Goal: Feedback & Contribution: Submit feedback/report problem

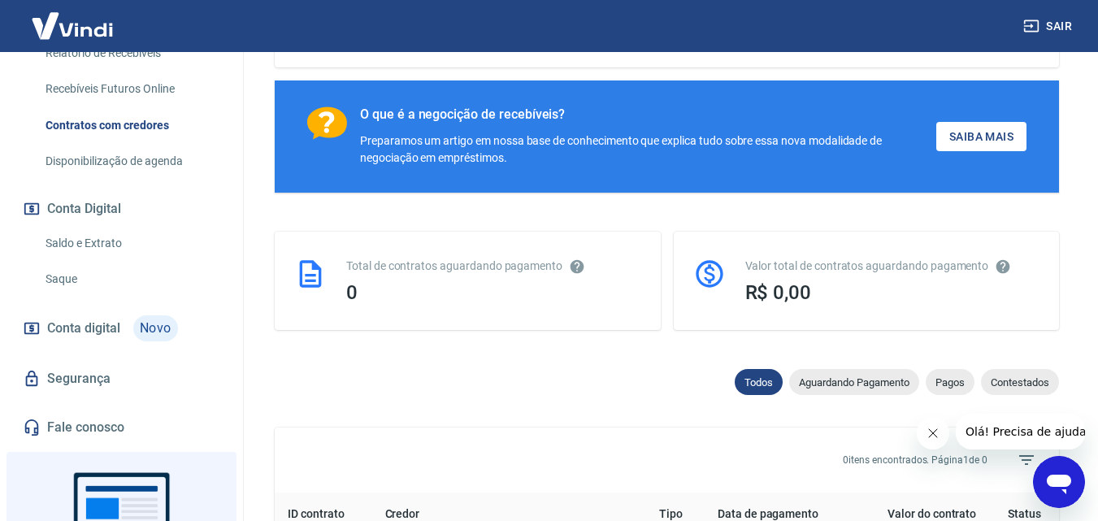
scroll to position [488, 0]
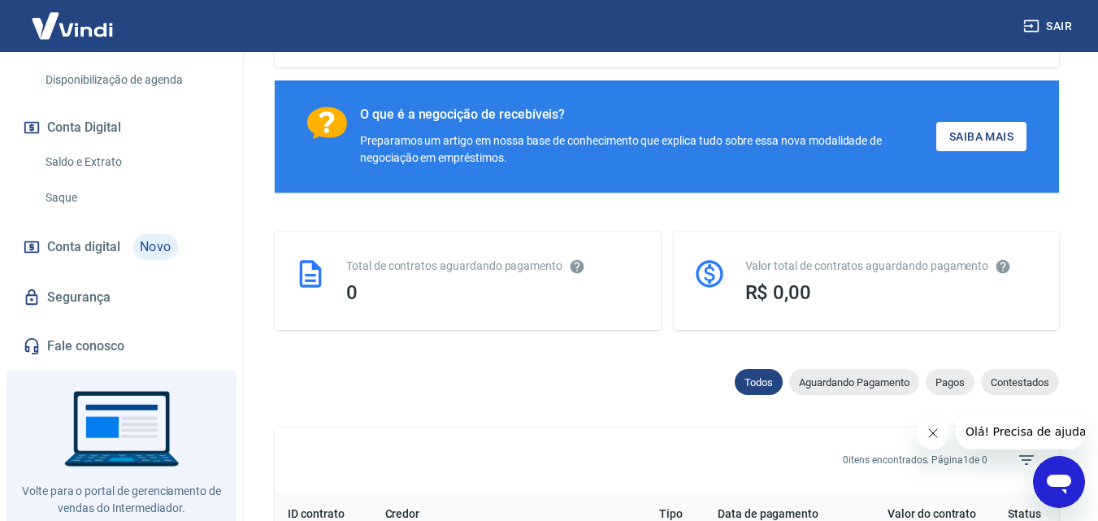
click at [77, 24] on img at bounding box center [73, 26] width 106 height 50
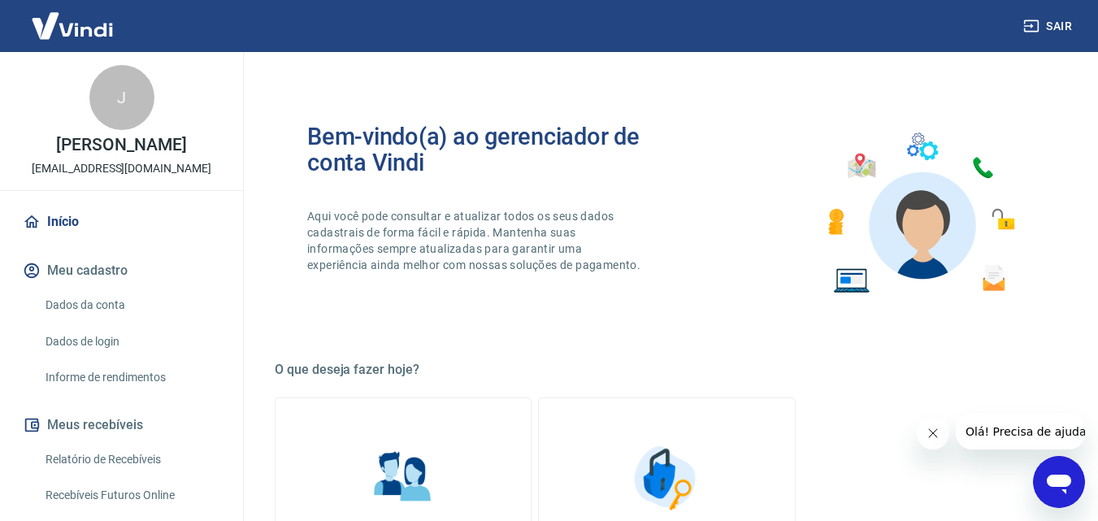
scroll to position [244, 0]
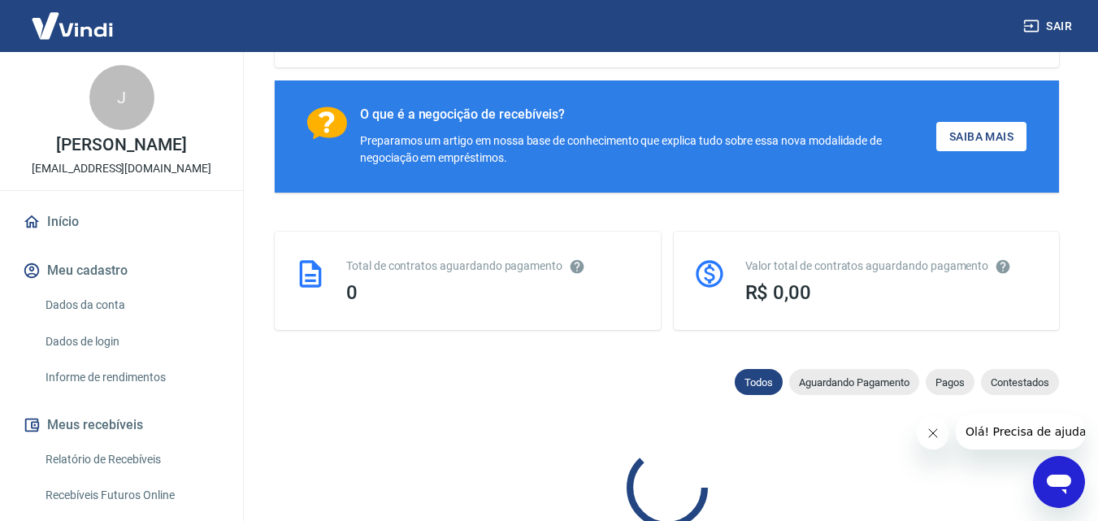
click at [72, 236] on link "Início" at bounding box center [122, 222] width 204 height 36
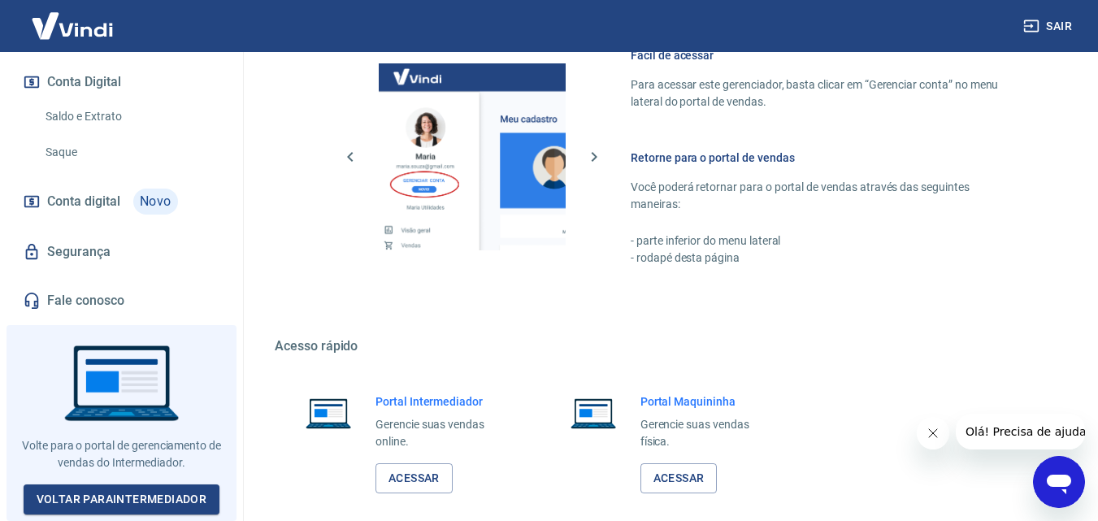
scroll to position [138, 0]
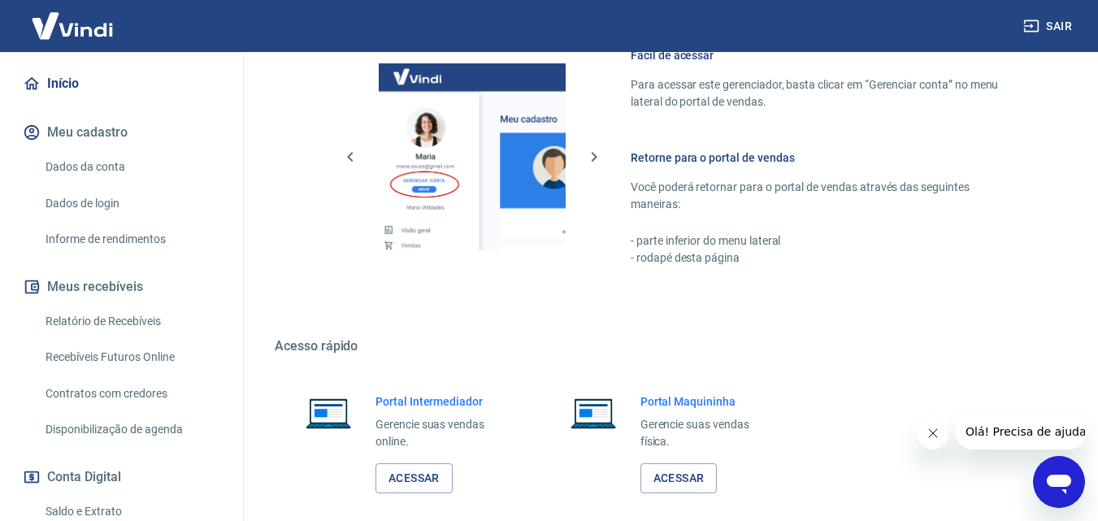
click at [85, 41] on img at bounding box center [73, 26] width 106 height 50
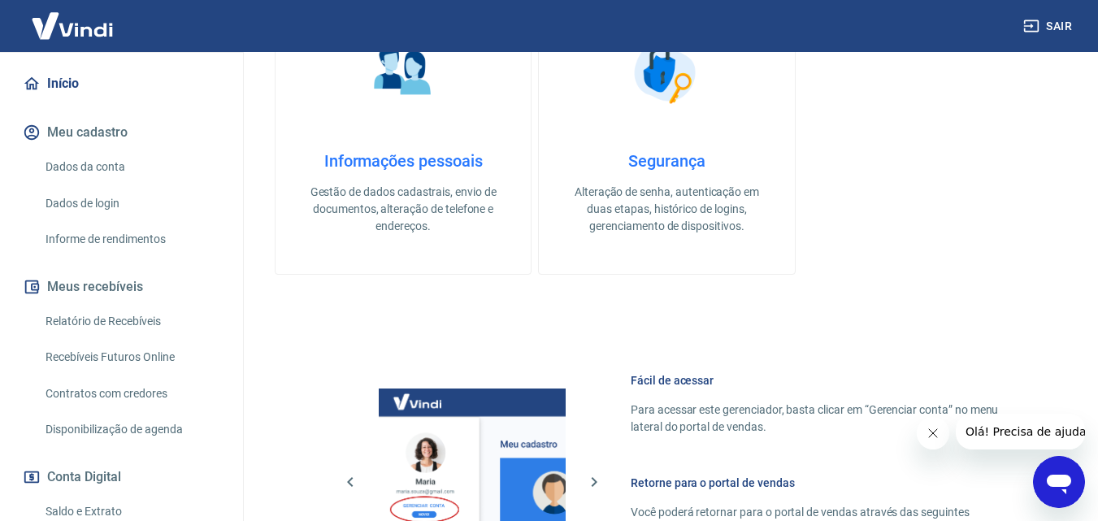
scroll to position [81, 0]
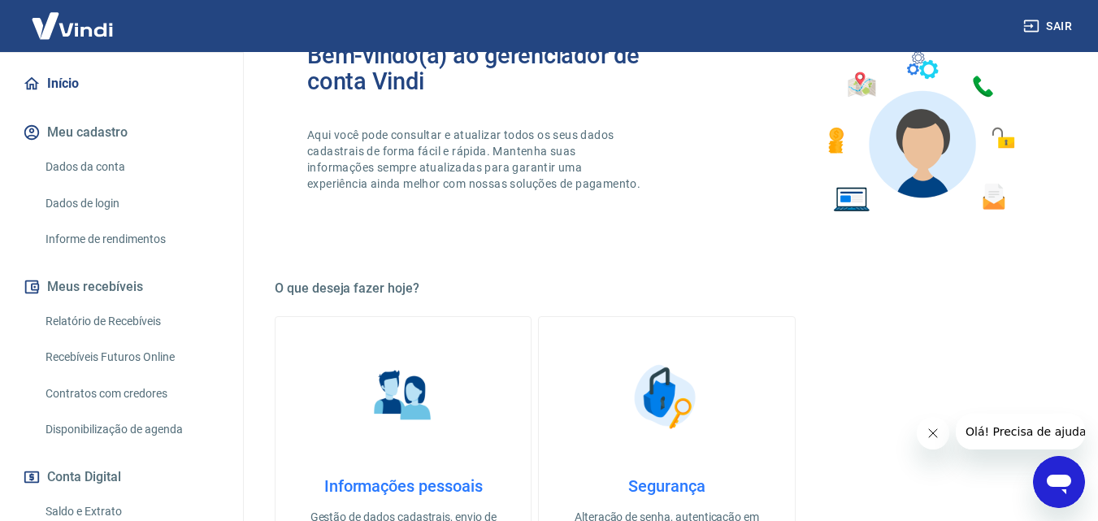
click at [59, 15] on img at bounding box center [73, 26] width 106 height 50
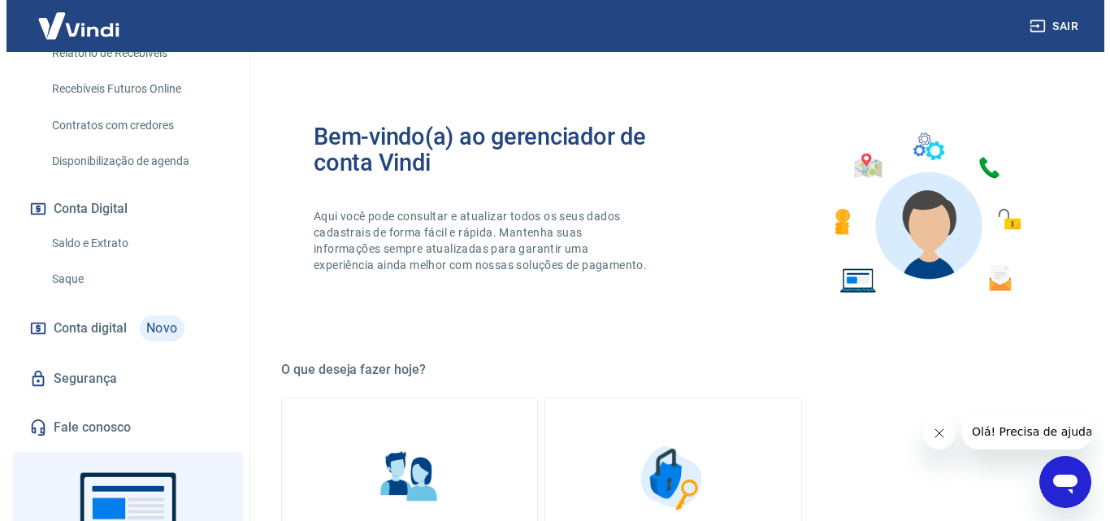
scroll to position [488, 0]
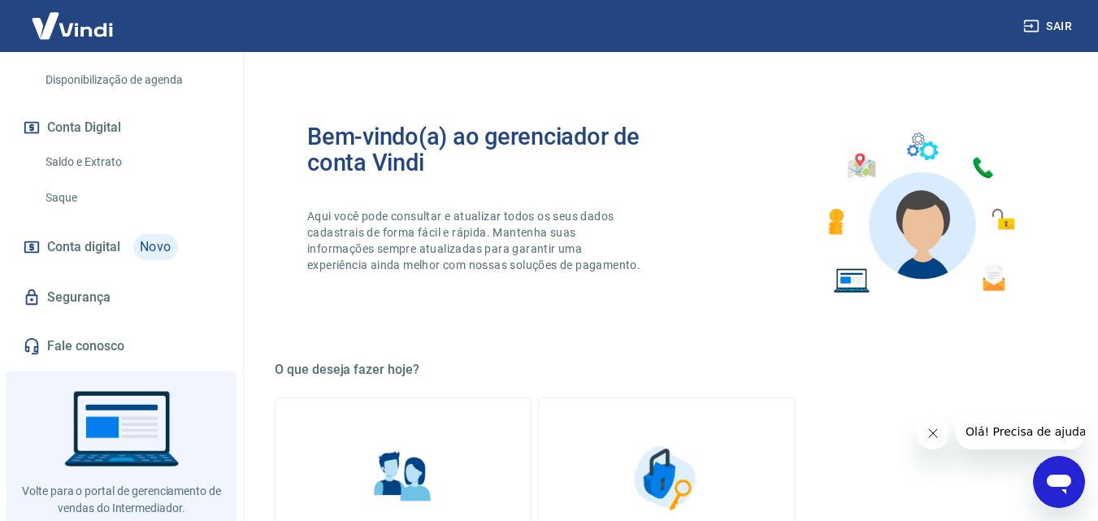
click at [85, 315] on link "Segurança" at bounding box center [122, 298] width 204 height 36
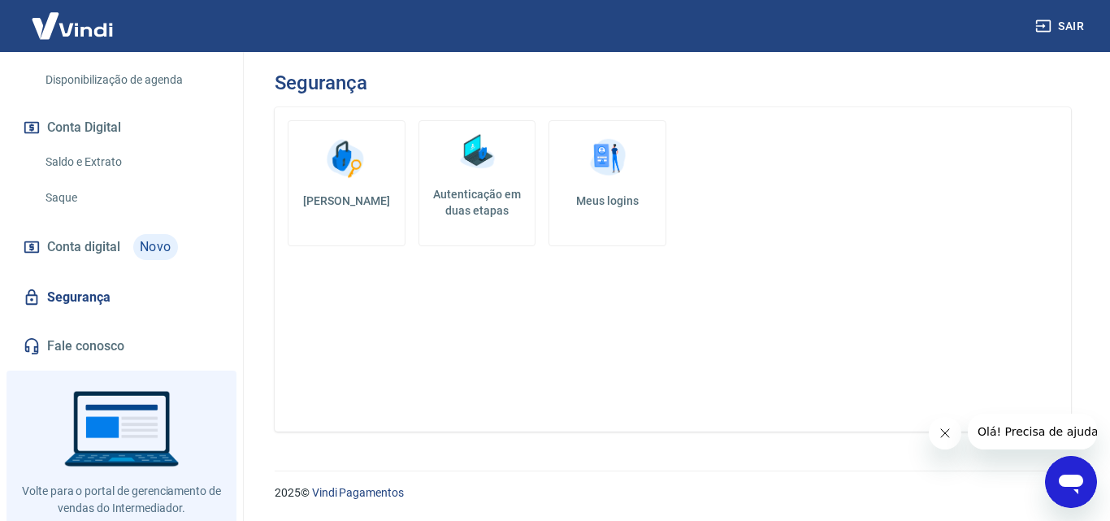
click at [952, 435] on button "Fechar mensagem da empresa" at bounding box center [944, 433] width 33 height 33
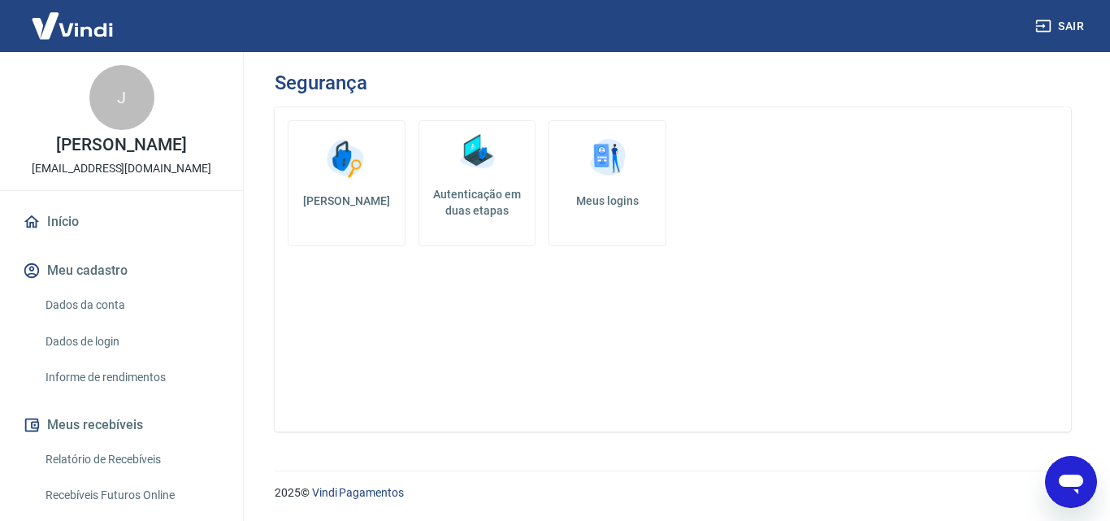
click at [116, 28] on img at bounding box center [73, 26] width 106 height 50
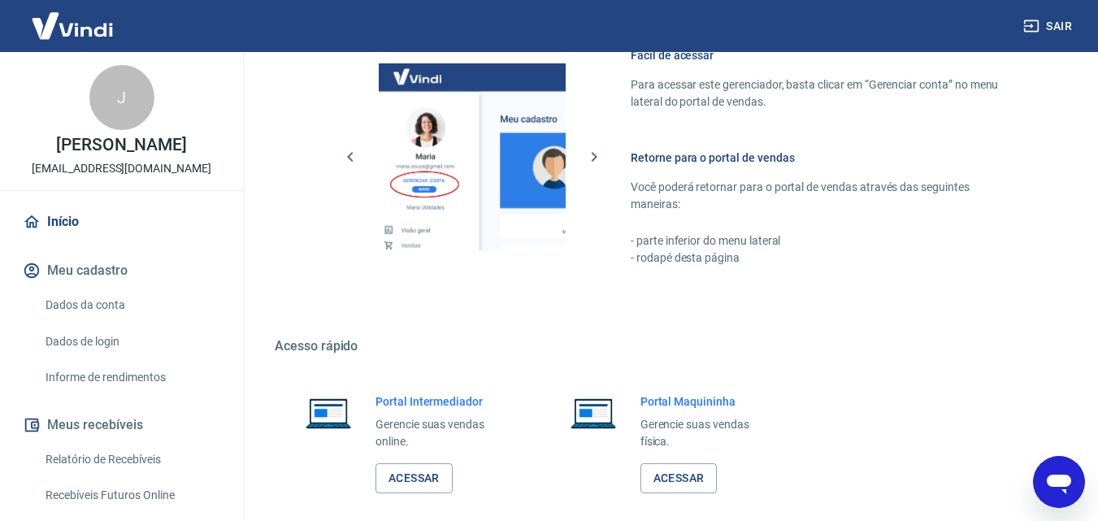
scroll to position [813, 0]
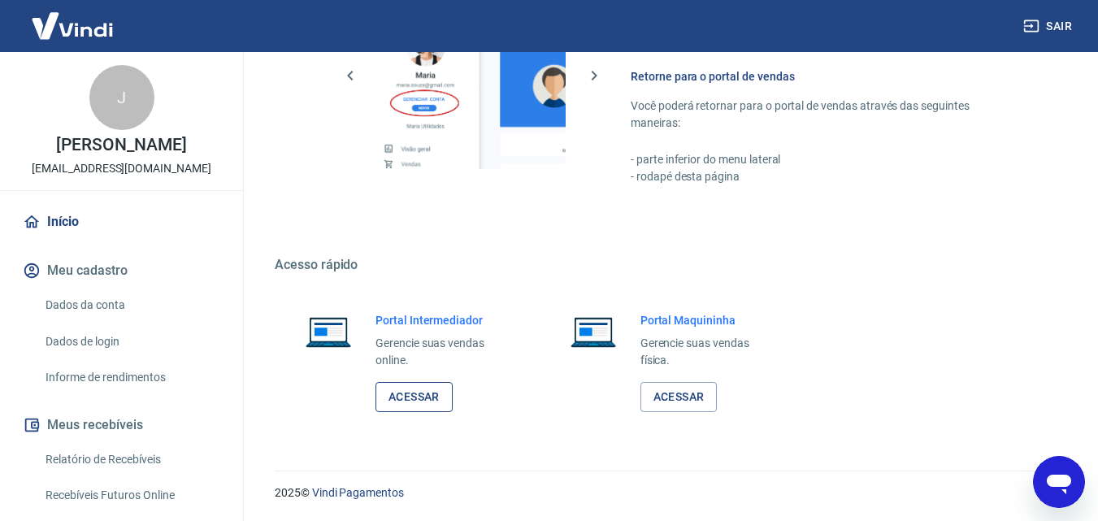
click at [402, 401] on link "Acessar" at bounding box center [414, 397] width 77 height 30
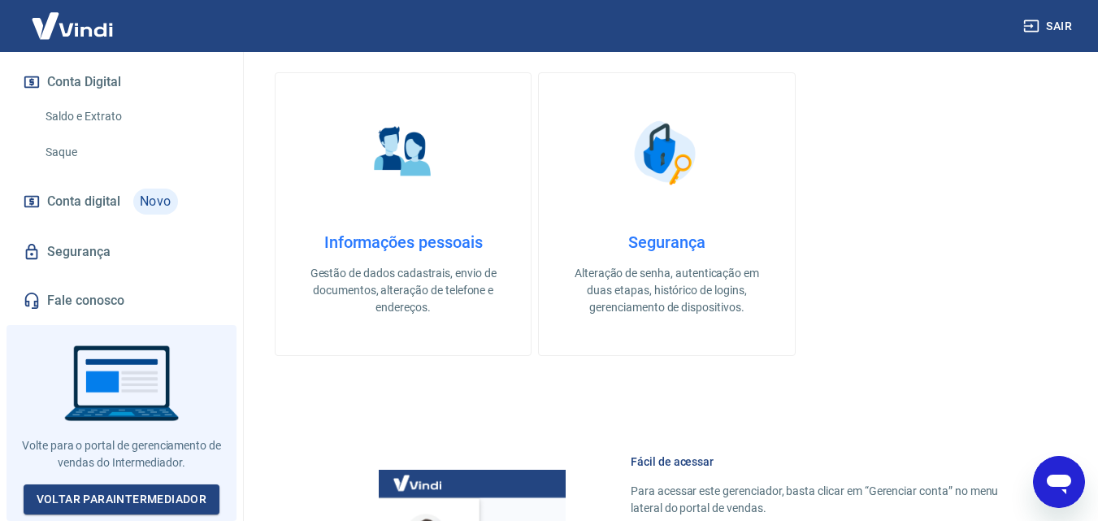
scroll to position [163, 0]
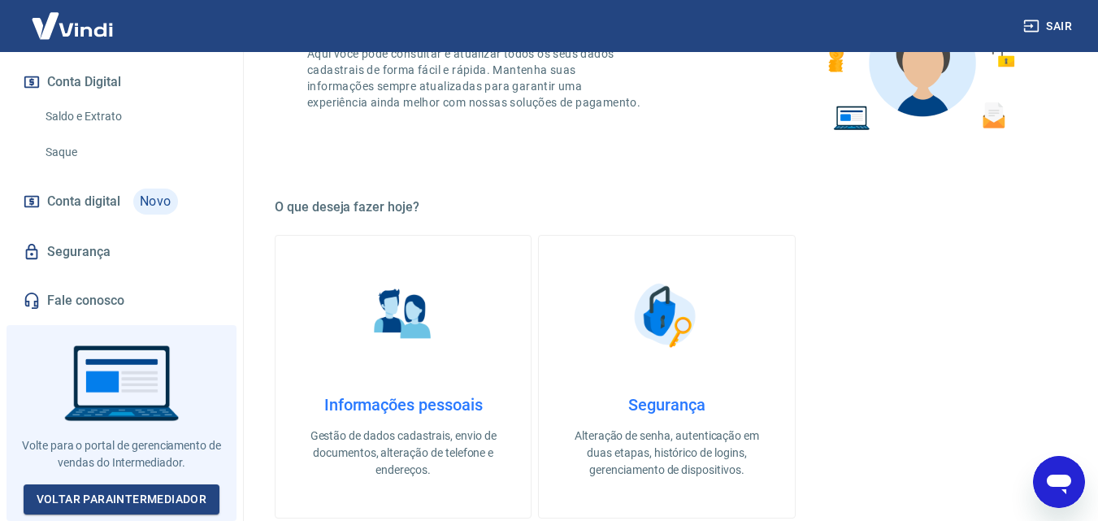
click at [94, 23] on img at bounding box center [73, 26] width 106 height 50
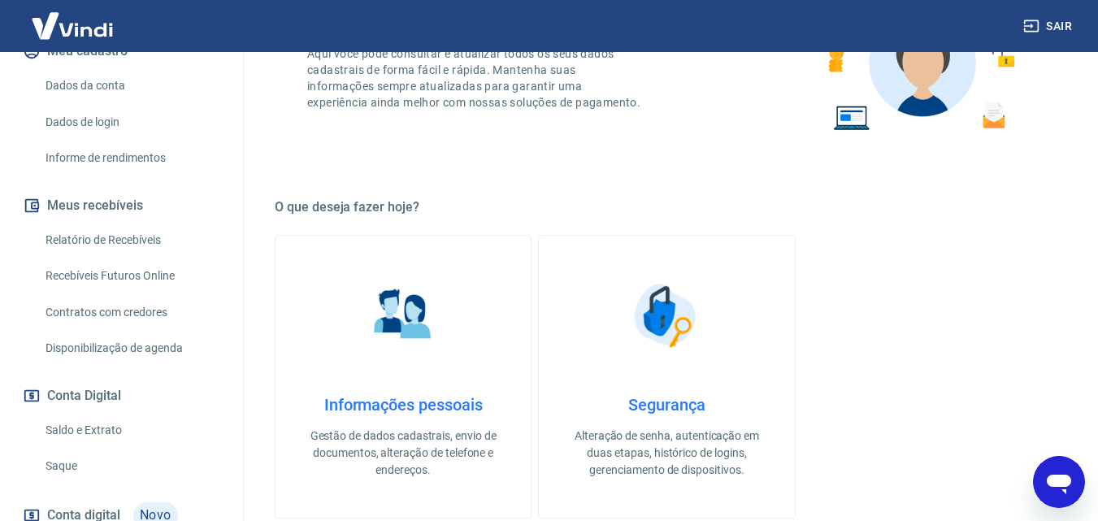
scroll to position [0, 0]
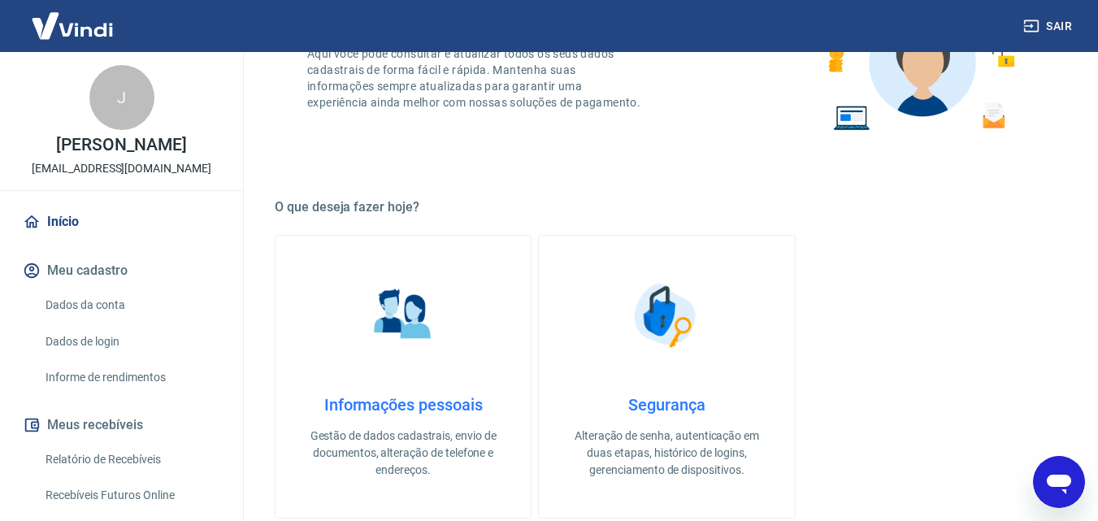
click at [113, 110] on div "J" at bounding box center [121, 97] width 65 height 65
click at [119, 154] on p "[PERSON_NAME]" at bounding box center [121, 145] width 130 height 17
click at [1075, 483] on div "Abrir janela de mensagens" at bounding box center [1059, 482] width 49 height 49
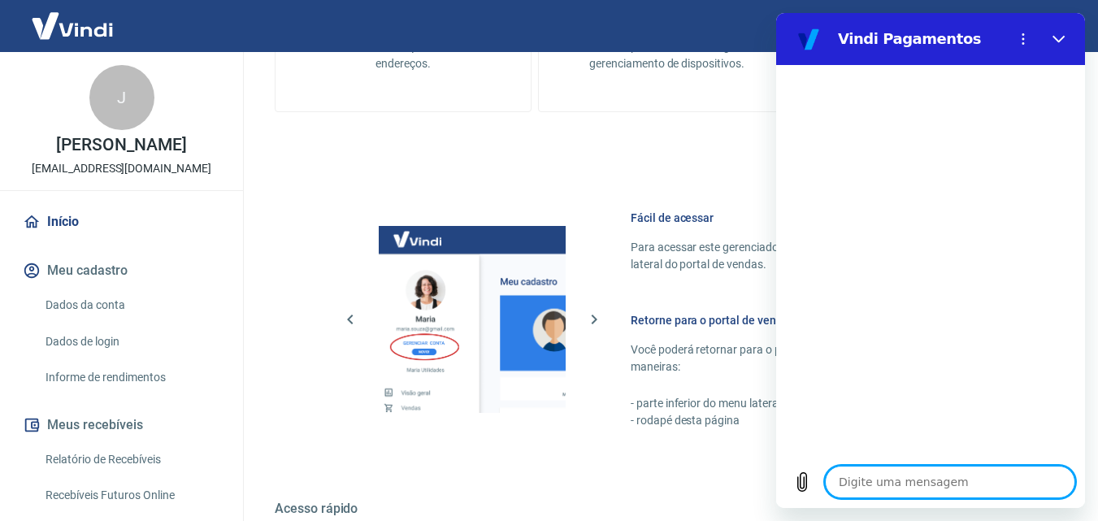
type textarea "x"
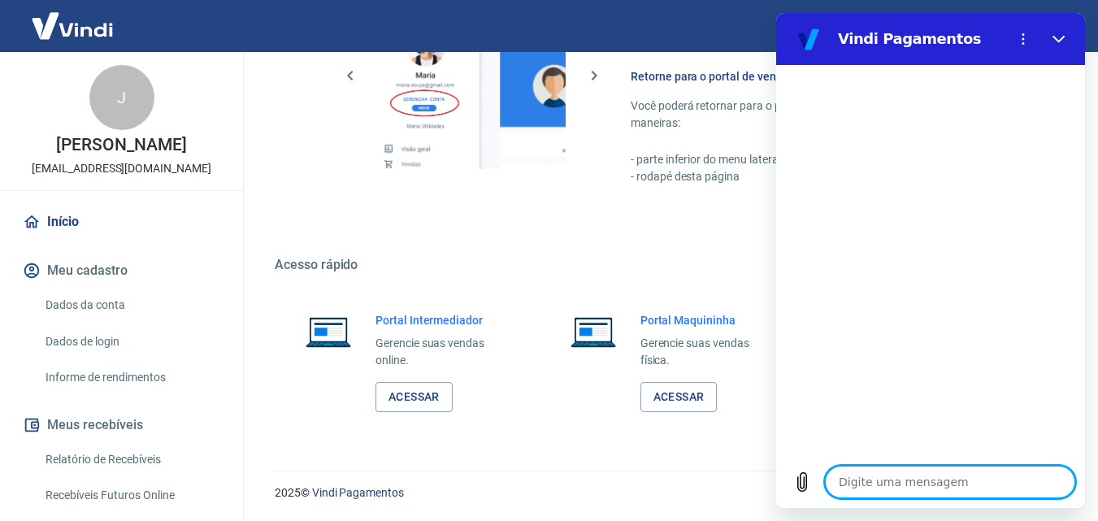
scroll to position [545, 0]
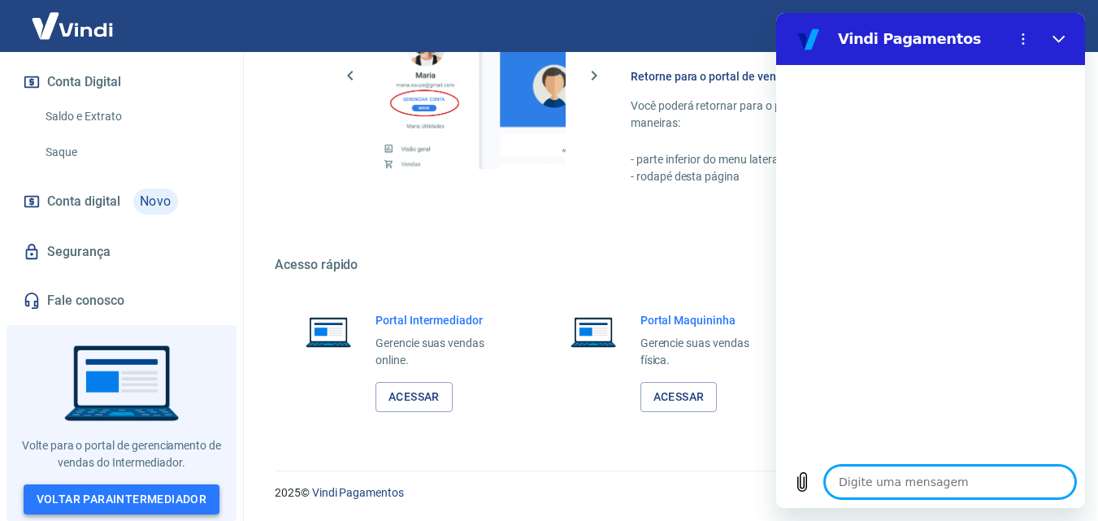
click at [131, 501] on link "Voltar para Intermediador" at bounding box center [122, 499] width 197 height 30
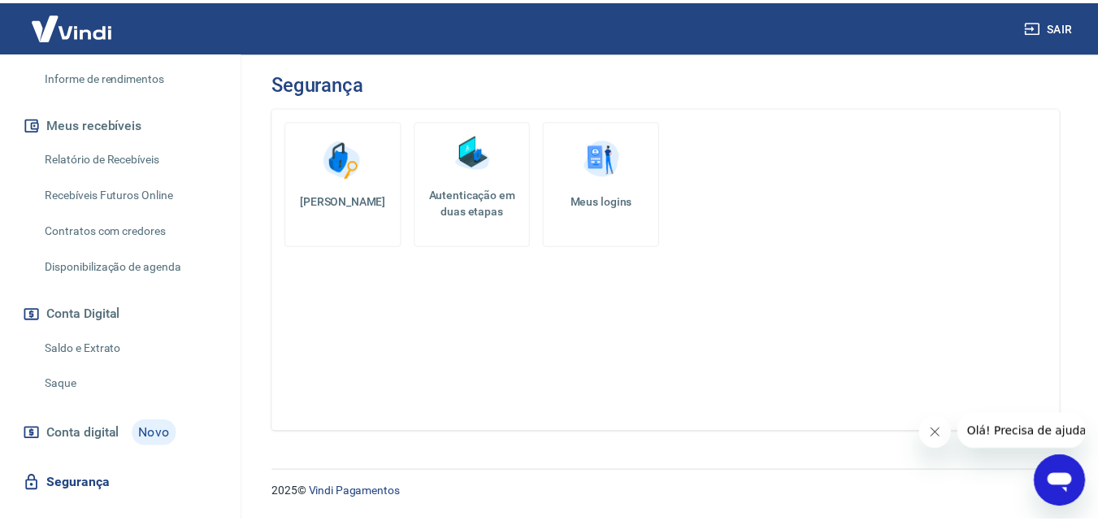
scroll to position [138, 0]
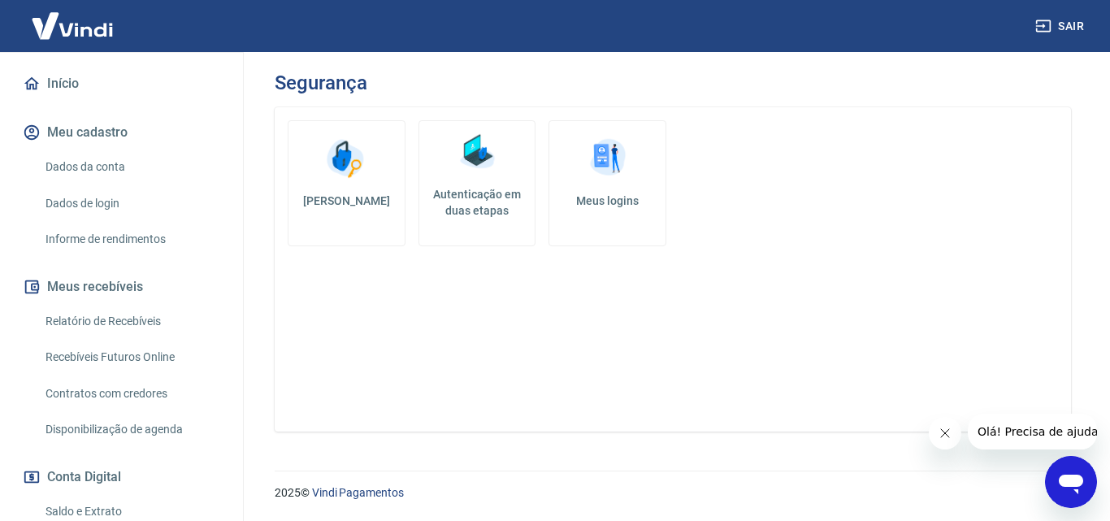
click at [113, 184] on link "Dados da conta" at bounding box center [131, 166] width 185 height 33
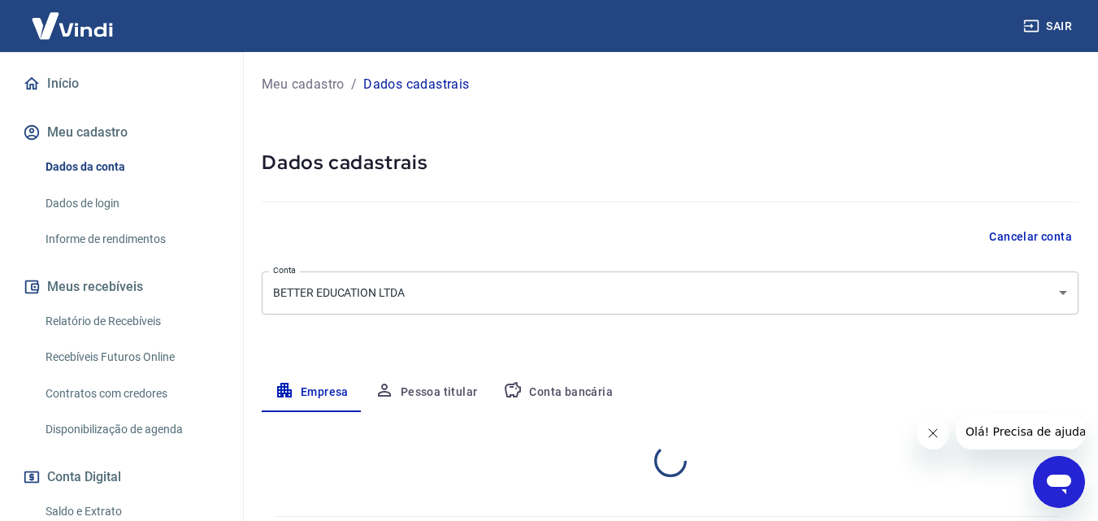
select select "SP"
select select "business"
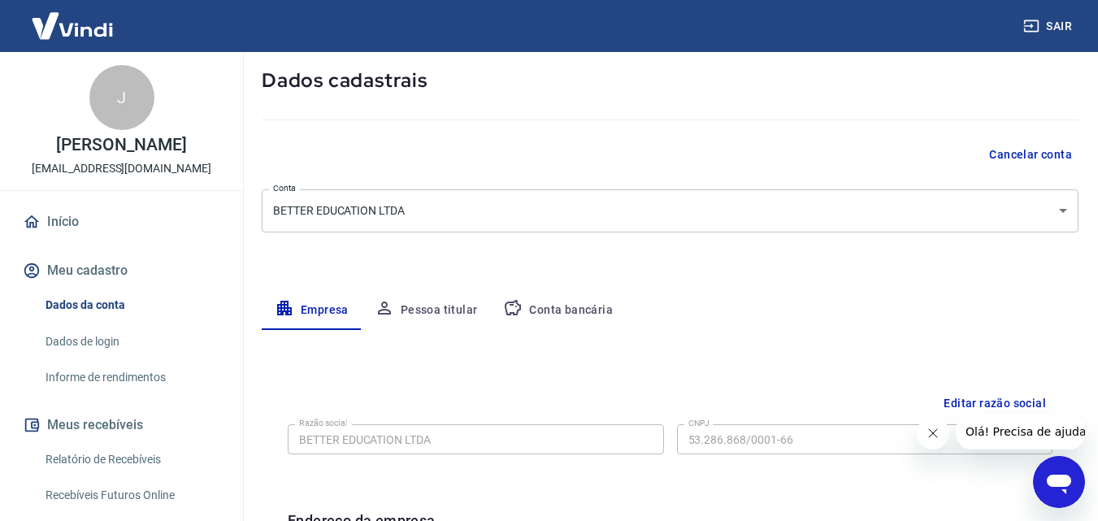
click at [128, 240] on link "Início" at bounding box center [122, 222] width 204 height 36
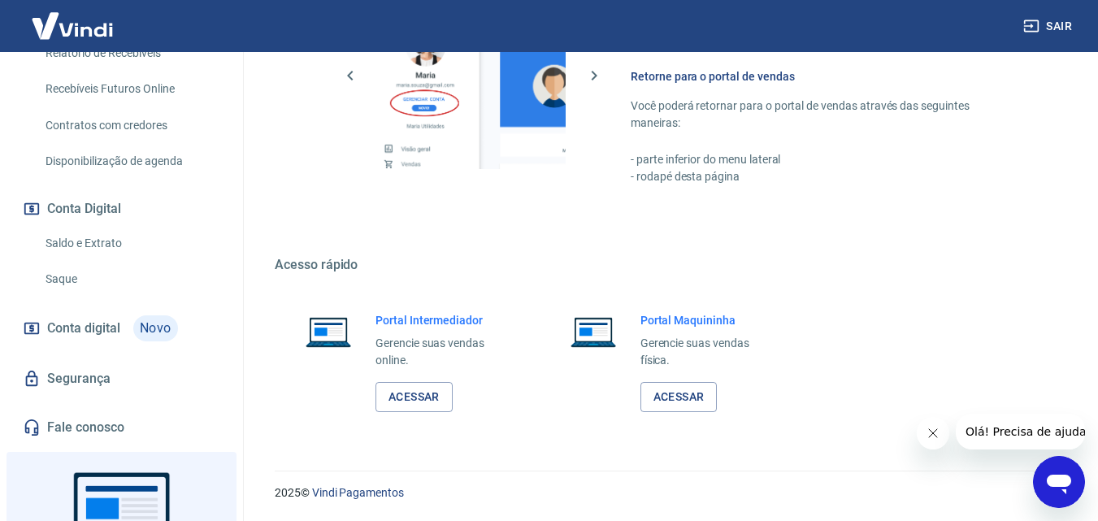
scroll to position [545, 0]
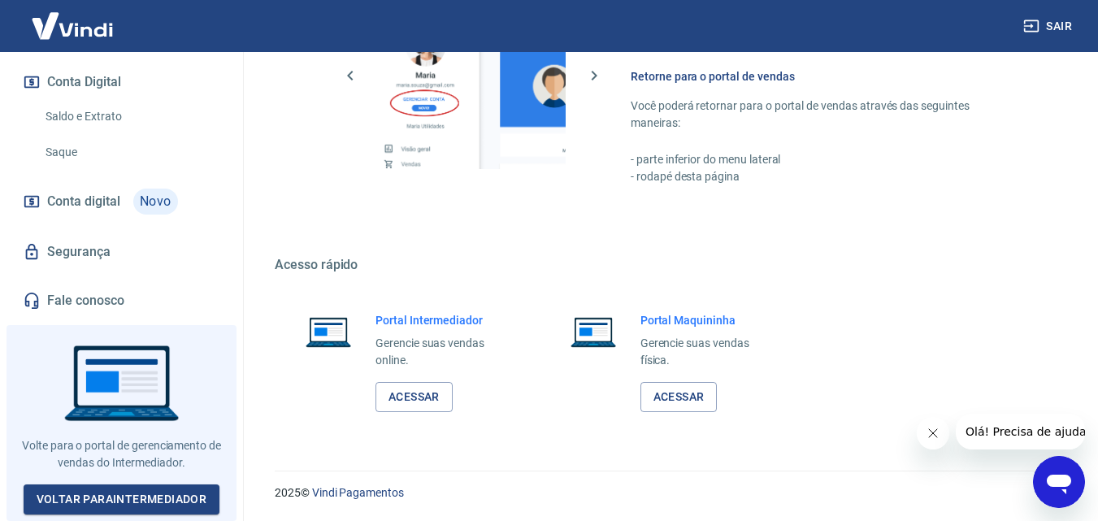
drag, startPoint x: 39, startPoint y: 42, endPoint x: 1075, endPoint y: 504, distance: 1133.8
click at [1076, 504] on div "2025 © Vindi Pagamentos" at bounding box center [666, 486] width 823 height 70
click at [1054, 492] on icon "Abrir janela de mensagens" at bounding box center [1058, 481] width 29 height 29
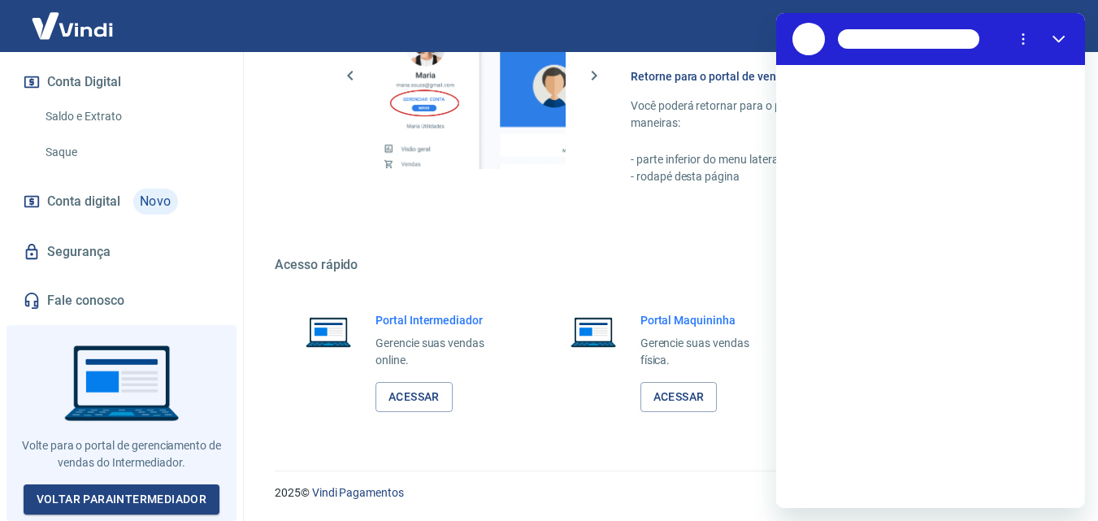
scroll to position [0, 0]
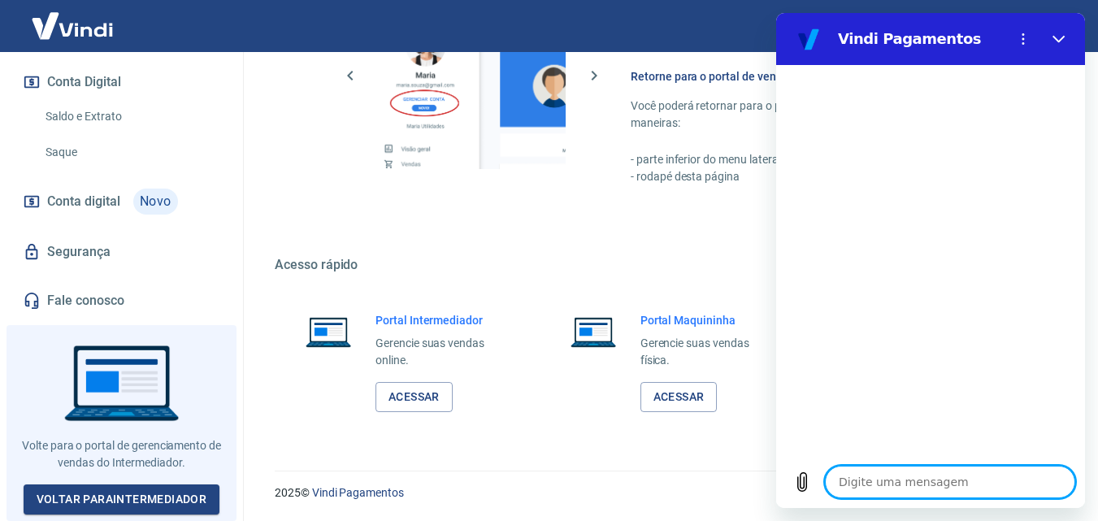
type textarea "o"
type textarea "x"
type textarea "ol"
type textarea "x"
type textarea "olá"
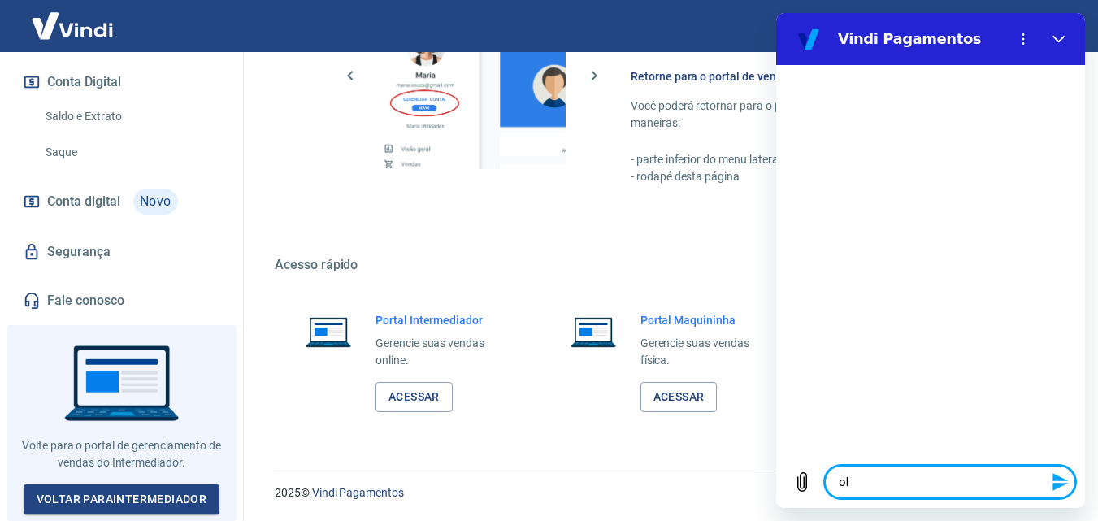
type textarea "x"
type textarea "olá"
type textarea "x"
type textarea "olá b"
type textarea "x"
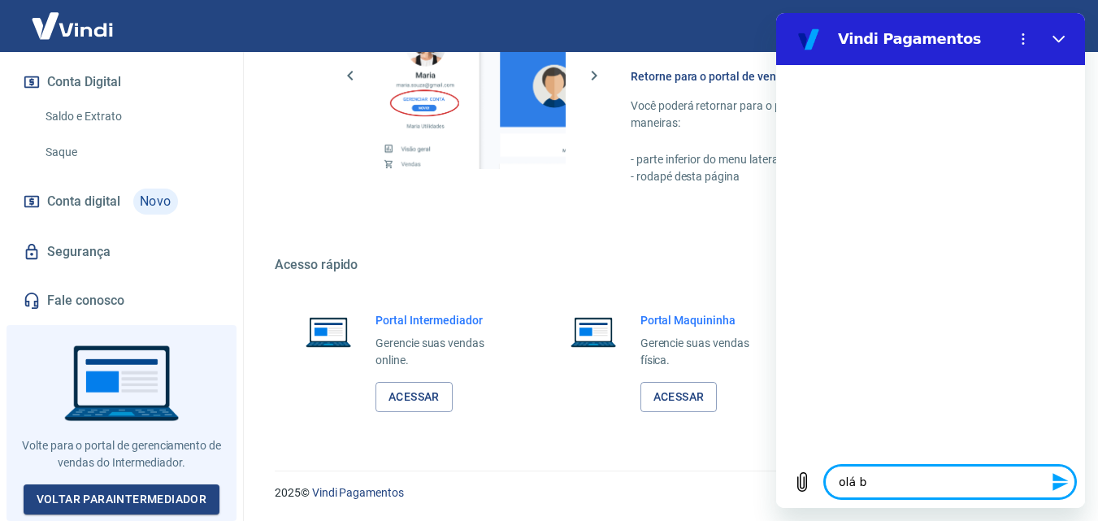
type textarea "olá bo"
type textarea "x"
type textarea "olá bom"
type textarea "x"
type textarea "olá bom"
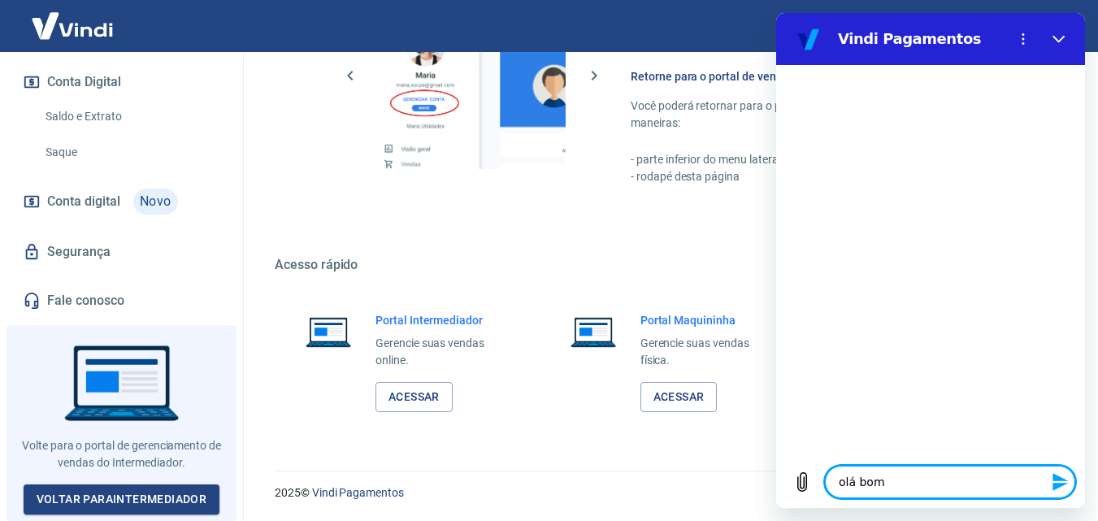
type textarea "x"
type textarea "olá bom d"
type textarea "x"
type textarea "olá bom di"
type textarea "x"
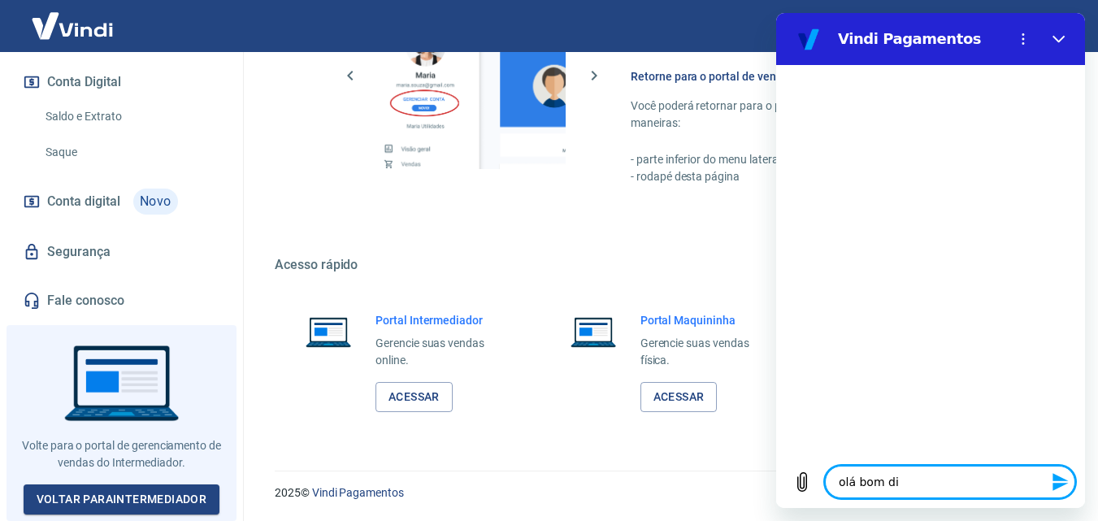
type textarea "olá bom dia"
type textarea "x"
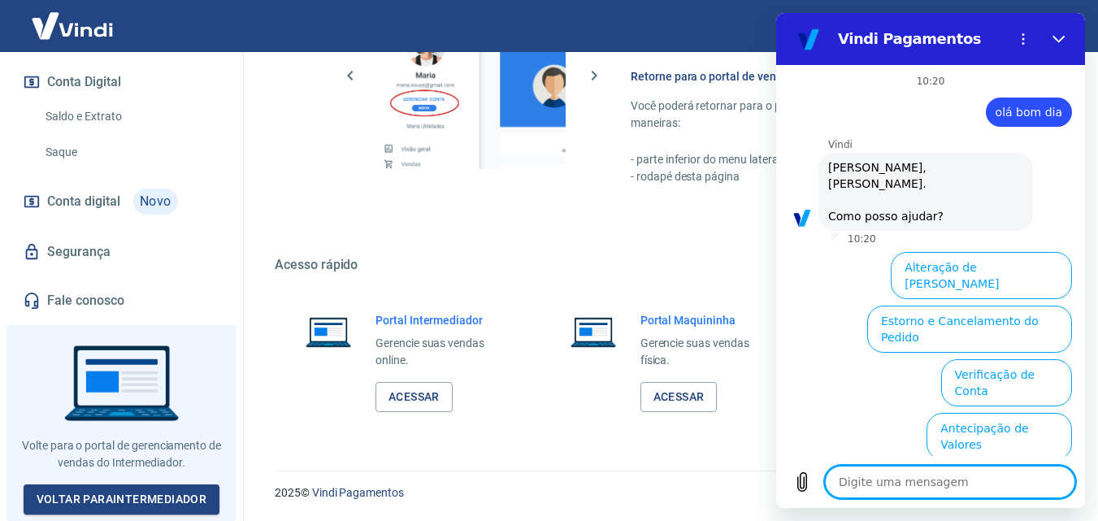
type textarea "x"
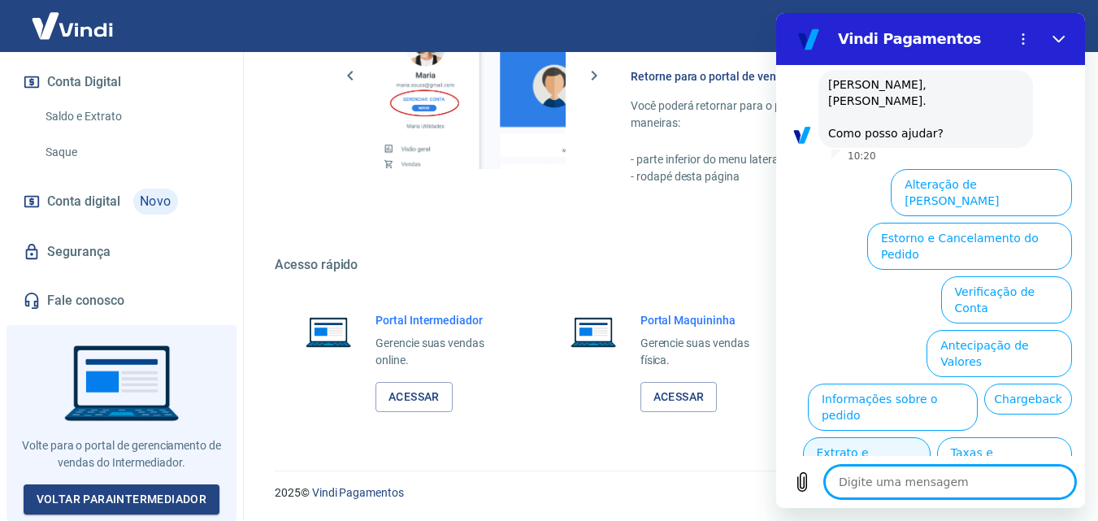
scroll to position [128, 0]
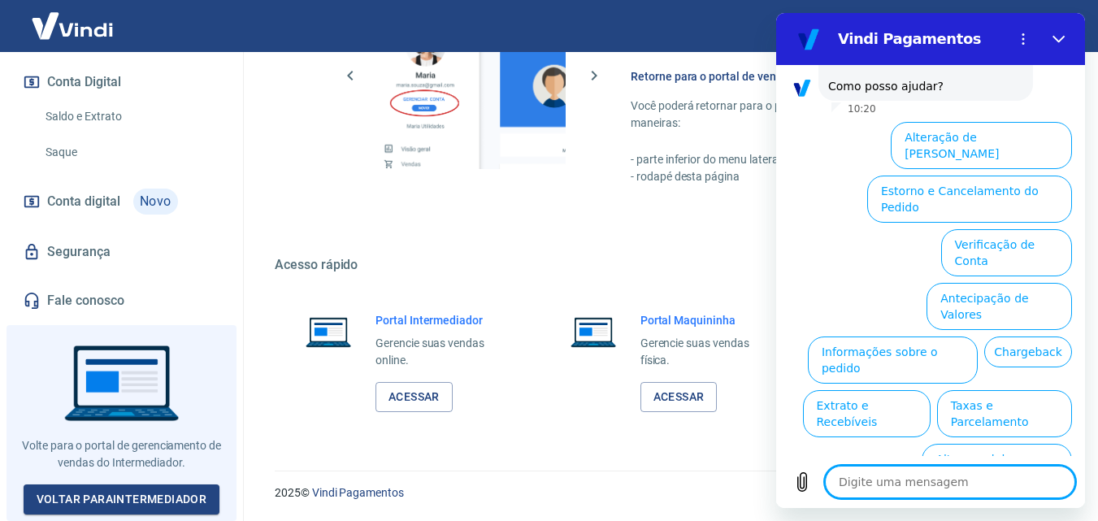
type textarea "n"
type textarea "x"
type textarea "ne"
type textarea "x"
type textarea "nen"
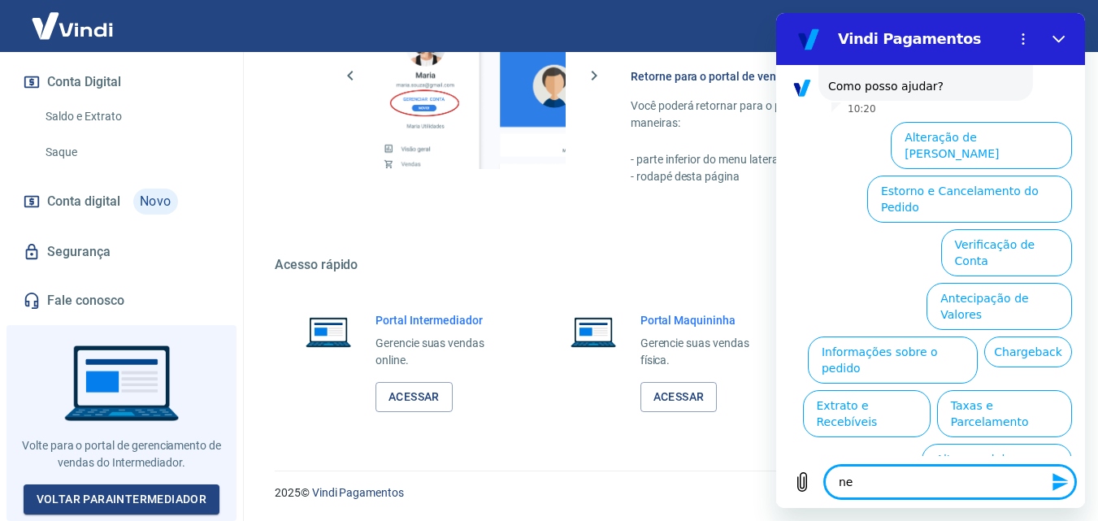
type textarea "x"
type textarea "nenh"
type textarea "x"
type textarea "nenhu"
type textarea "x"
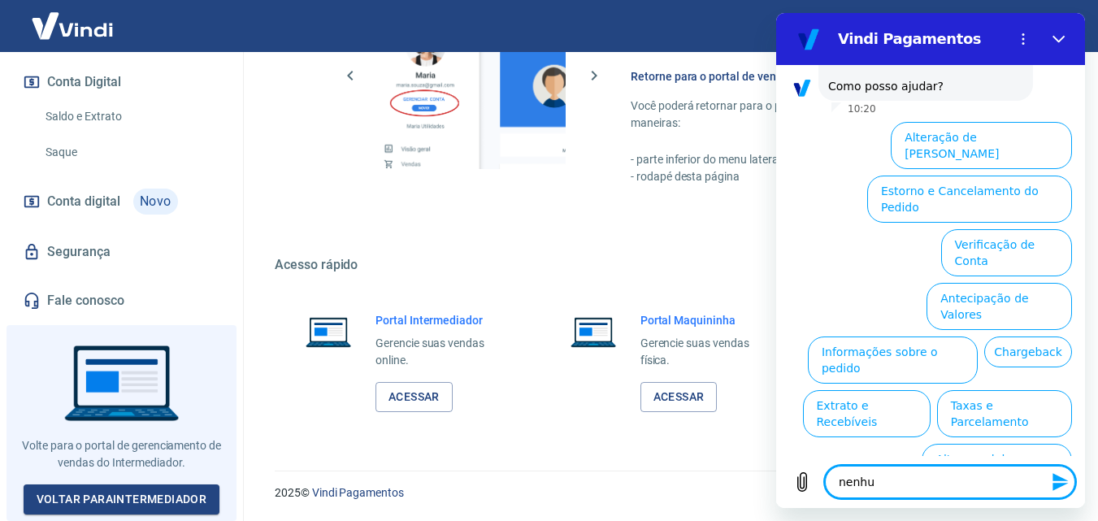
type textarea "nenhum"
type textarea "x"
type textarea "nenhuma"
type textarea "x"
type textarea "nenhuma"
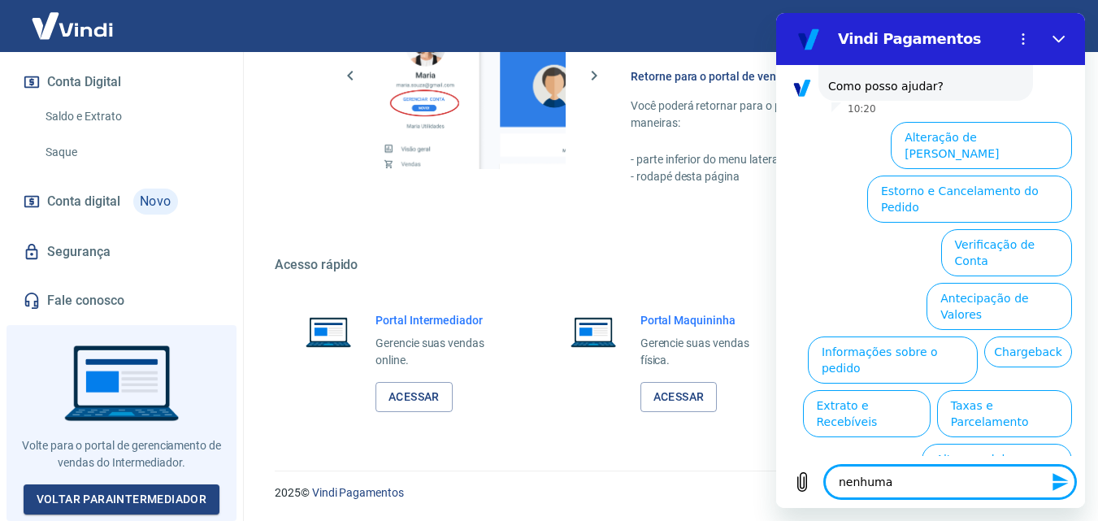
type textarea "x"
type textarea "nenhuma d"
type textarea "x"
type textarea "nenhuma da"
type textarea "x"
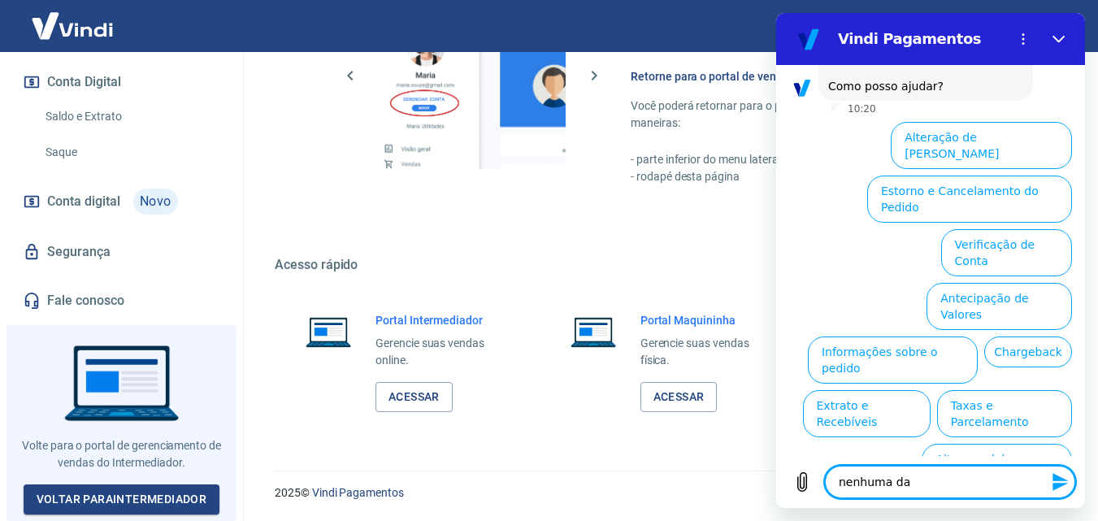
type textarea "nenhuma das"
type textarea "x"
type textarea "nenhuma das"
type textarea "x"
type textarea "nenhuma das o"
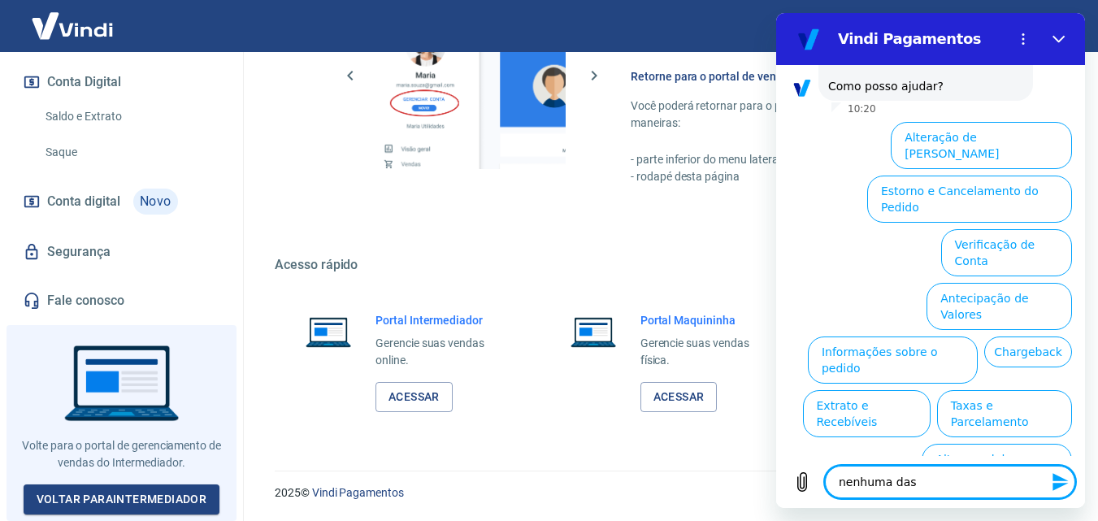
type textarea "x"
type textarea "nenhuma das op"
type textarea "x"
type textarea "nenhuma das opç"
type textarea "x"
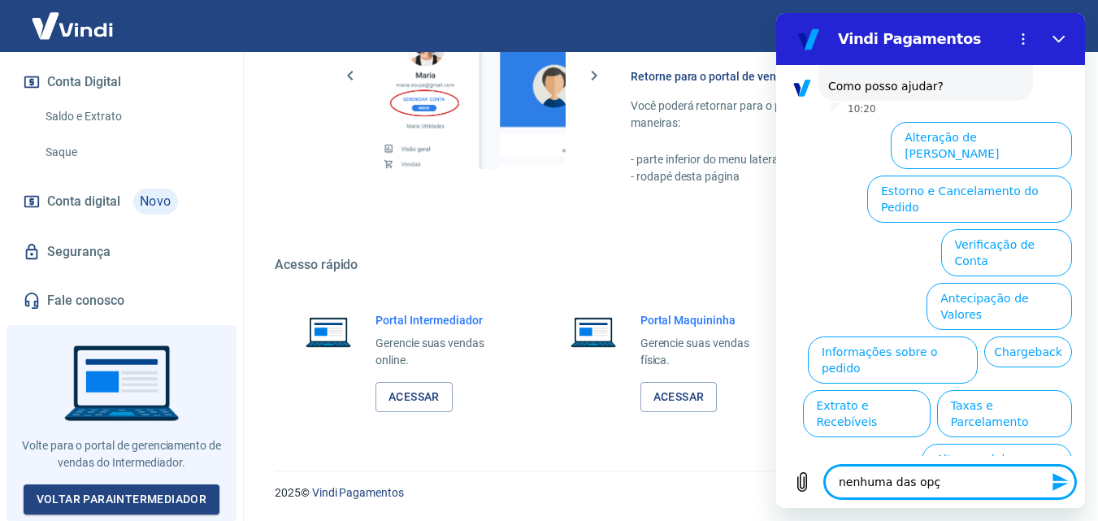
type textarea "nenhuma das opçõ"
type textarea "x"
type textarea "nenhuma das opçõe"
type textarea "x"
type textarea "nenhuma das opções"
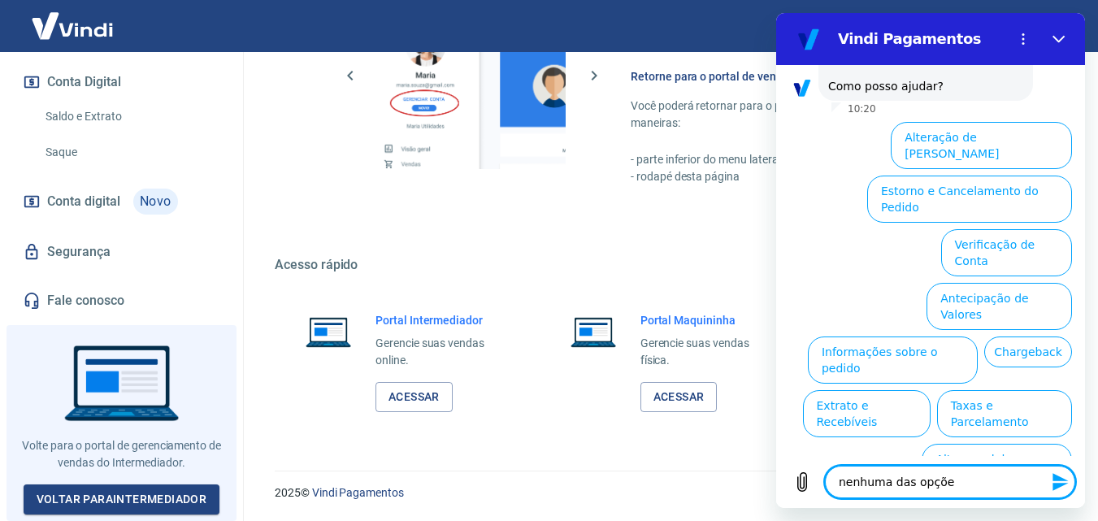
type textarea "x"
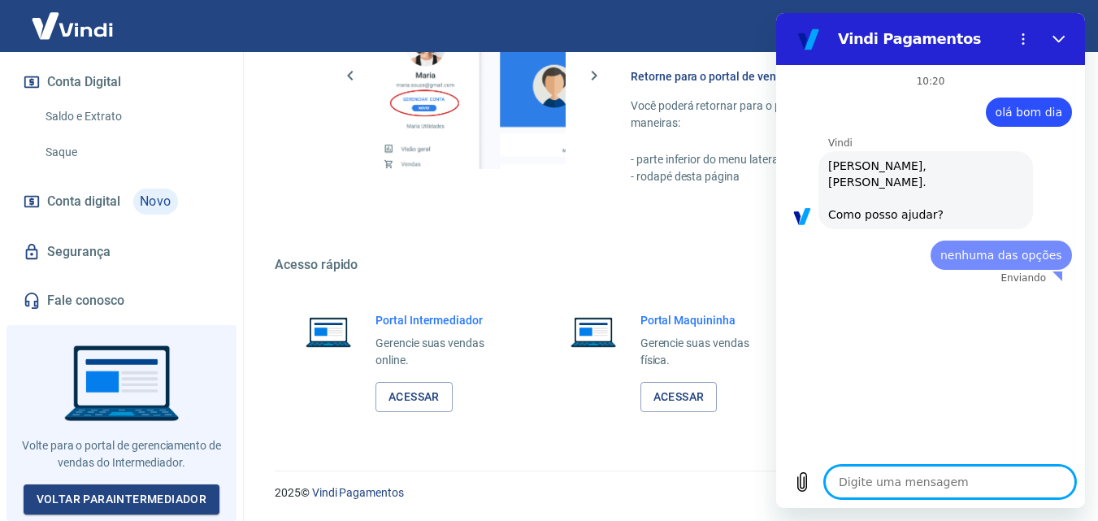
scroll to position [0, 0]
type textarea "x"
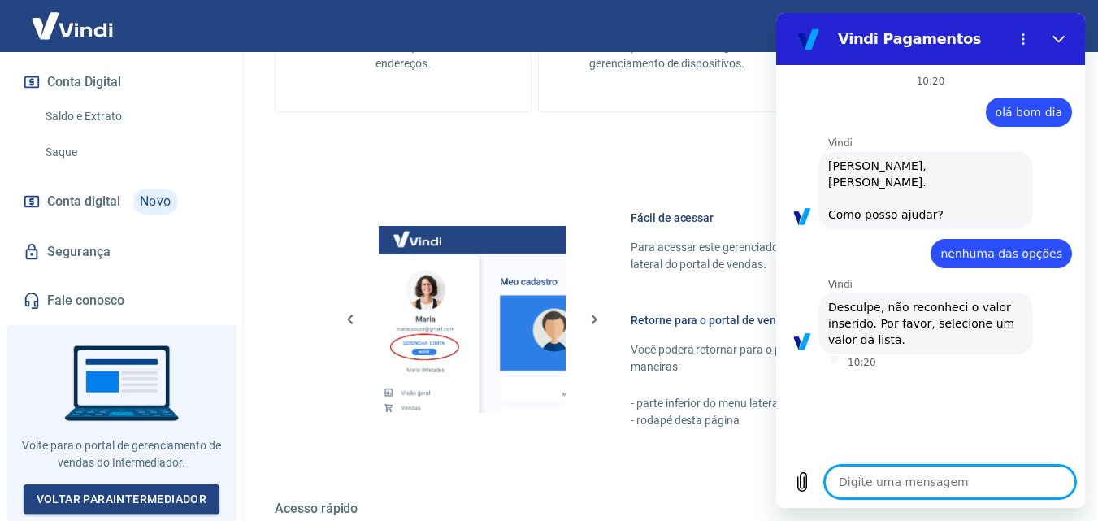
scroll to position [813, 0]
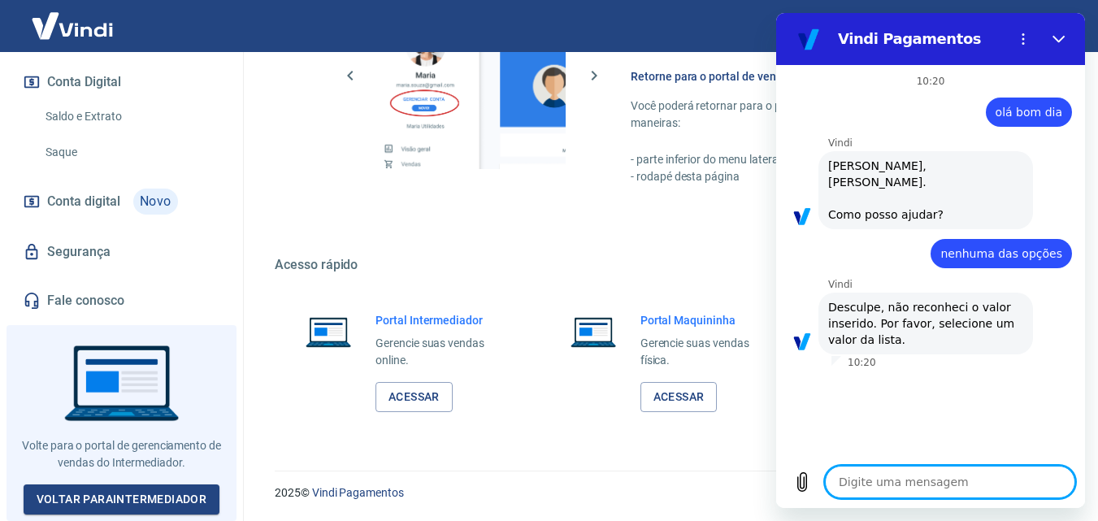
click at [930, 470] on textarea at bounding box center [950, 482] width 250 height 33
type textarea "o"
type textarea "x"
type textarea "ol"
type textarea "x"
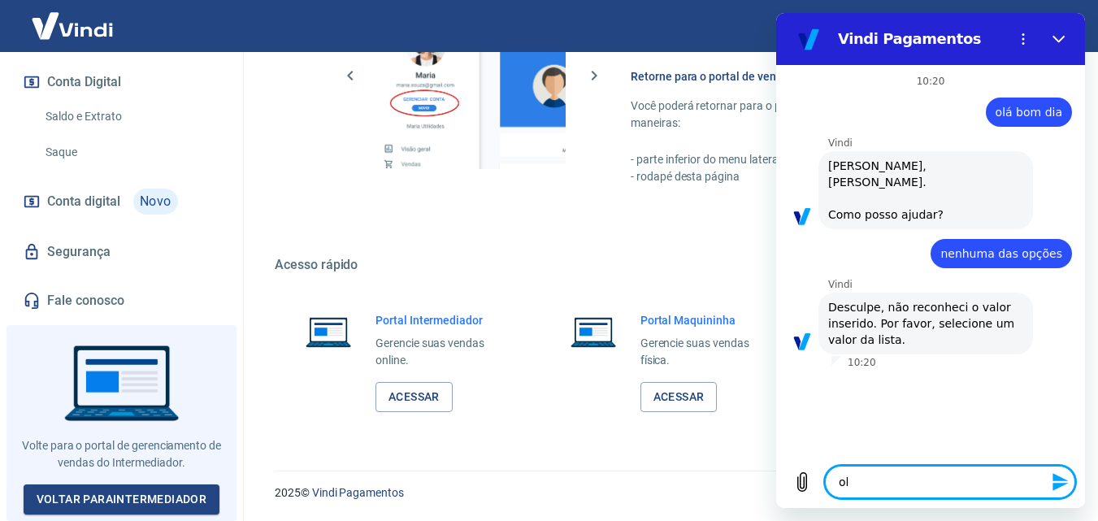
type textarea "olá"
type textarea "x"
type textarea "ol"
type textarea "x"
type textarea "o"
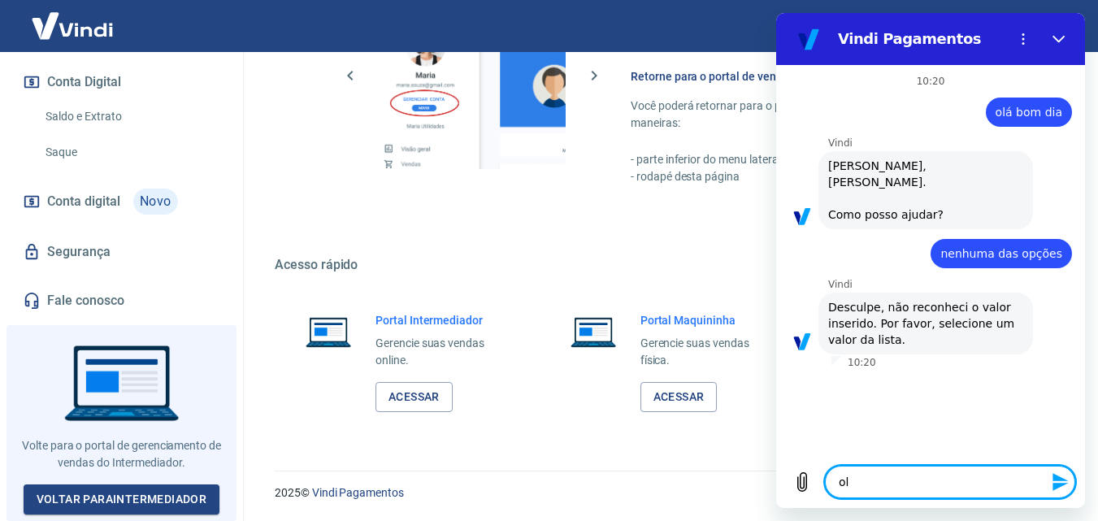
type textarea "x"
type textarea "."
type textarea "x"
type textarea ".."
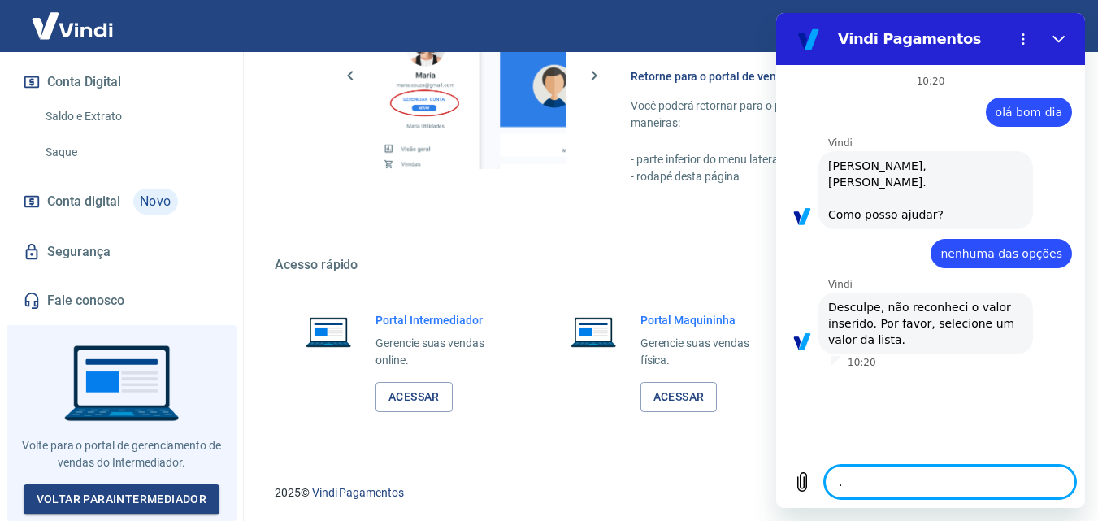
type textarea "x"
type textarea "..."
type textarea "x"
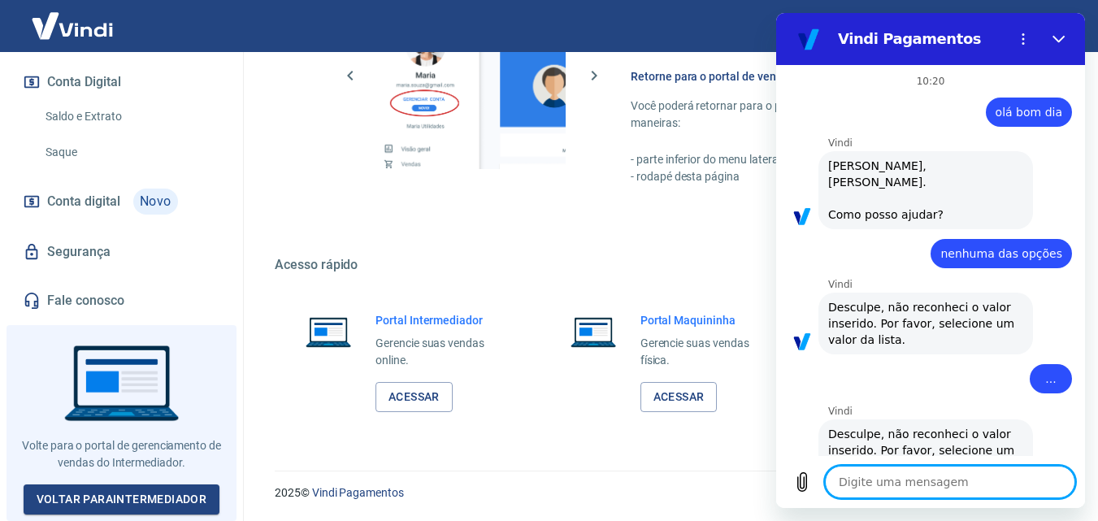
type textarea "x"
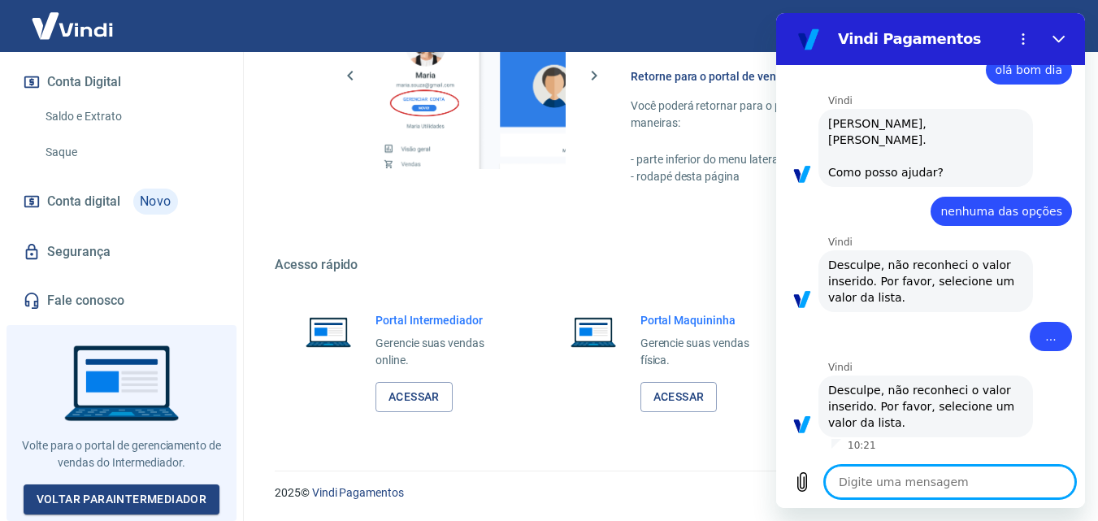
scroll to position [0, 0]
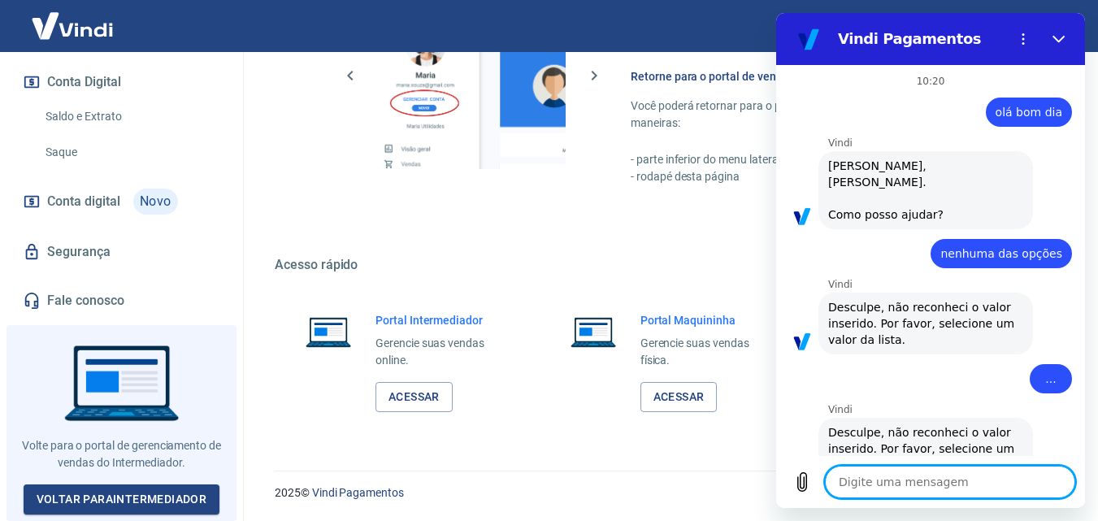
click at [931, 482] on textarea at bounding box center [950, 482] width 250 height 33
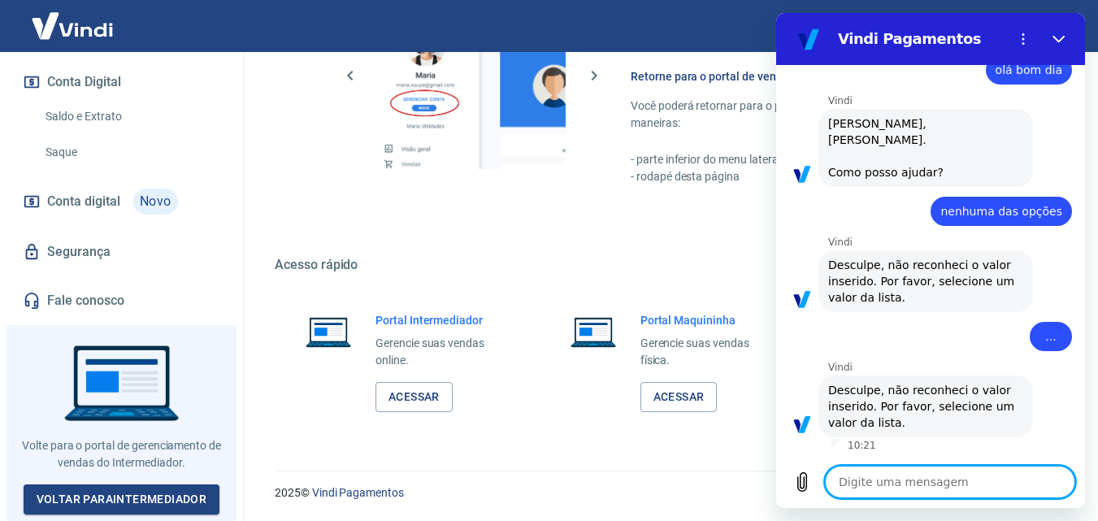
click at [901, 487] on textarea at bounding box center [950, 482] width 250 height 33
type textarea "n"
type textarea "x"
type textarea "nã"
type textarea "x"
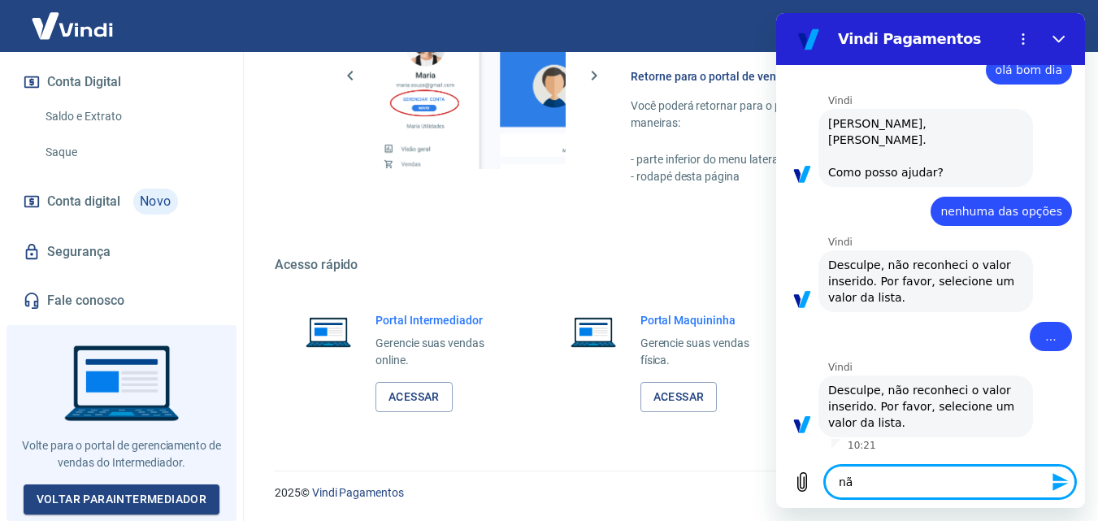
type textarea "não"
type textarea "x"
type textarea "não"
type textarea "x"
type textarea "não e"
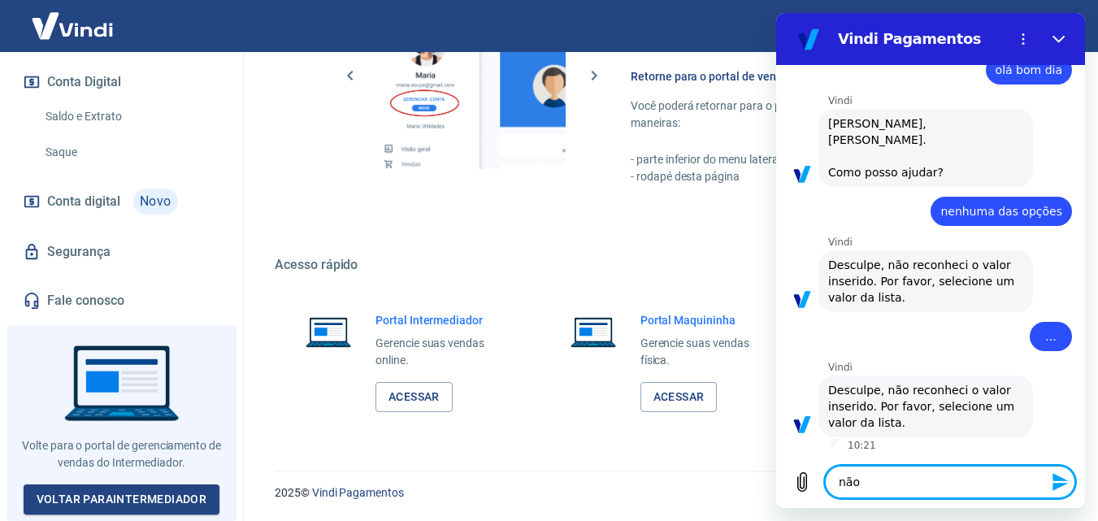
type textarea "x"
type textarea "não es"
type textarea "x"
type textarea "não est"
type textarea "x"
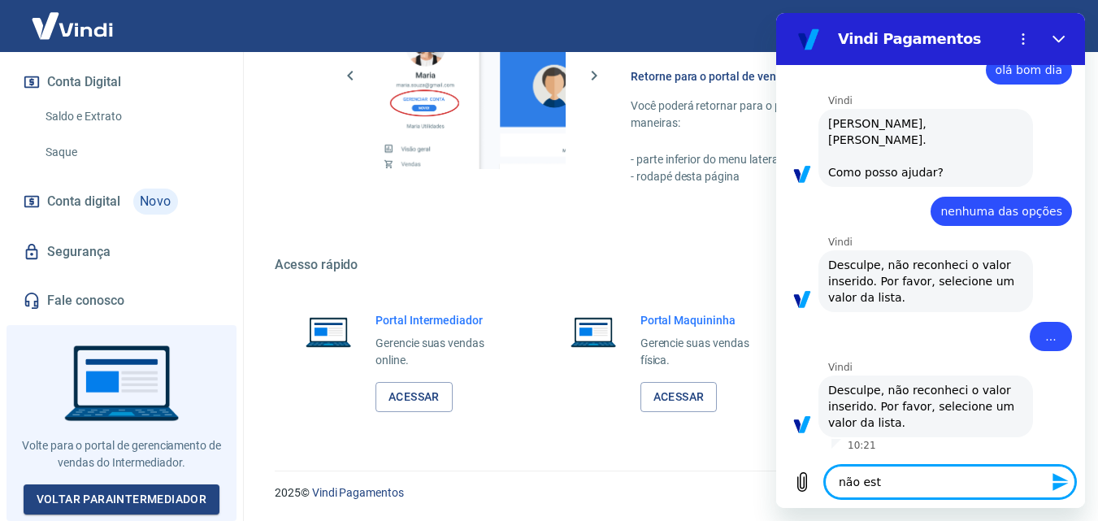
type textarea "não está"
type textarea "x"
type textarea "não está"
type textarea "x"
type textarea "não está a"
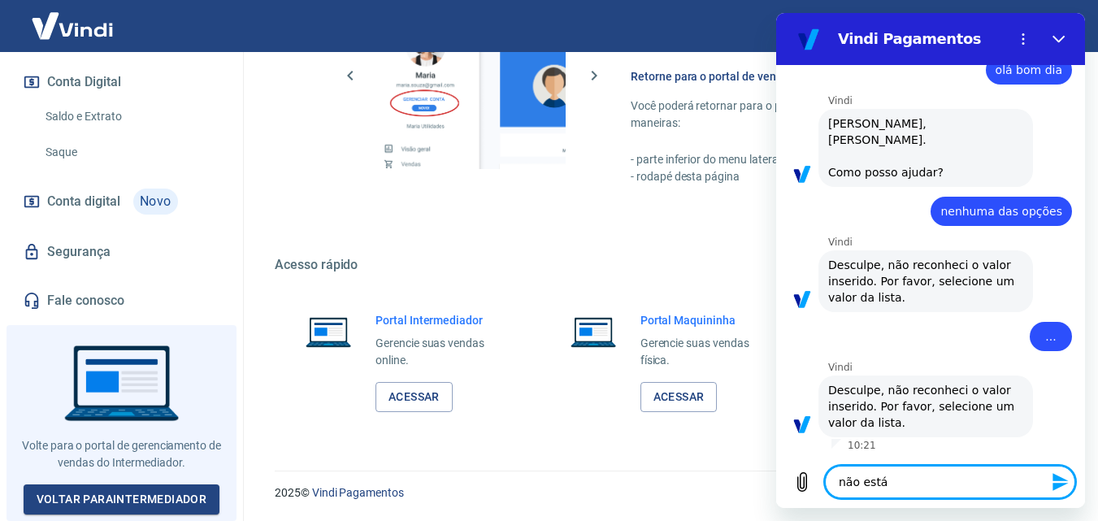
type textarea "x"
type textarea "não está ap"
type textarea "x"
type textarea "não está apa"
type textarea "x"
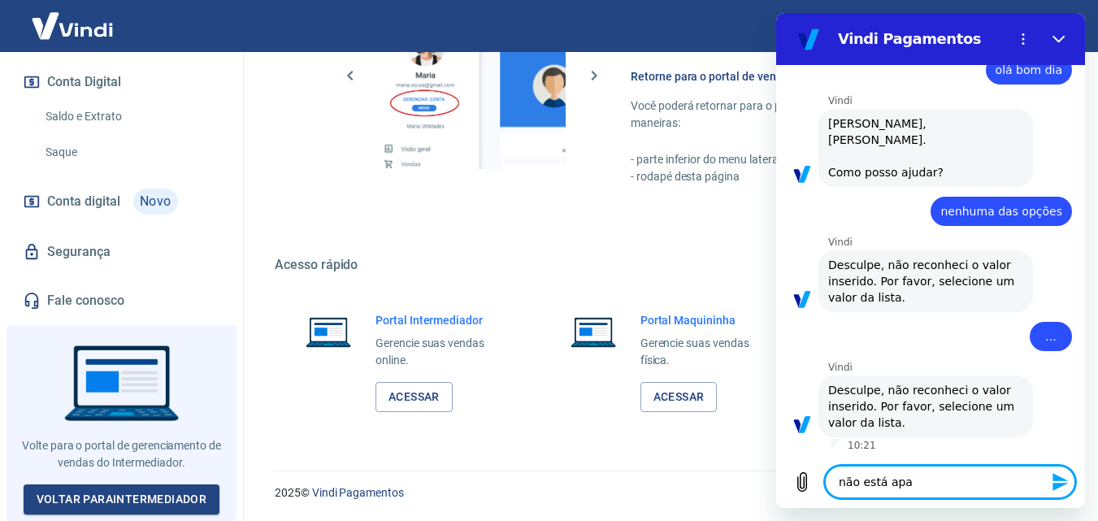
type textarea "não está apae"
type textarea "x"
type textarea "não está apa"
type textarea "x"
type textarea "não está apar"
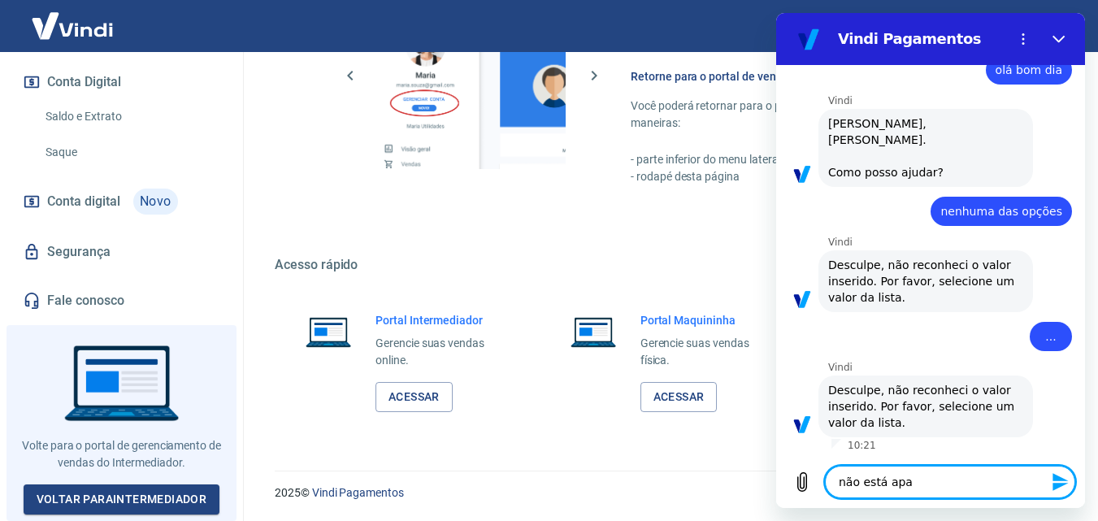
type textarea "x"
type textarea "não está apare"
type textarea "x"
type textarea "não está aparec"
type textarea "x"
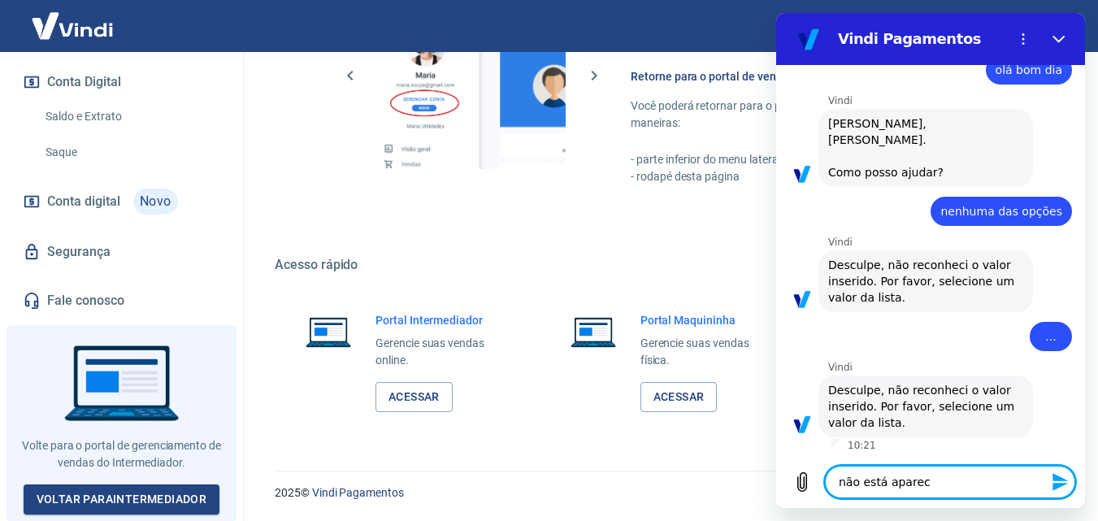
type textarea "não está aparece"
type textarea "x"
type textarea "não está aparecen"
type textarea "x"
type textarea "não está aparecend"
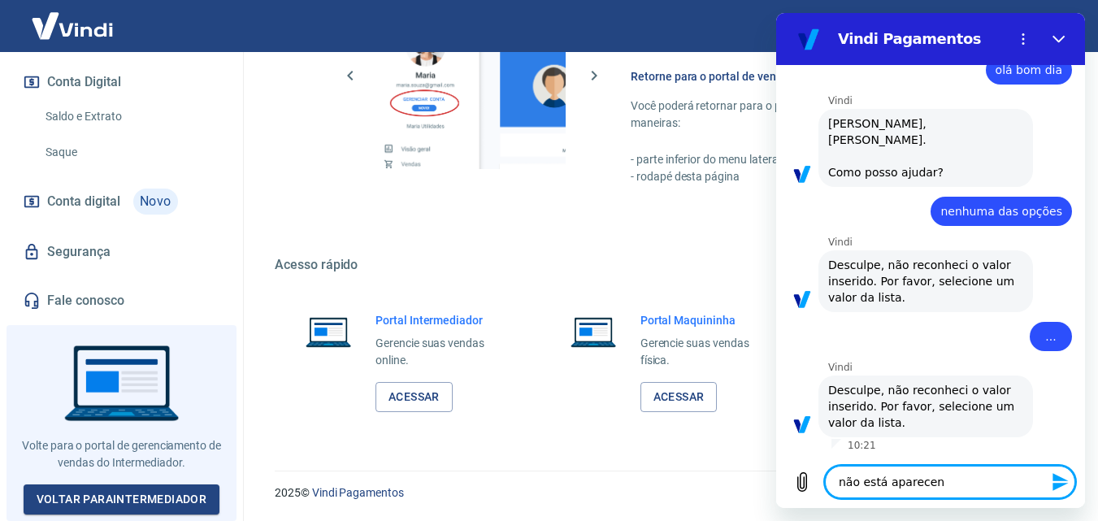
type textarea "x"
type textarea "não está aparecendo"
type textarea "x"
type textarea "não está aparecendo"
type textarea "x"
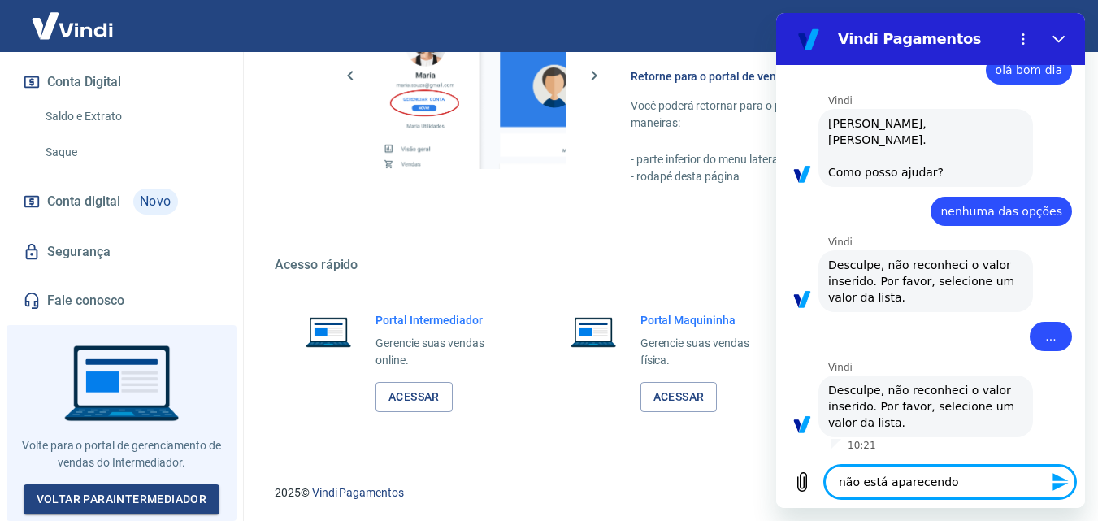
type textarea "não está aparecendo n"
type textarea "x"
type textarea "não está aparecendo ne"
type textarea "x"
type textarea "não está aparecendo nen"
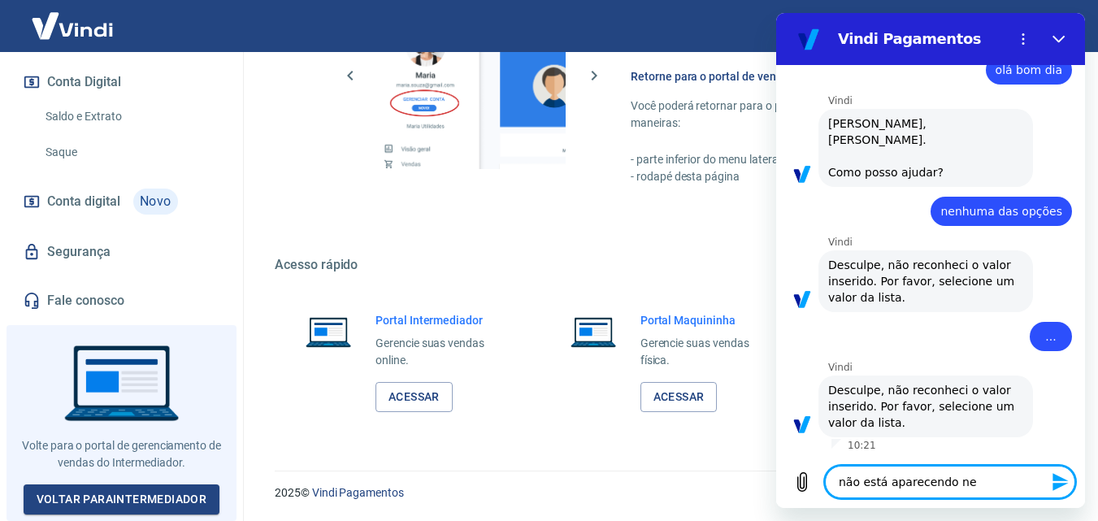
type textarea "x"
type textarea "não está aparecendo nenh"
type textarea "x"
type textarea "não está aparecendo nenhu"
type textarea "x"
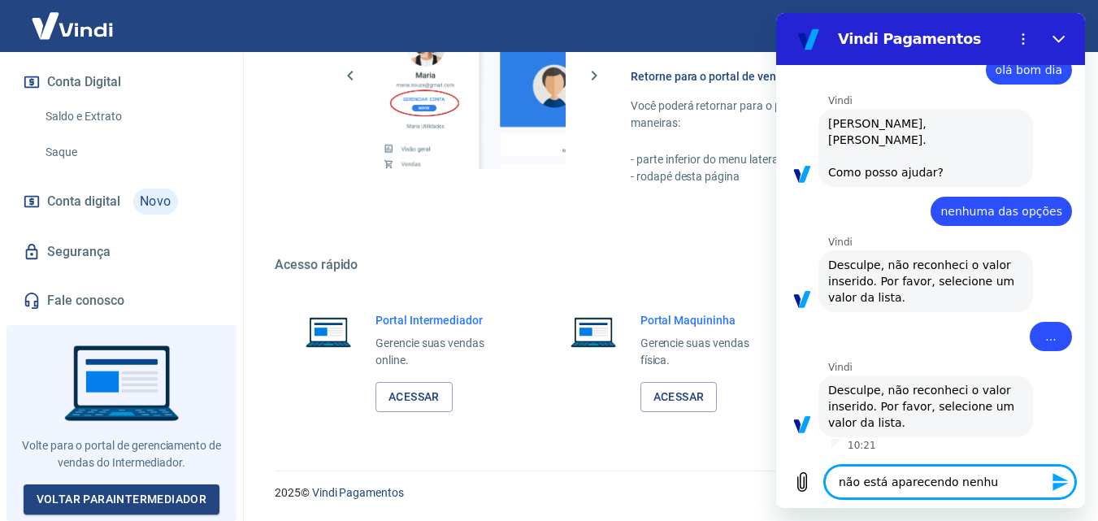
type textarea "não está aparecendo nenhum"
type textarea "x"
type textarea "não está aparecendo nenhum"
type textarea "x"
type textarea "não está aparecendo nenhum v"
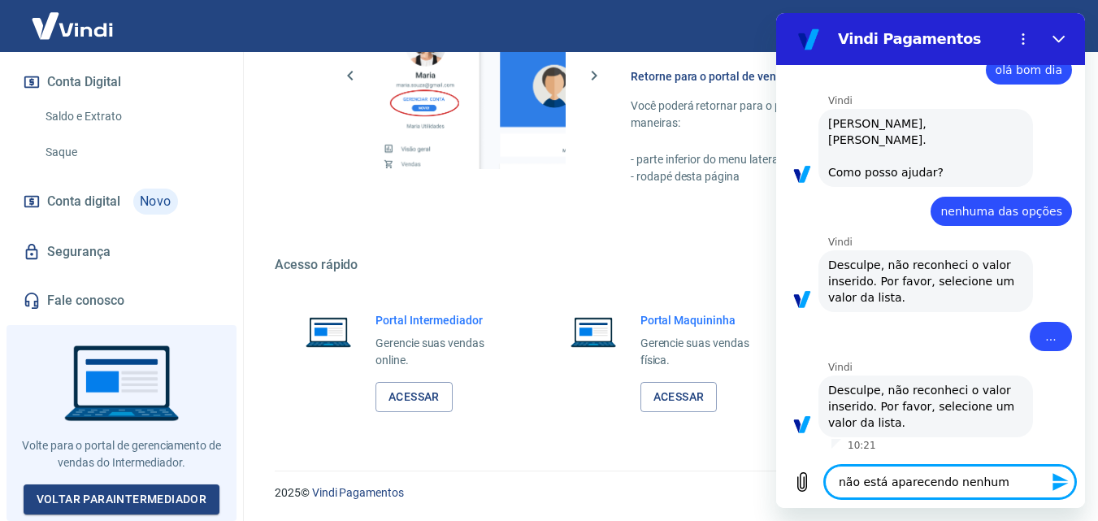
type textarea "x"
type textarea "não está aparecendo nenhum val"
type textarea "x"
type textarea "não está aparecendo nenhum valo"
type textarea "x"
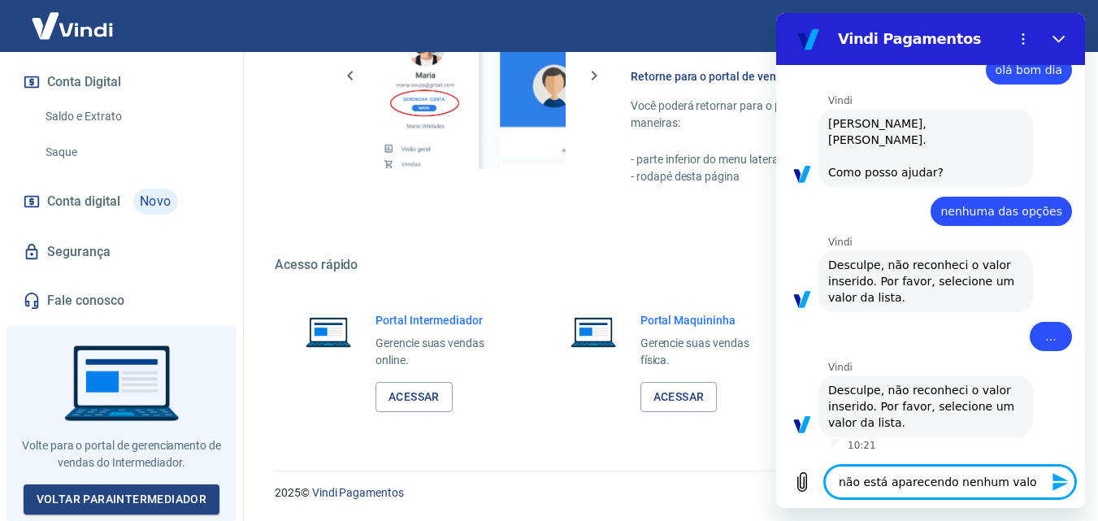
type textarea "não está aparecendo nenhum valor"
type textarea "x"
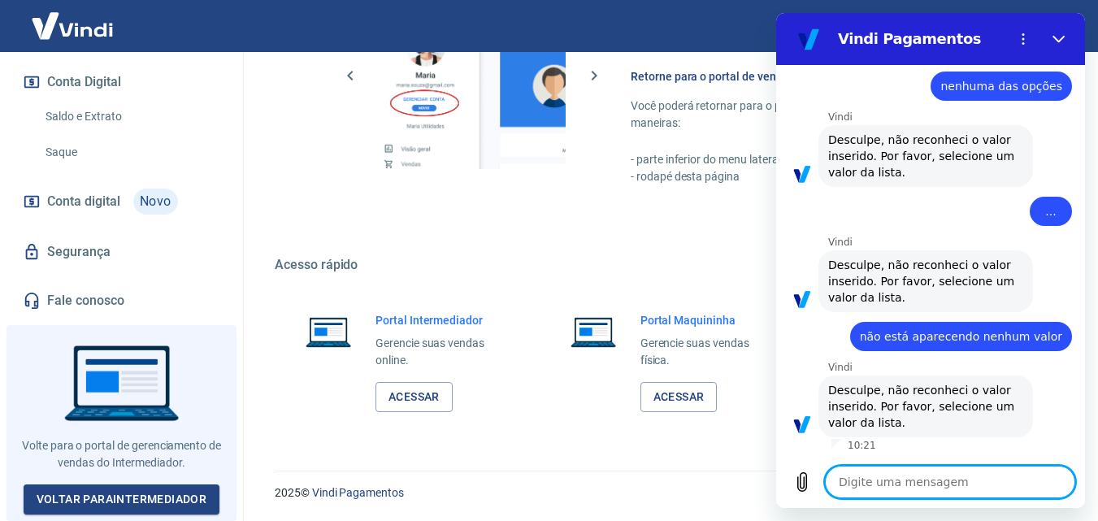
scroll to position [0, 0]
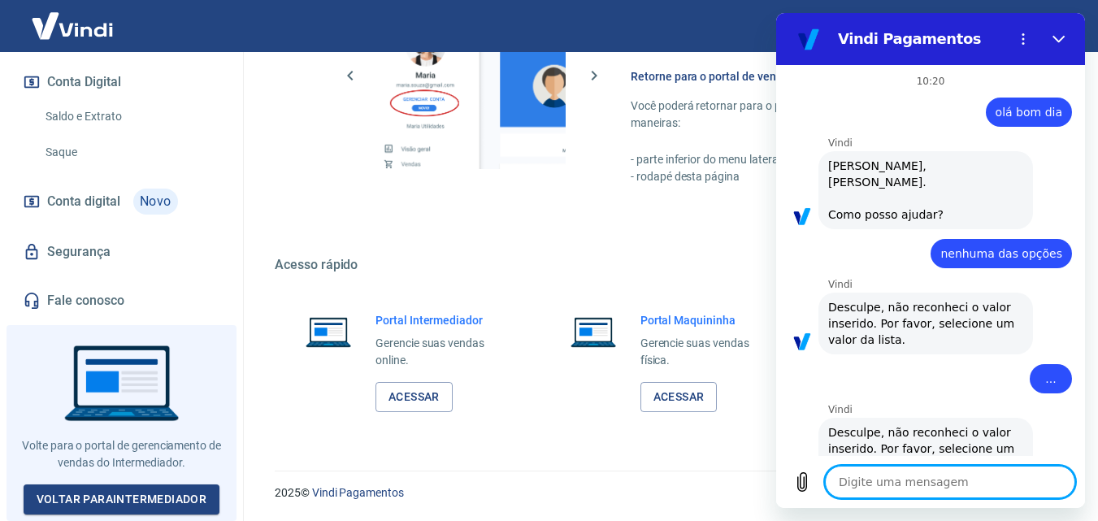
click at [1034, 110] on span "olá bom dia" at bounding box center [1029, 112] width 67 height 16
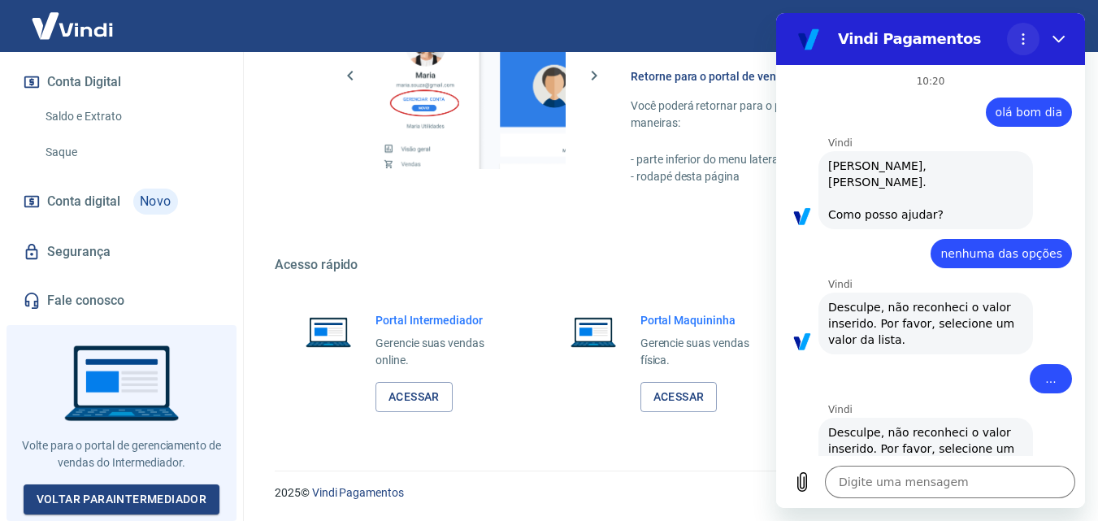
click at [1016, 39] on button "Menu de opções" at bounding box center [1023, 39] width 33 height 33
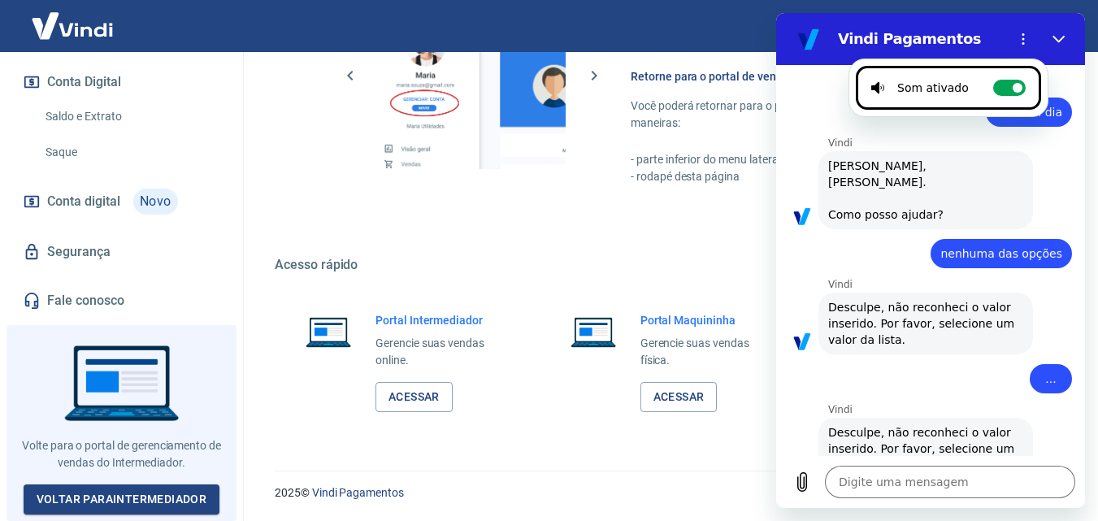
click at [1008, 166] on span "Olá, JULIANA GALDINO DA SILVA MELO. Como posso ajudar?" at bounding box center [925, 190] width 195 height 65
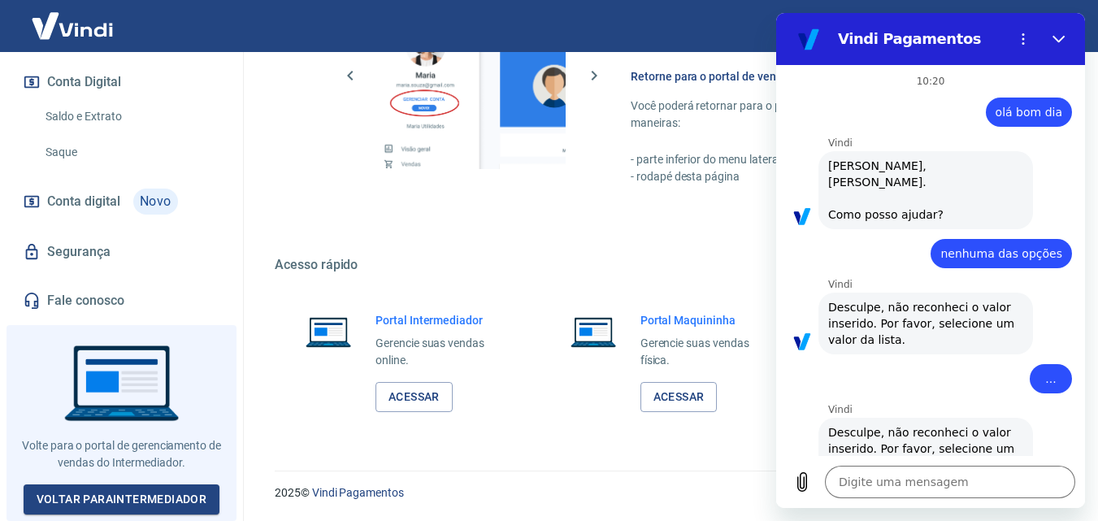
scroll to position [167, 0]
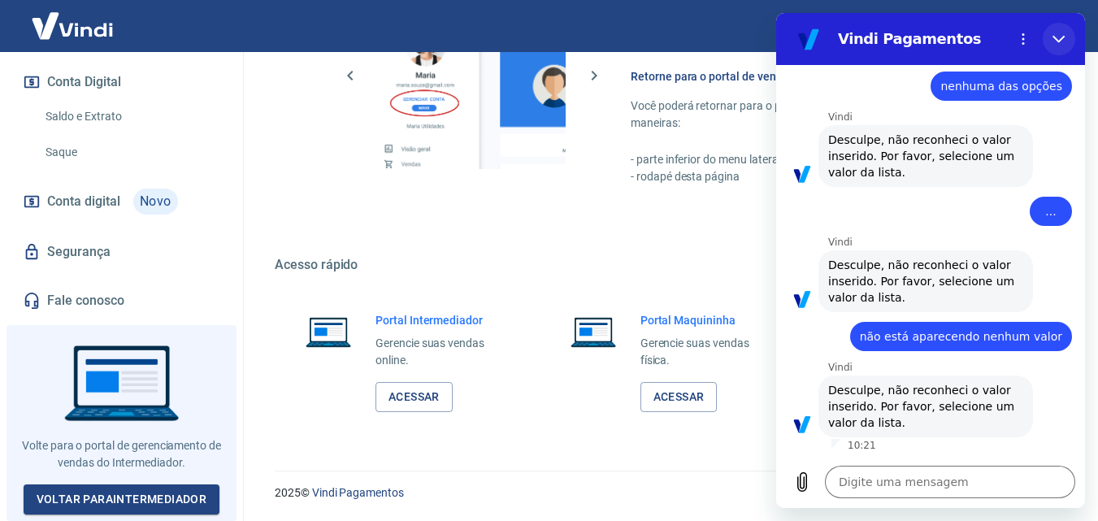
click at [1066, 42] on button "Fechar" at bounding box center [1059, 39] width 33 height 33
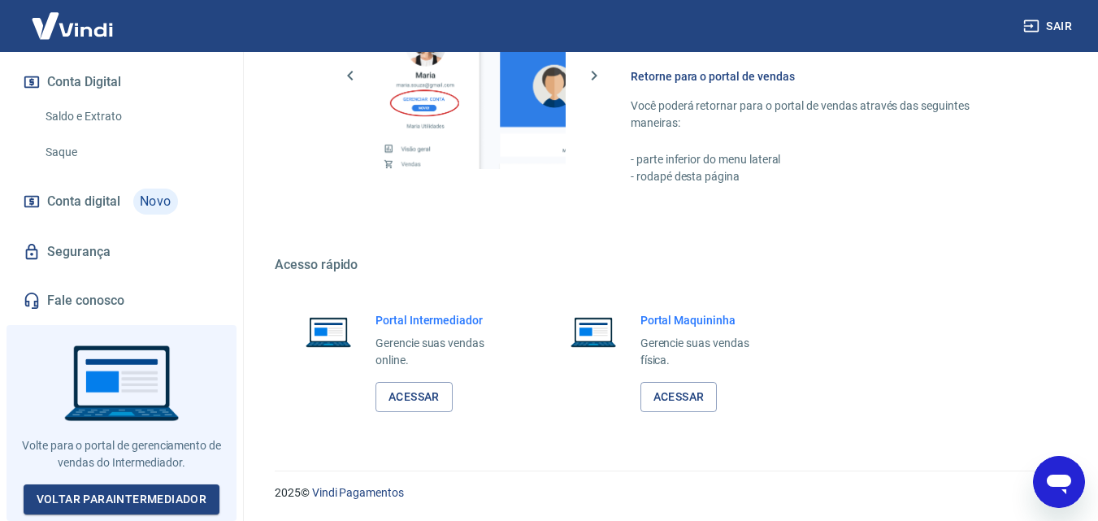
click at [1066, 459] on div "Abrir janela de mensagens" at bounding box center [1059, 482] width 49 height 49
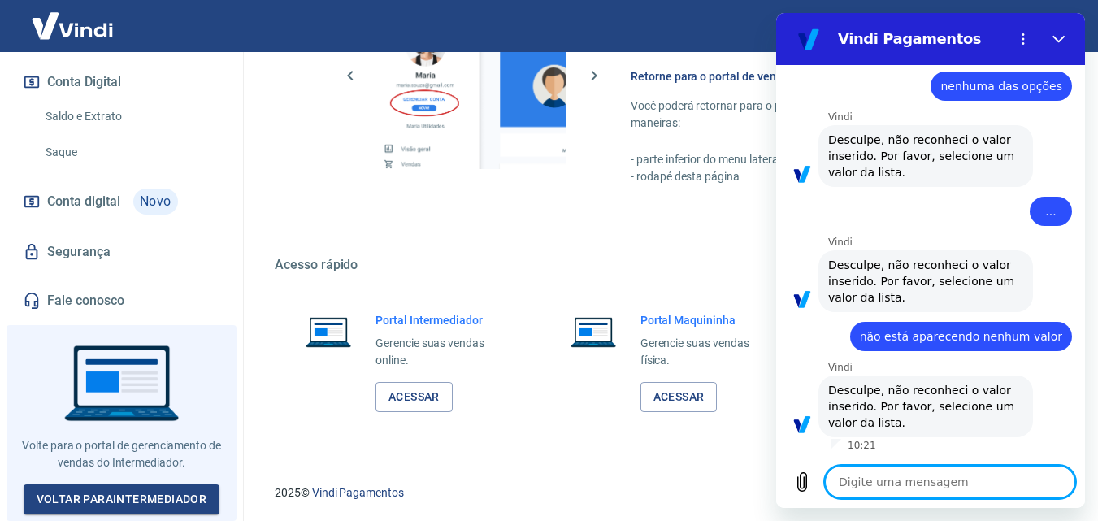
scroll to position [0, 0]
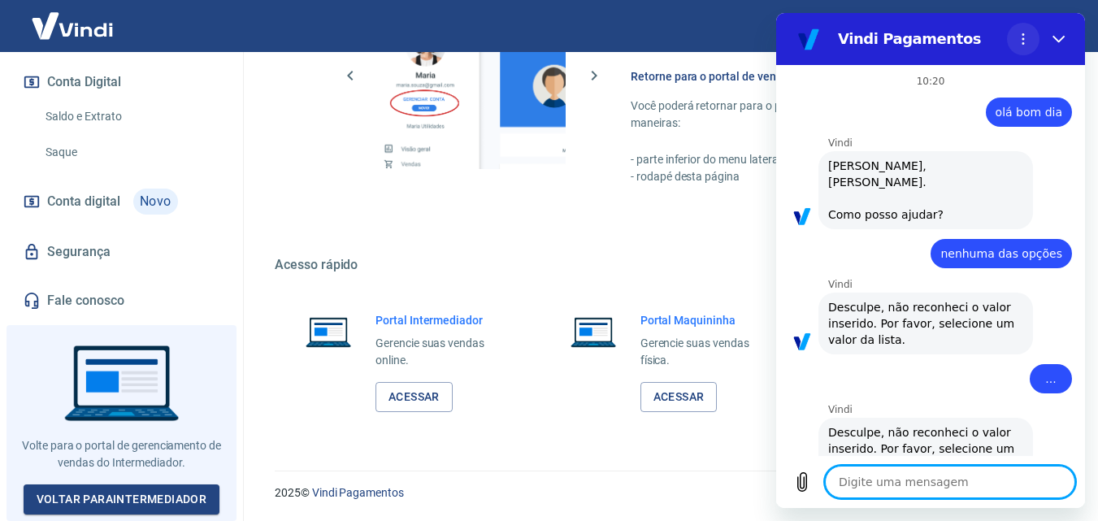
click at [1016, 41] on button "Menu de opções" at bounding box center [1023, 39] width 33 height 33
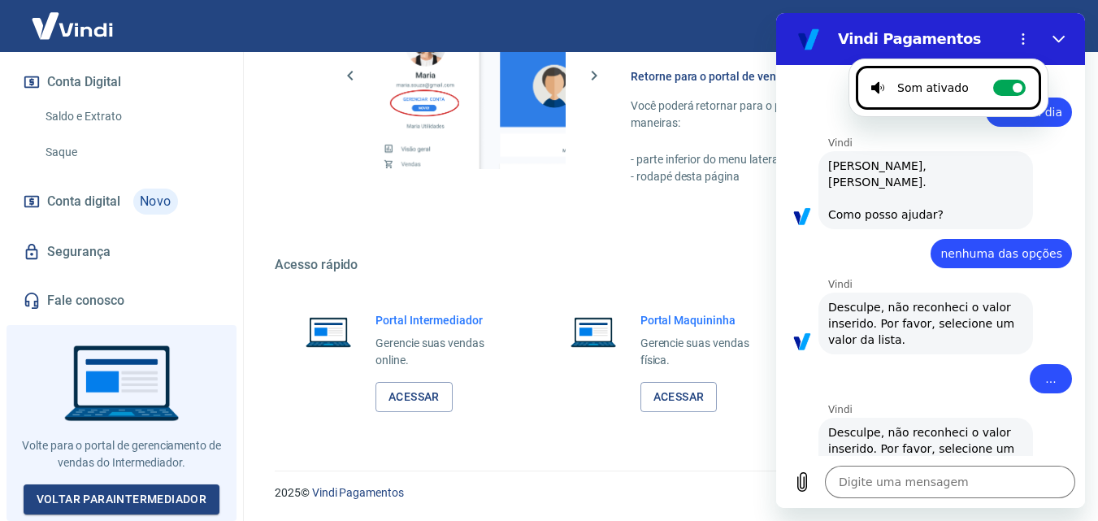
click at [805, 34] on figure at bounding box center [809, 39] width 33 height 33
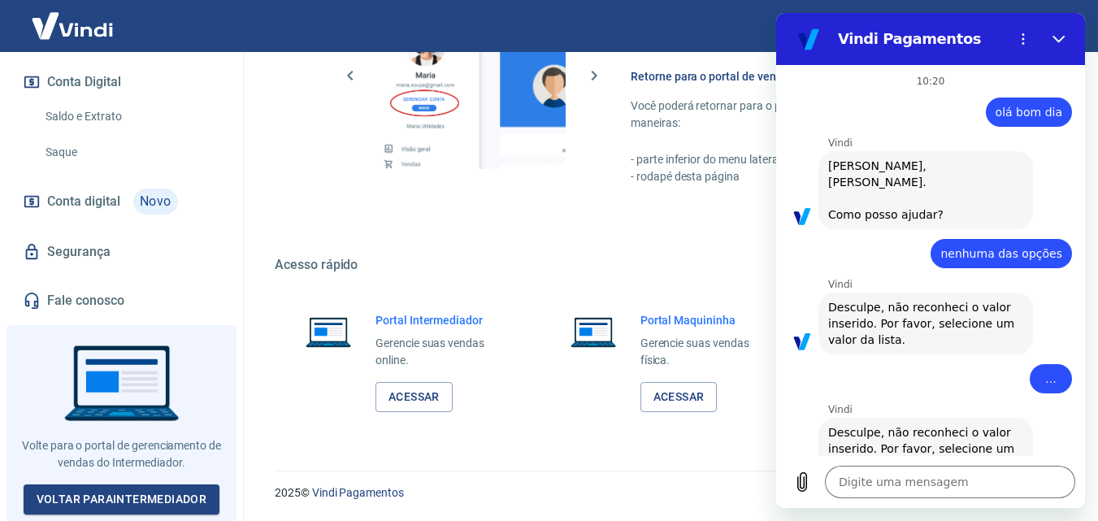
scroll to position [167, 0]
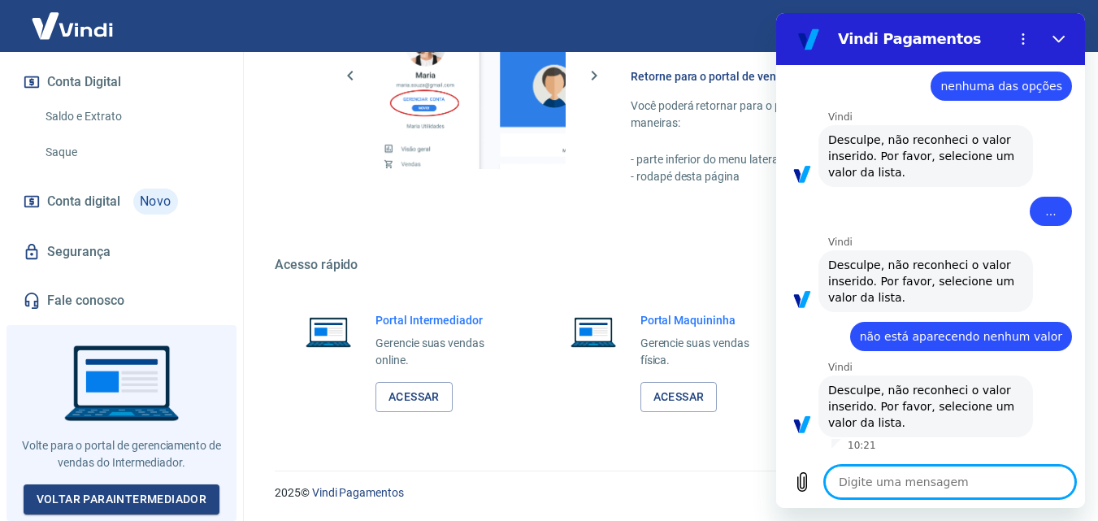
click at [949, 487] on textarea at bounding box center [950, 482] width 250 height 33
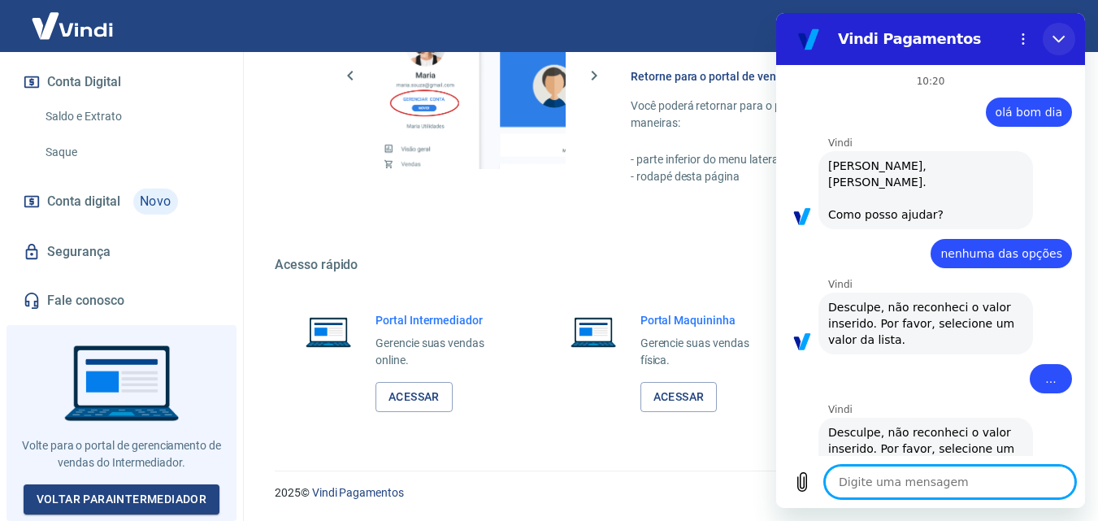
click at [1057, 30] on button "Fechar" at bounding box center [1059, 39] width 33 height 33
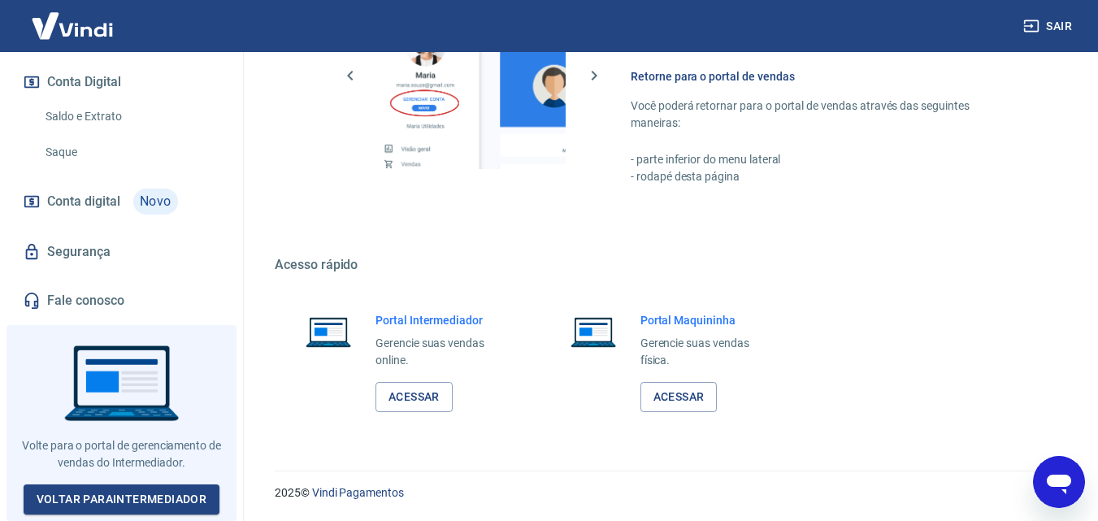
click at [1053, 490] on icon "Abrir janela de mensagens" at bounding box center [1058, 481] width 29 height 29
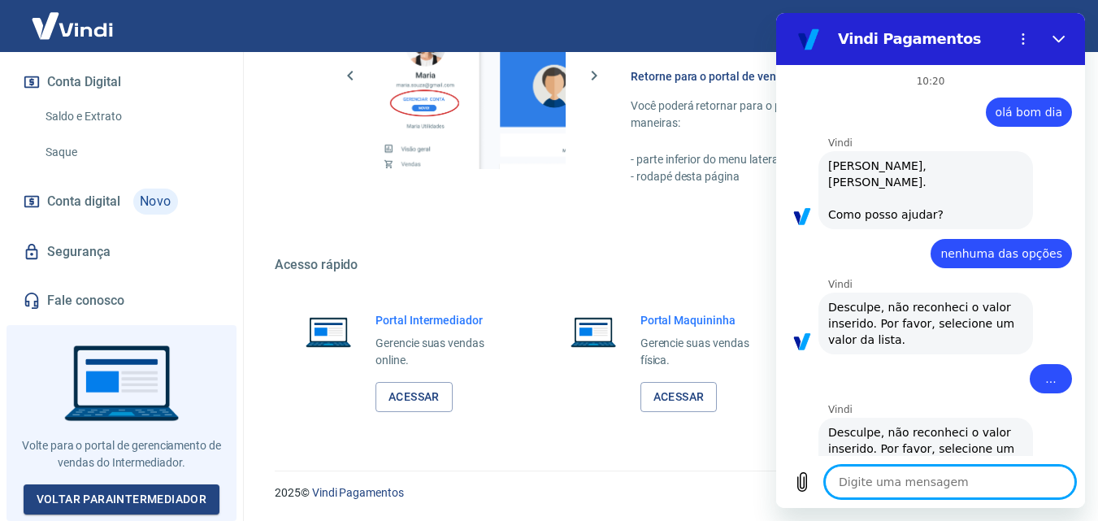
scroll to position [167, 0]
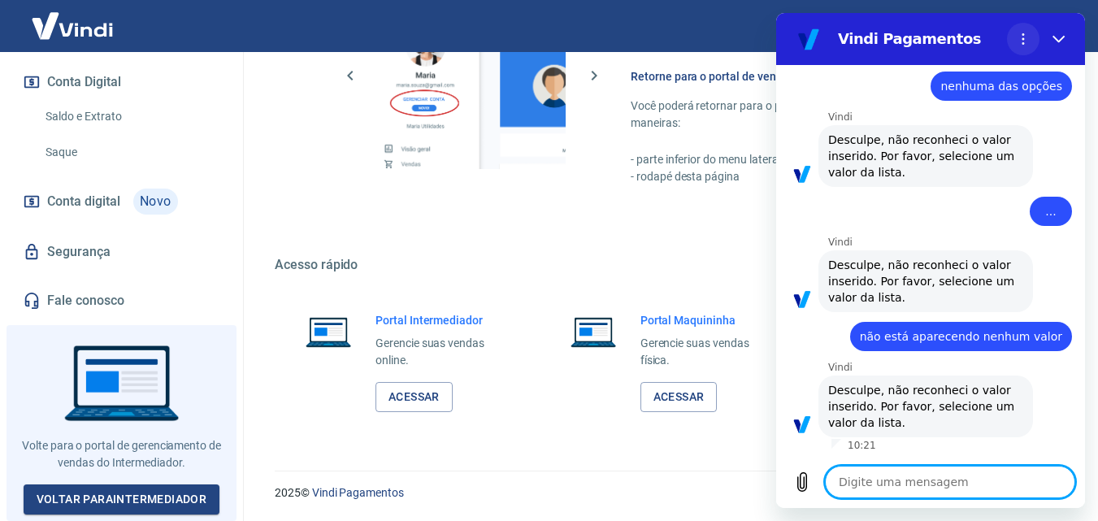
click at [1028, 39] on icon "Menu de opções" at bounding box center [1023, 39] width 13 height 13
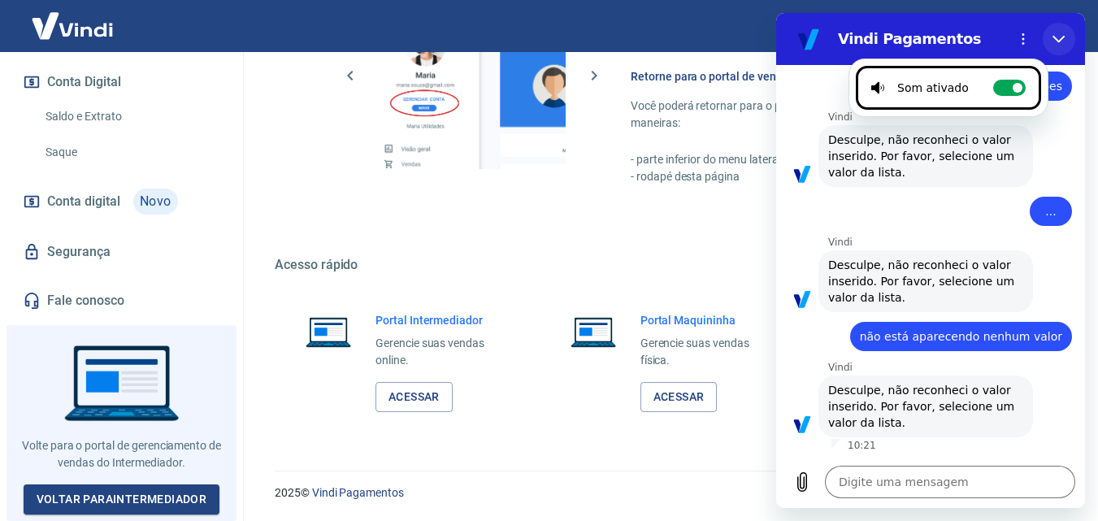
click at [1061, 26] on button "Fechar" at bounding box center [1059, 39] width 33 height 33
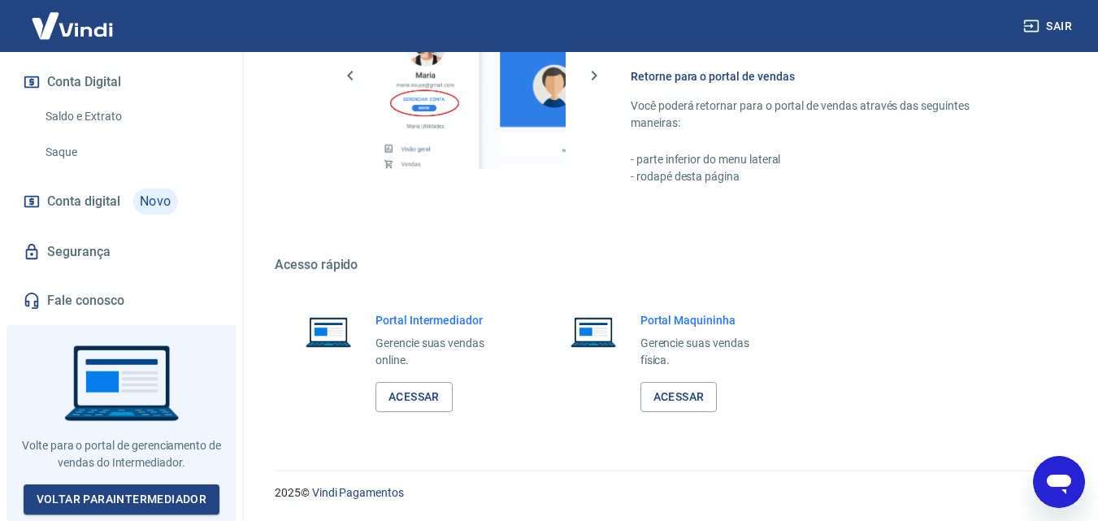
drag, startPoint x: 1056, startPoint y: 492, endPoint x: 1314, endPoint y: 910, distance: 490.9
click at [1056, 492] on icon "Abrir janela de mensagens" at bounding box center [1058, 481] width 29 height 29
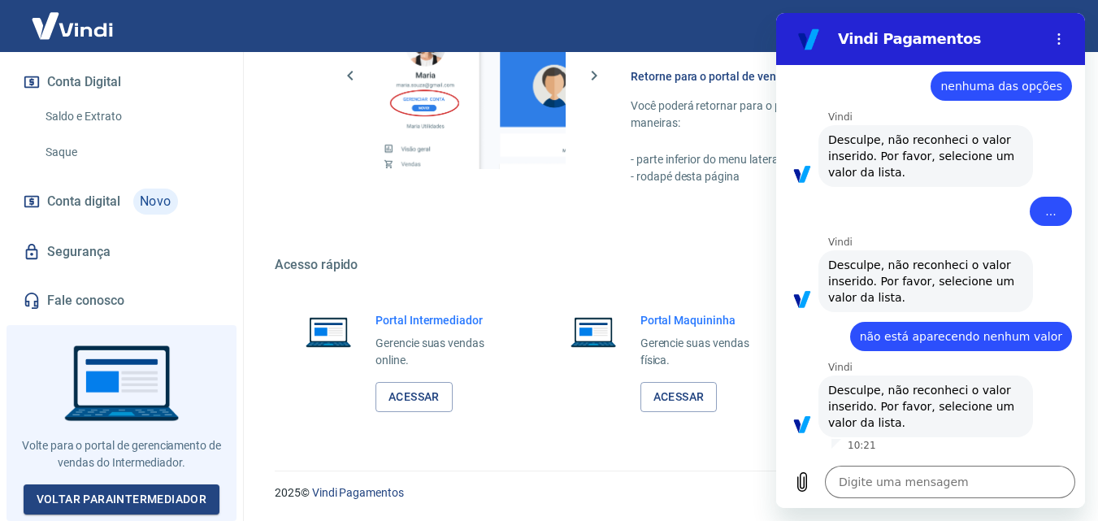
type textarea "x"
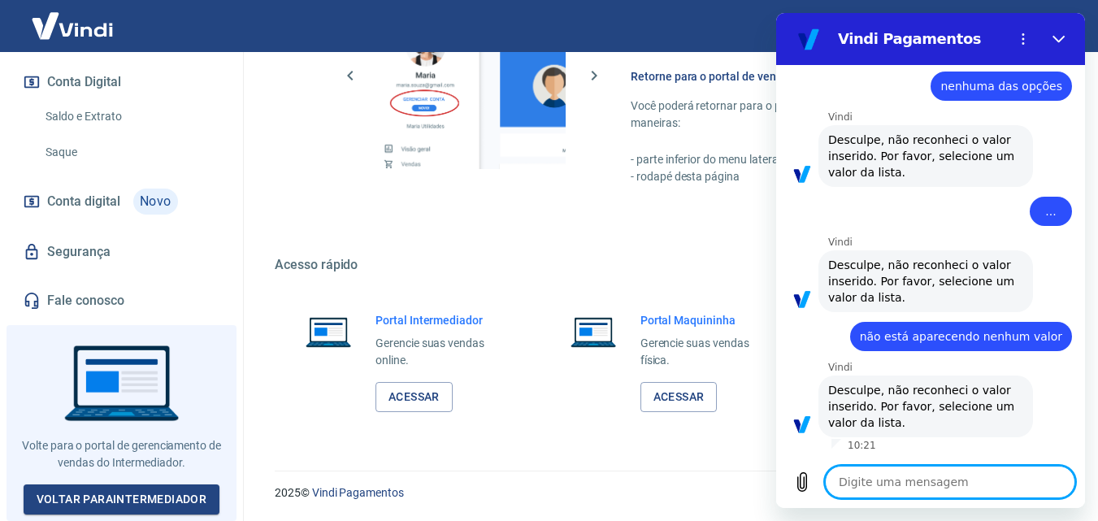
type textarea "o"
type textarea "x"
type textarea "ol"
type textarea "x"
type textarea "olá"
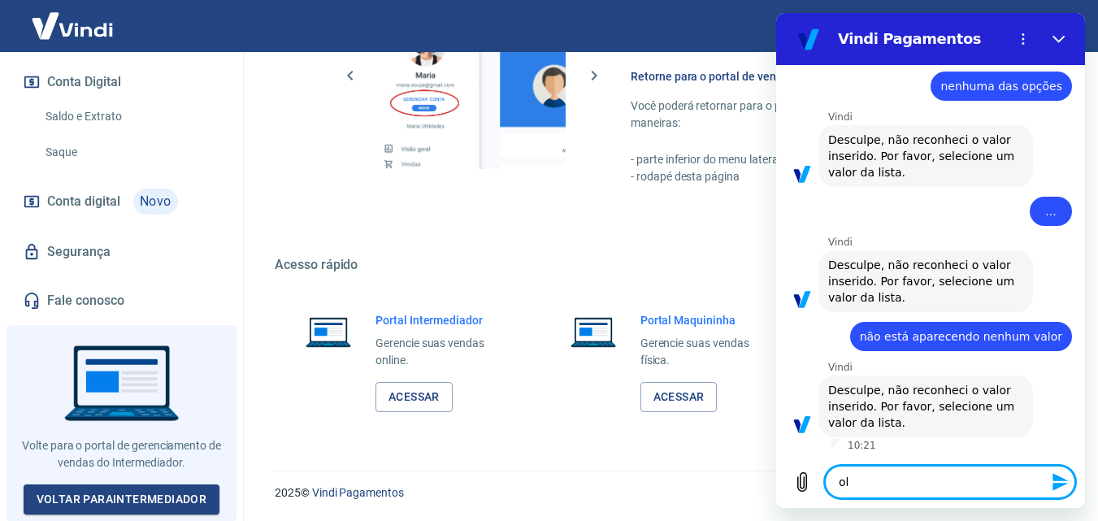
type textarea "x"
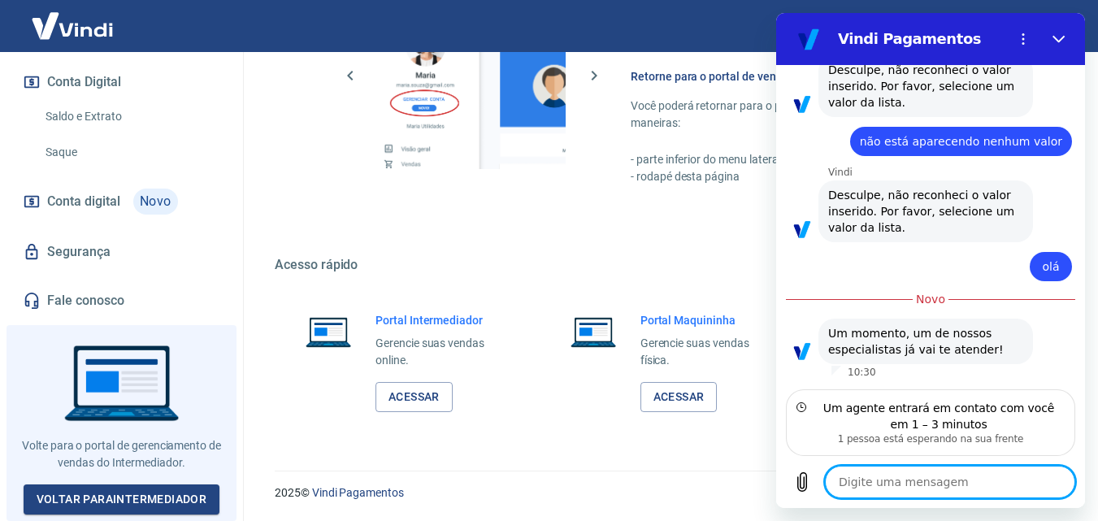
scroll to position [346, 0]
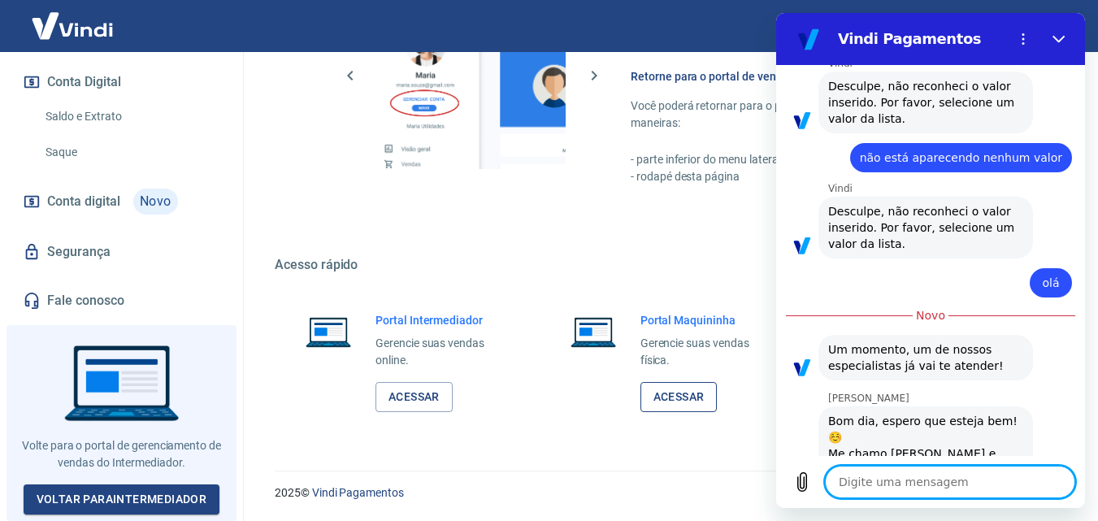
type textarea "x"
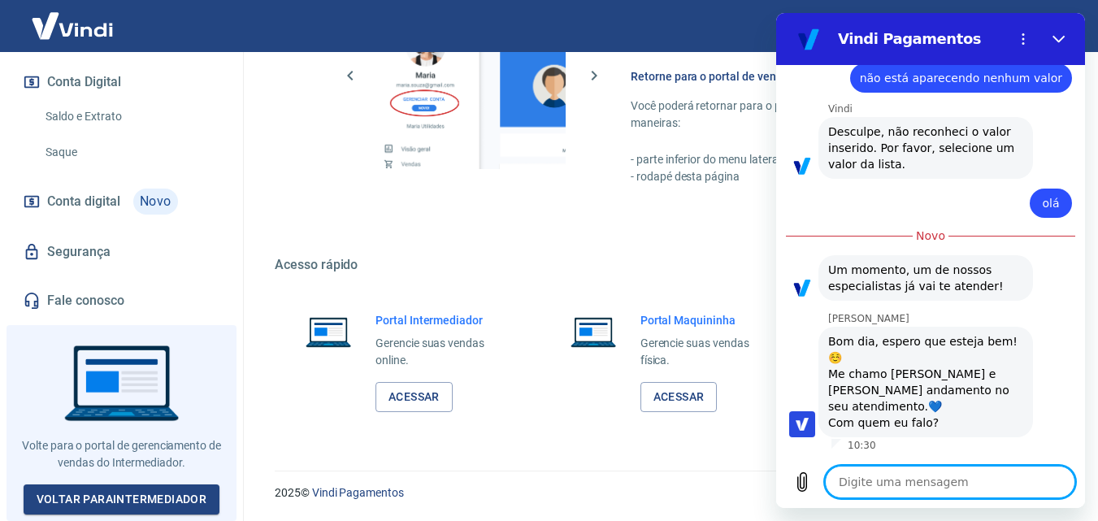
scroll to position [424, 0]
click at [933, 478] on textarea at bounding box center [950, 482] width 250 height 33
type textarea "O"
type textarea "x"
type textarea "Ol"
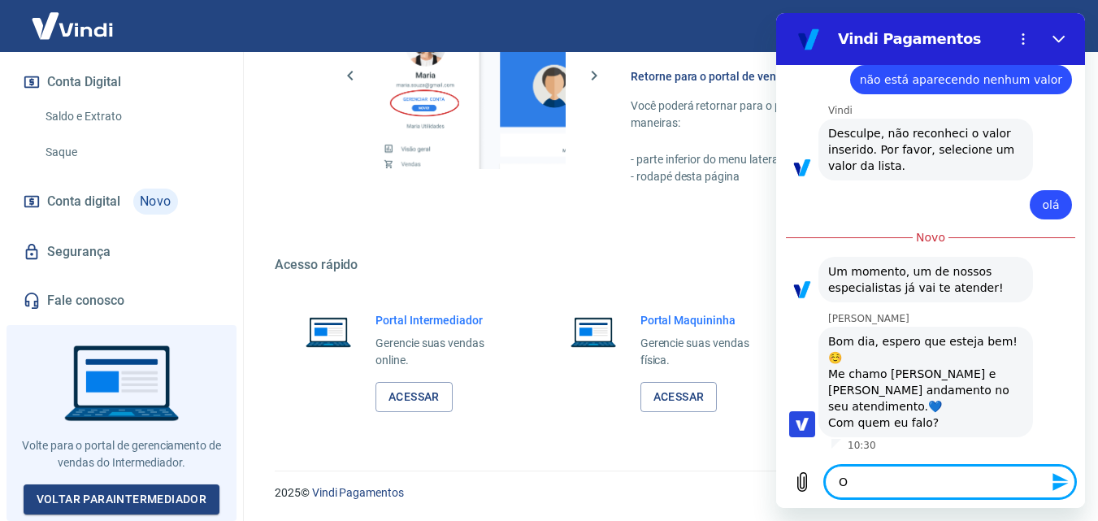
type textarea "x"
type textarea "Olá"
type textarea "x"
type textarea "Olá"
type textarea "x"
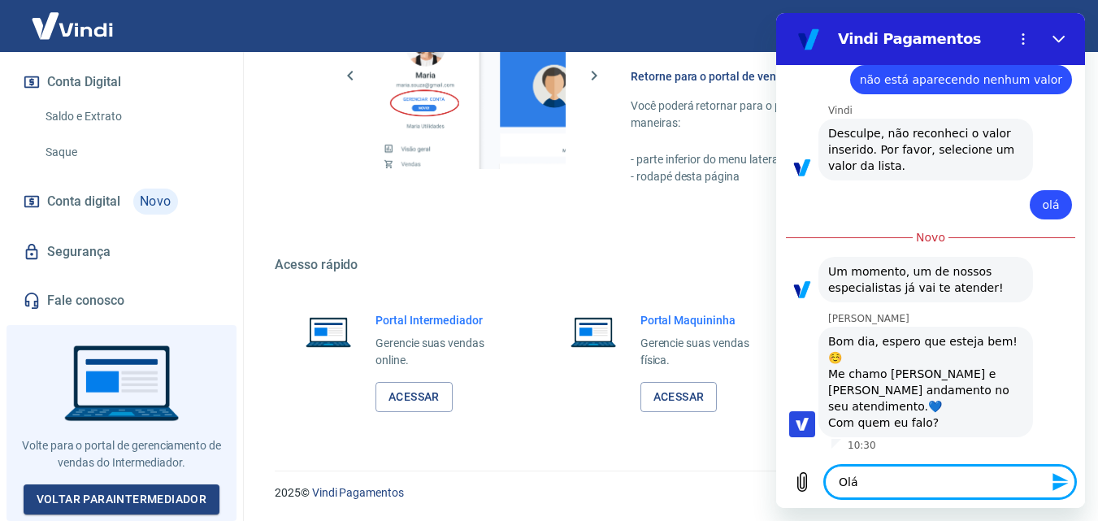
type textarea "Olá"
type textarea "x"
type textarea "Olá,"
type textarea "x"
type textarea "Olá,"
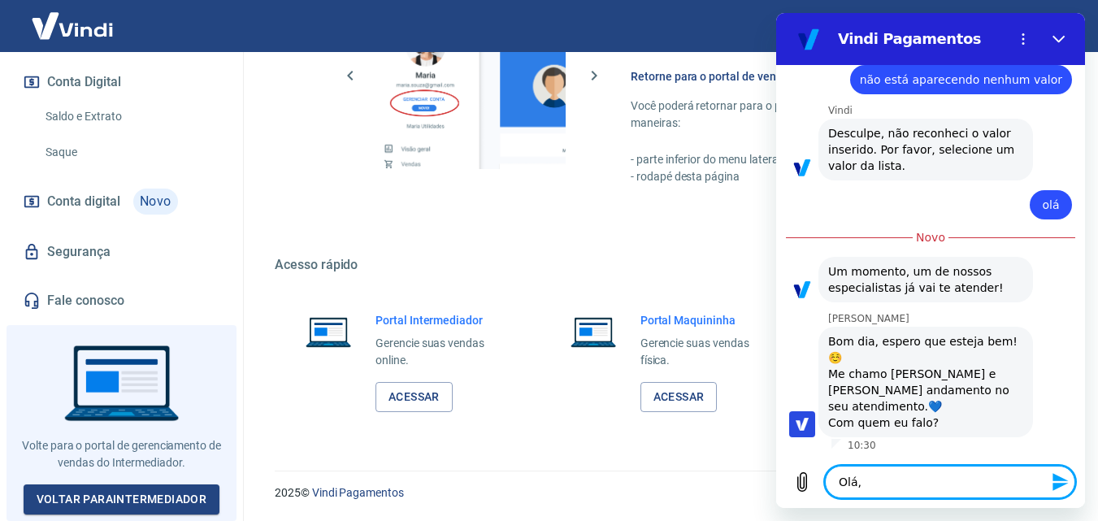
type textarea "x"
type textarea "Olá, v"
type textarea "x"
type textarea "Olá, vc"
type textarea "x"
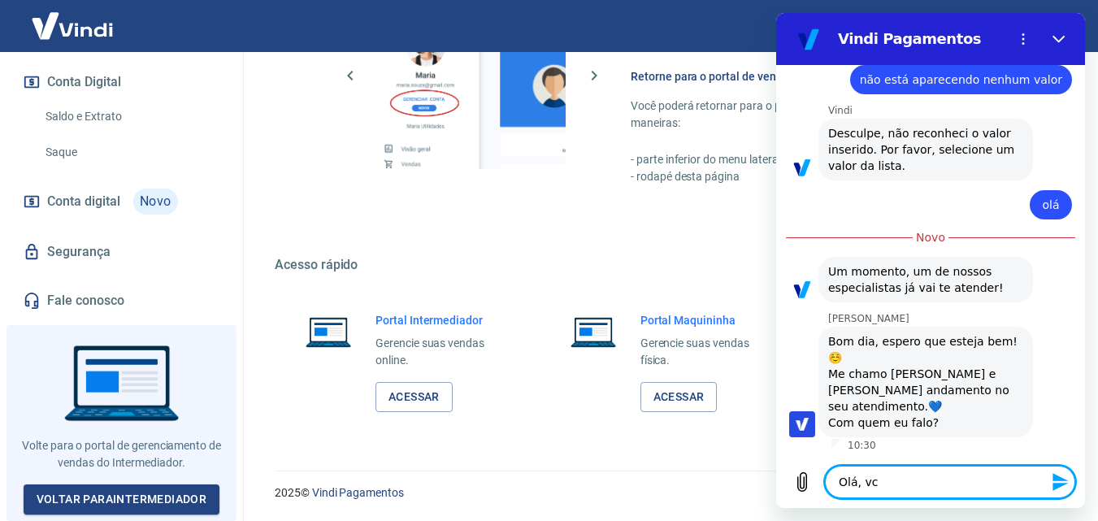
type textarea "Olá, vc"
type textarea "x"
type textarea "Olá, vc f"
type textarea "x"
type textarea "Olá, vc fa"
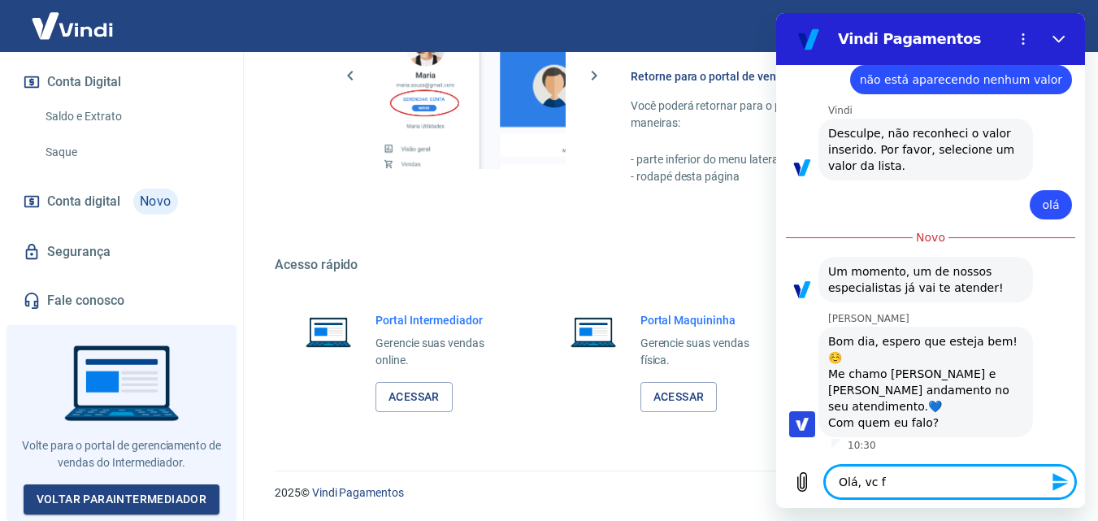
type textarea "x"
type textarea "Olá, vc fal"
type textarea "x"
type textarea "Olá, vc fala"
type textarea "x"
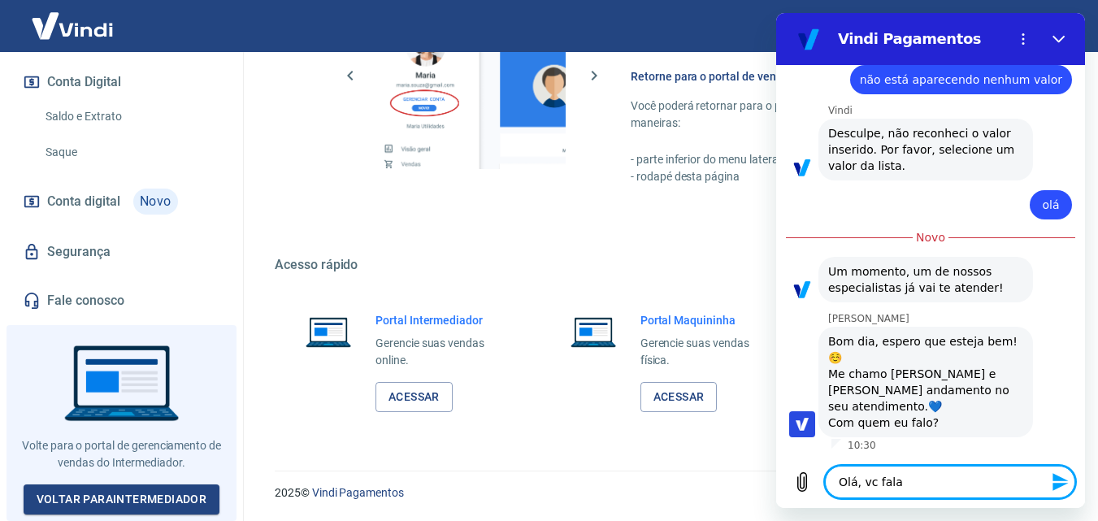
type textarea "Olá, vc falar"
type textarea "x"
type textarea "Olá, vc falar"
type textarea "x"
type textarea "Olá, vc falar c"
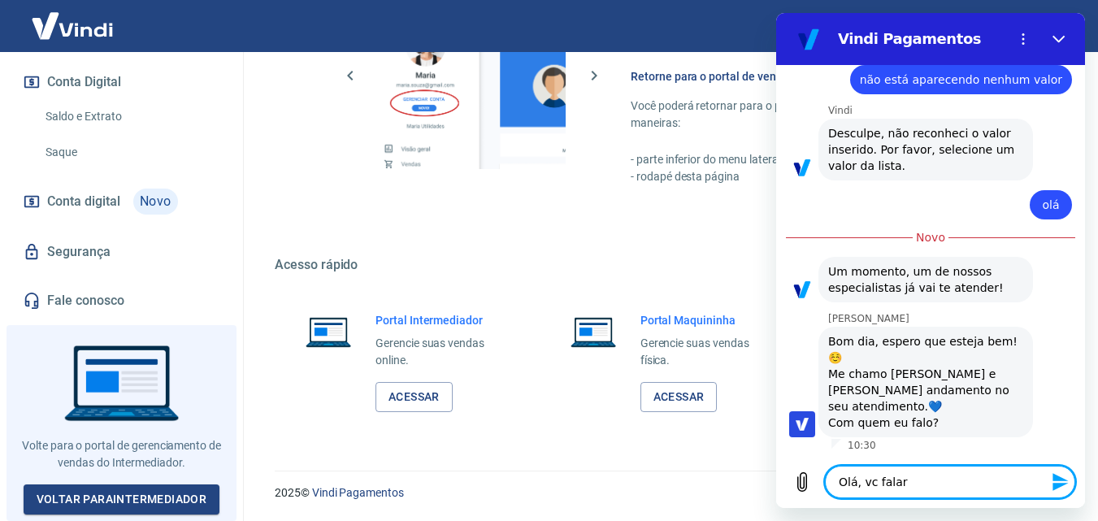
type textarea "x"
type textarea "Olá, vc falar co"
type textarea "x"
type textarea "Olá, vc falar com"
type textarea "x"
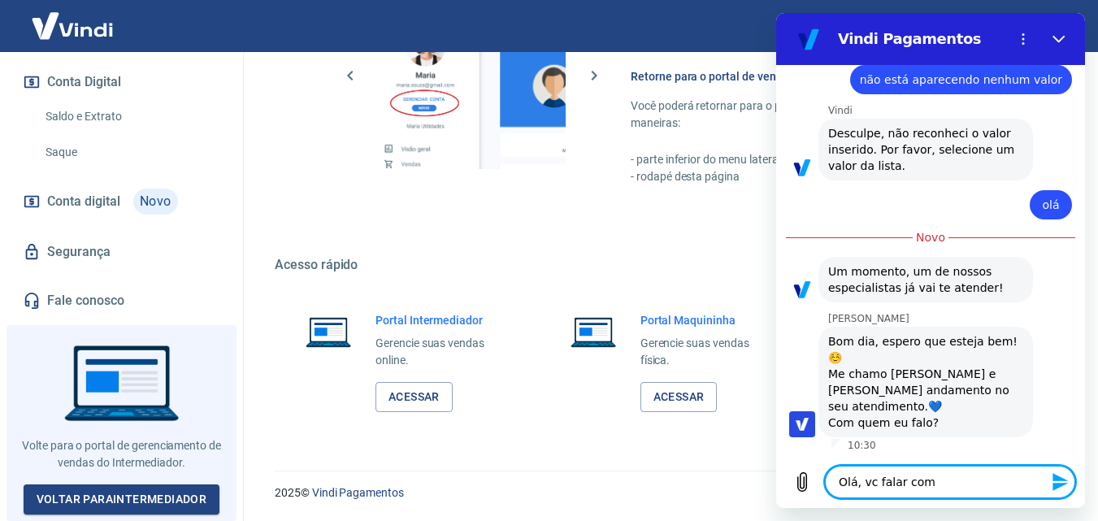
type textarea "Olá, vc falar com"
type textarea "x"
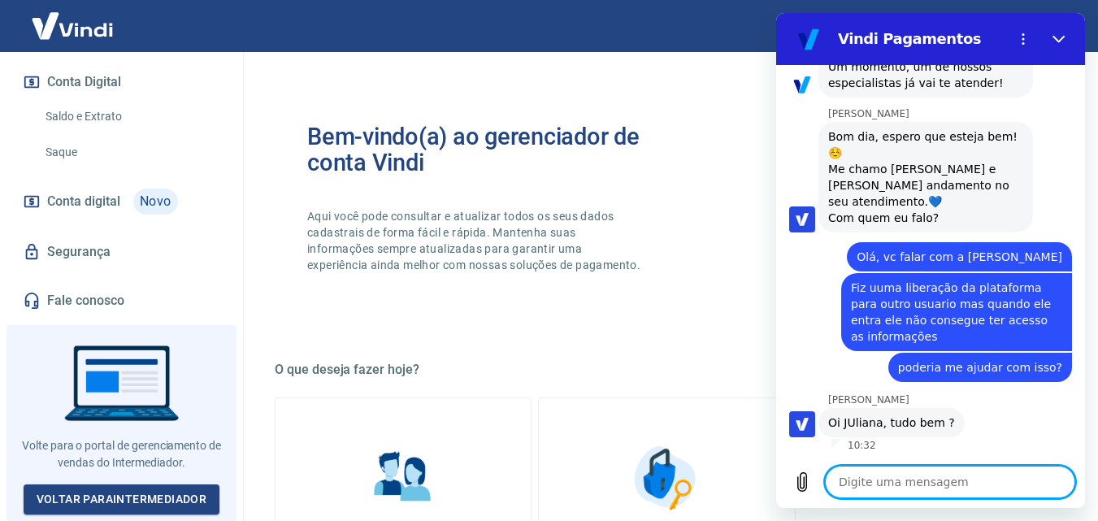
scroll to position [628, 0]
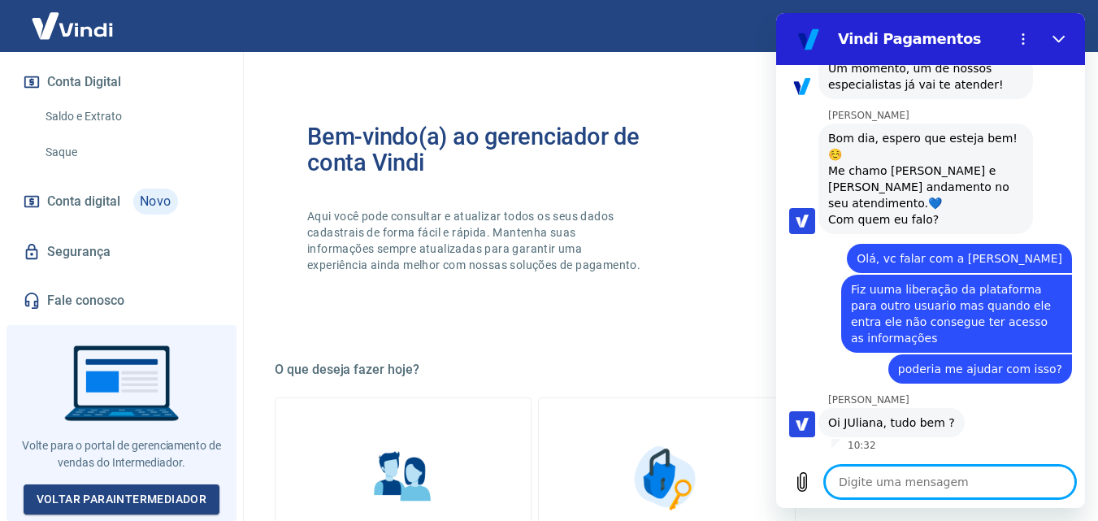
click at [878, 484] on textarea at bounding box center [950, 482] width 250 height 33
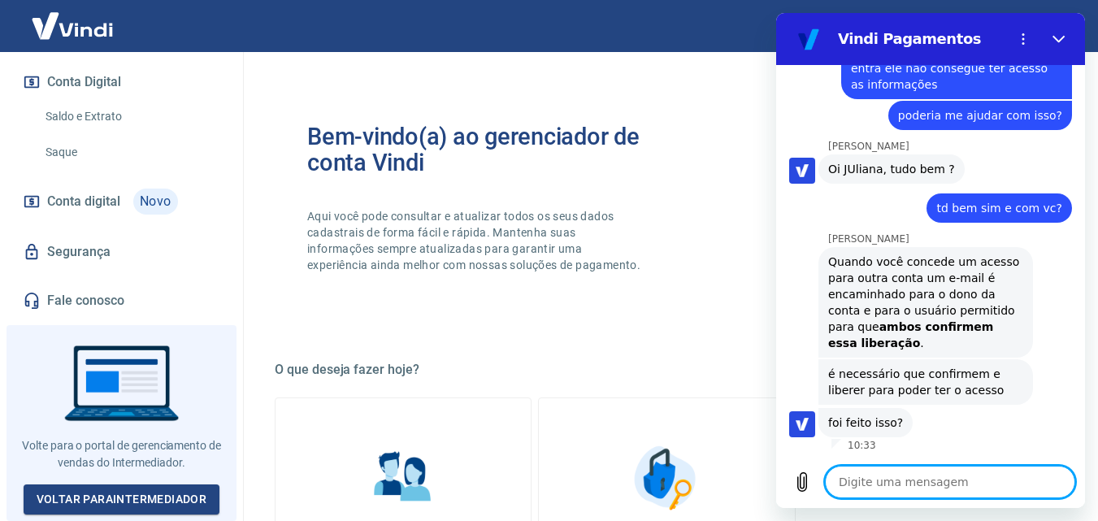
scroll to position [879, 0]
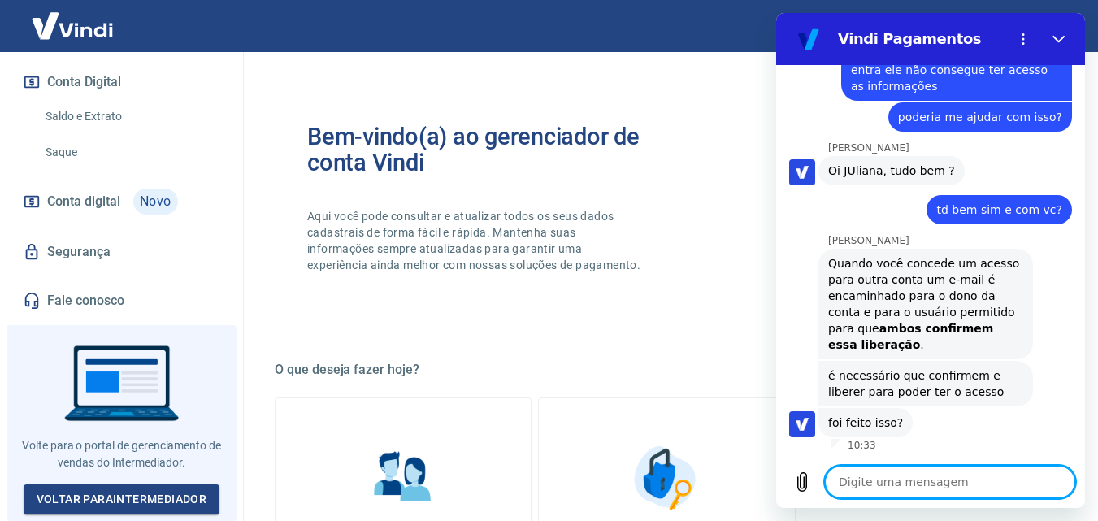
click at [917, 484] on textarea at bounding box center [950, 482] width 250 height 33
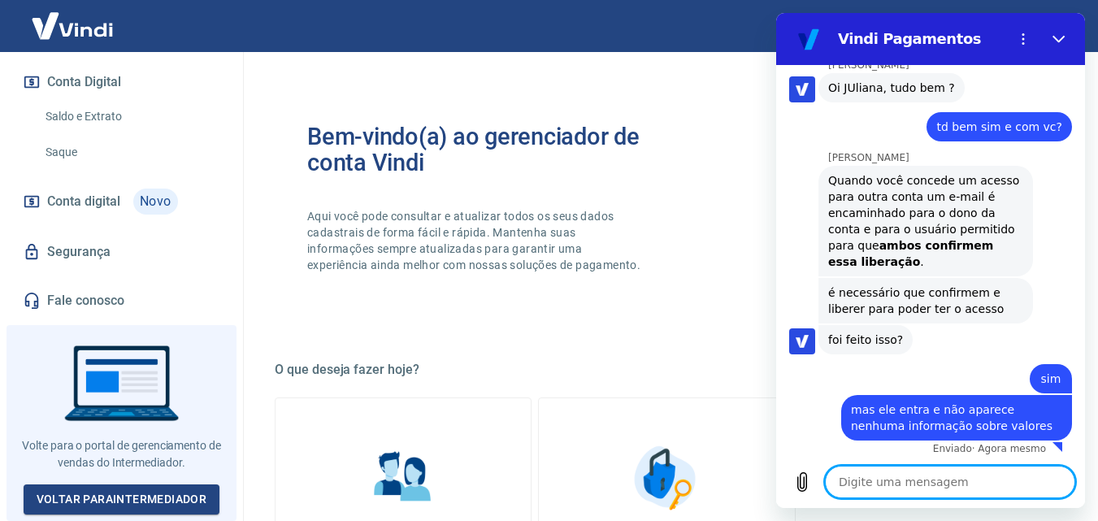
scroll to position [966, 0]
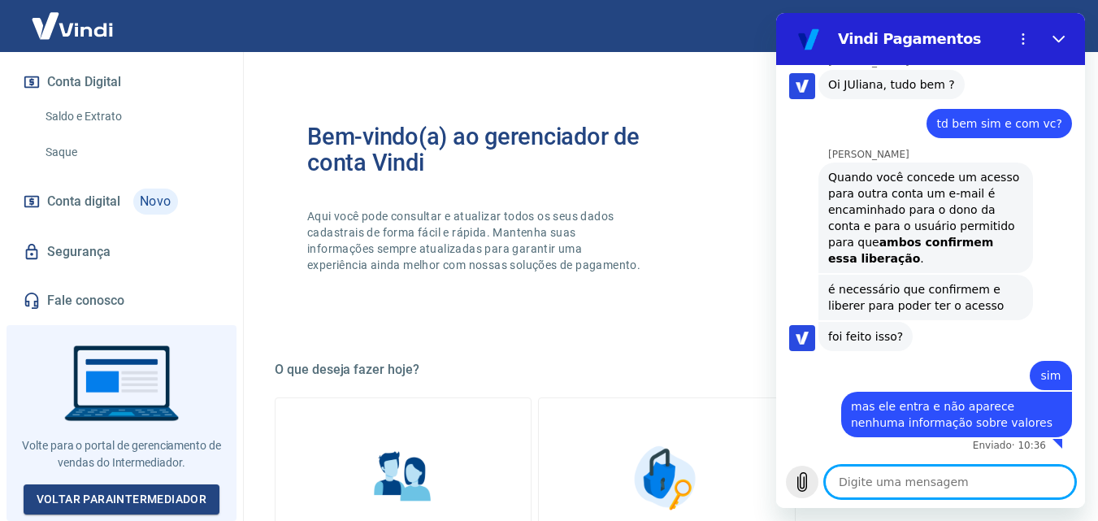
click at [802, 484] on icon "Carregar arquivo" at bounding box center [803, 482] width 20 height 20
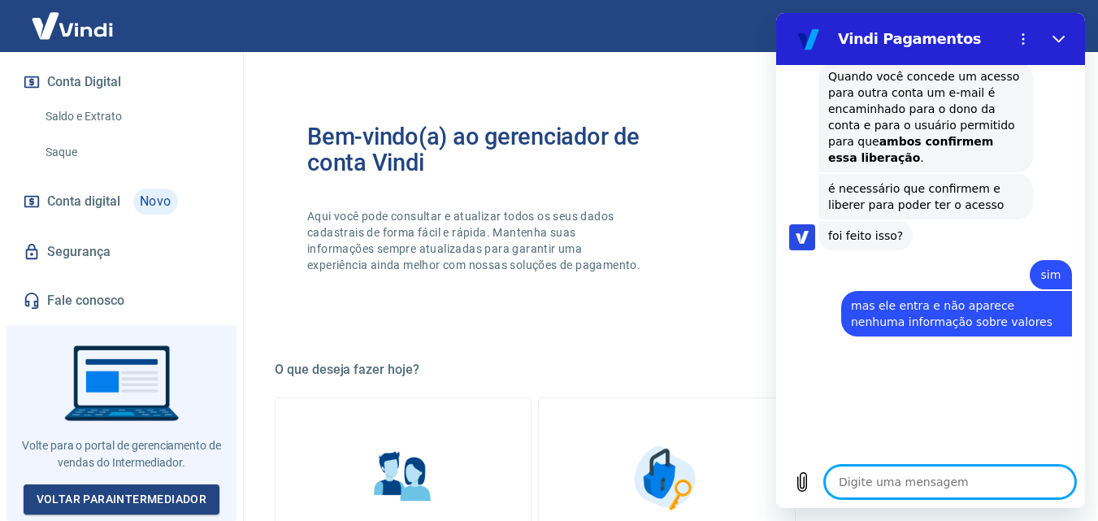
scroll to position [1066, 0]
click at [913, 487] on textarea at bounding box center [950, 482] width 250 height 33
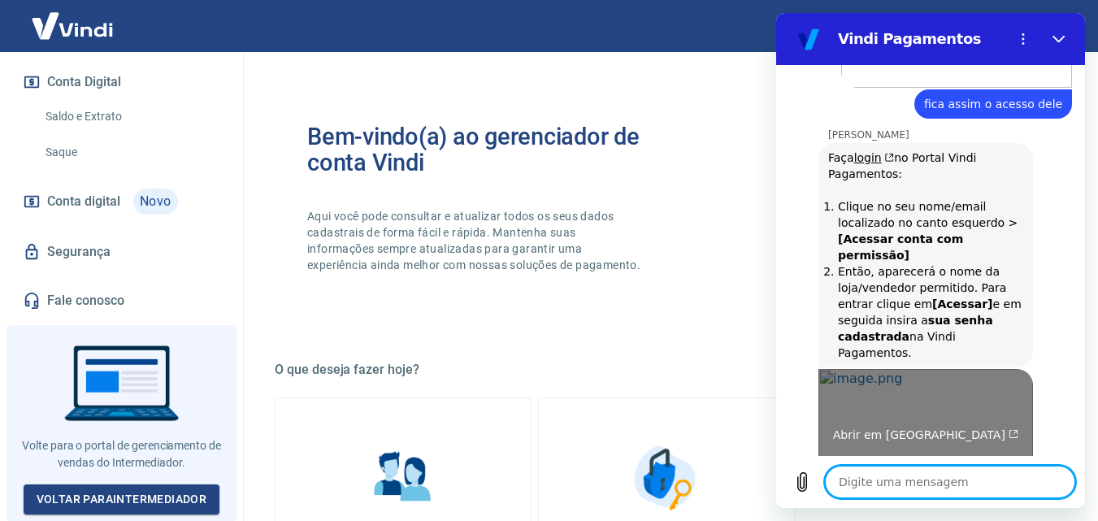
scroll to position [1517, 0]
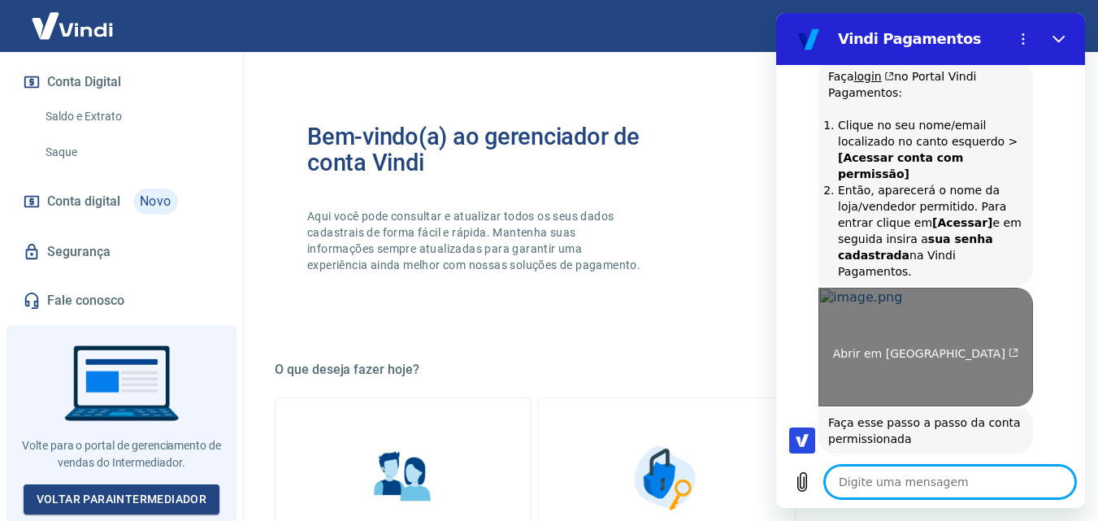
click at [914, 347] on span "Abrir em nova aba" at bounding box center [926, 353] width 186 height 13
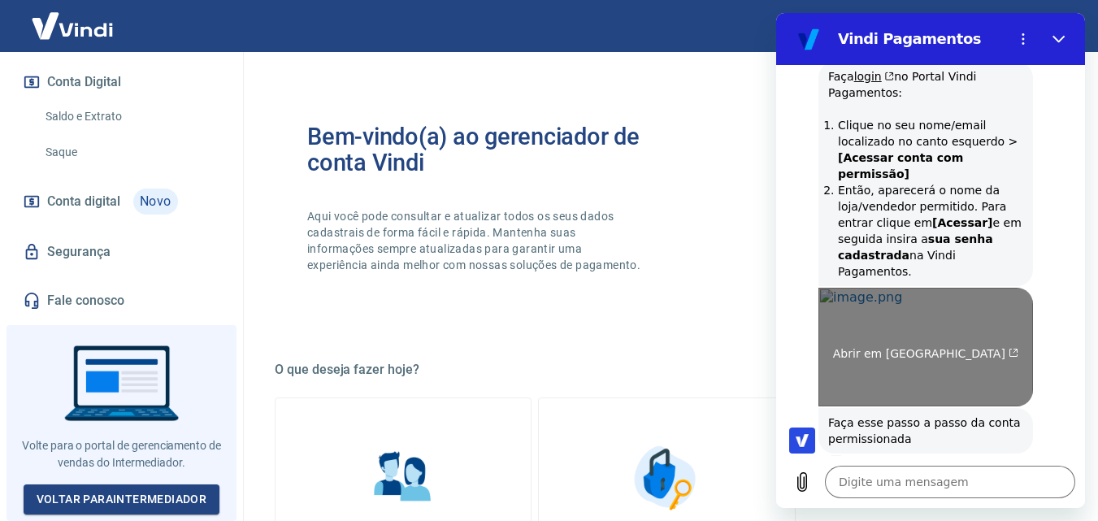
scroll to position [1354, 0]
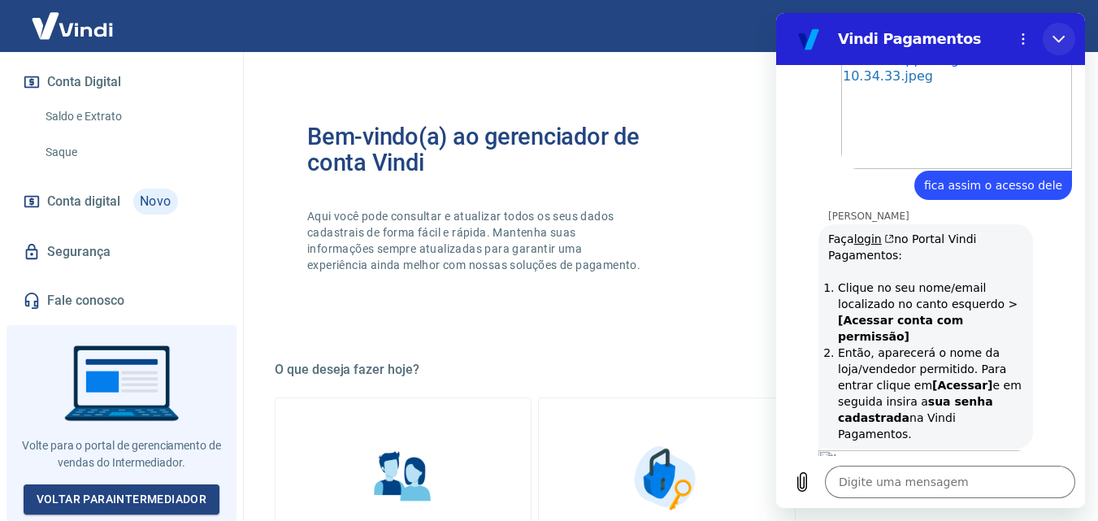
click at [1056, 43] on icon "Fechar" at bounding box center [1059, 39] width 13 height 13
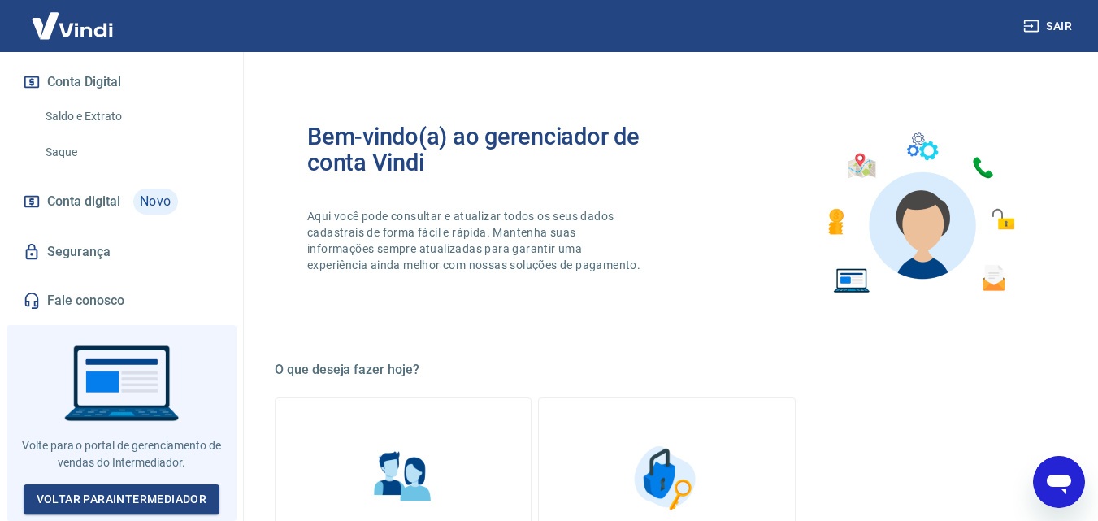
drag, startPoint x: 1064, startPoint y: 498, endPoint x: 1314, endPoint y: 909, distance: 480.8
click at [1064, 498] on div "Abrir janela de mensagens" at bounding box center [1059, 482] width 49 height 49
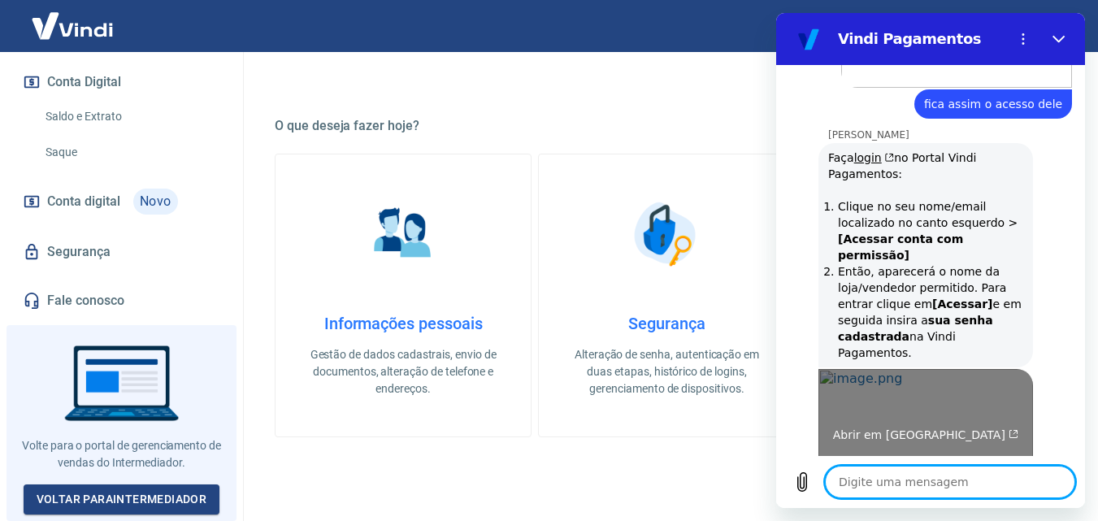
scroll to position [1491, 0]
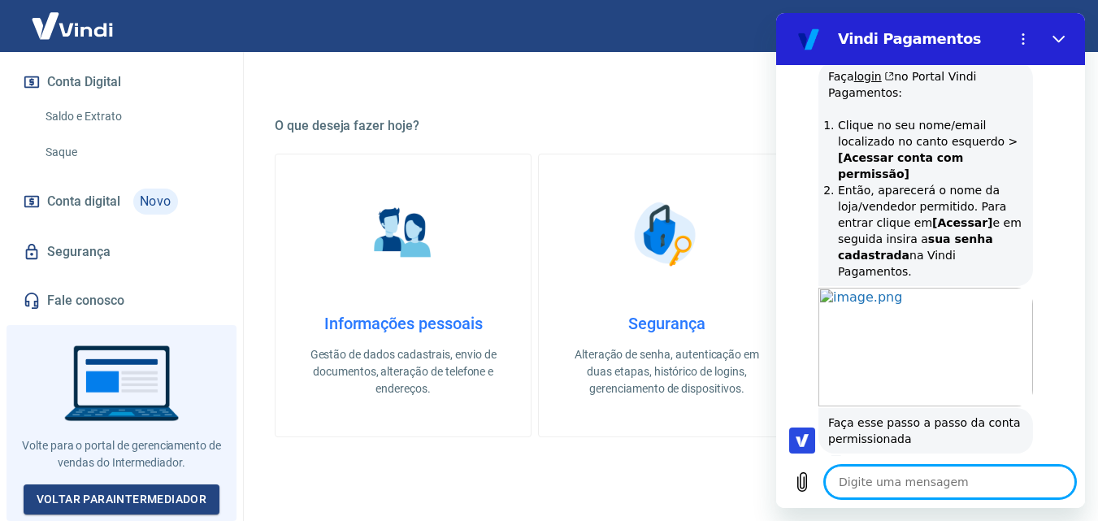
click at [934, 470] on textarea at bounding box center [950, 482] width 250 height 33
paste textarea "n"
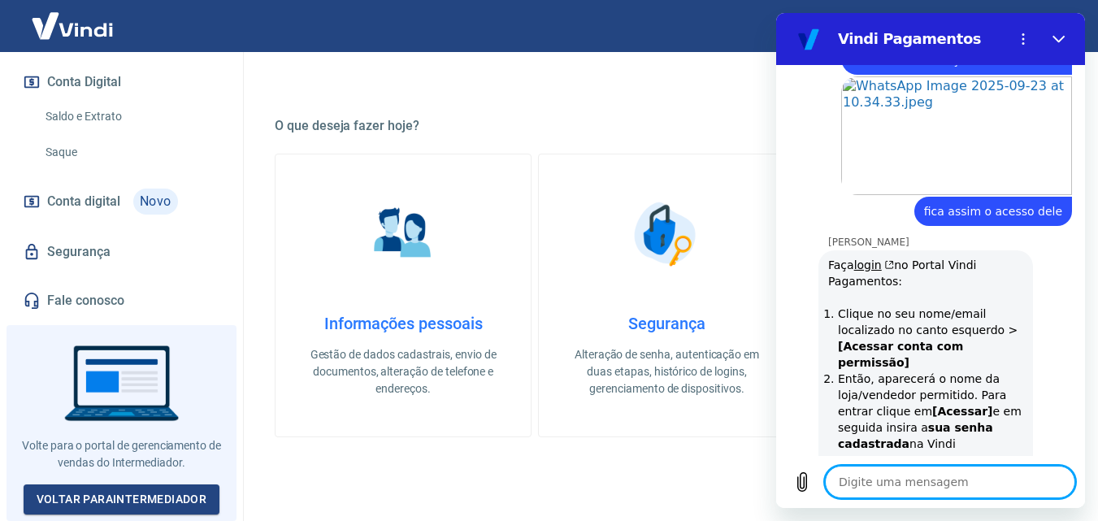
scroll to position [1383, 0]
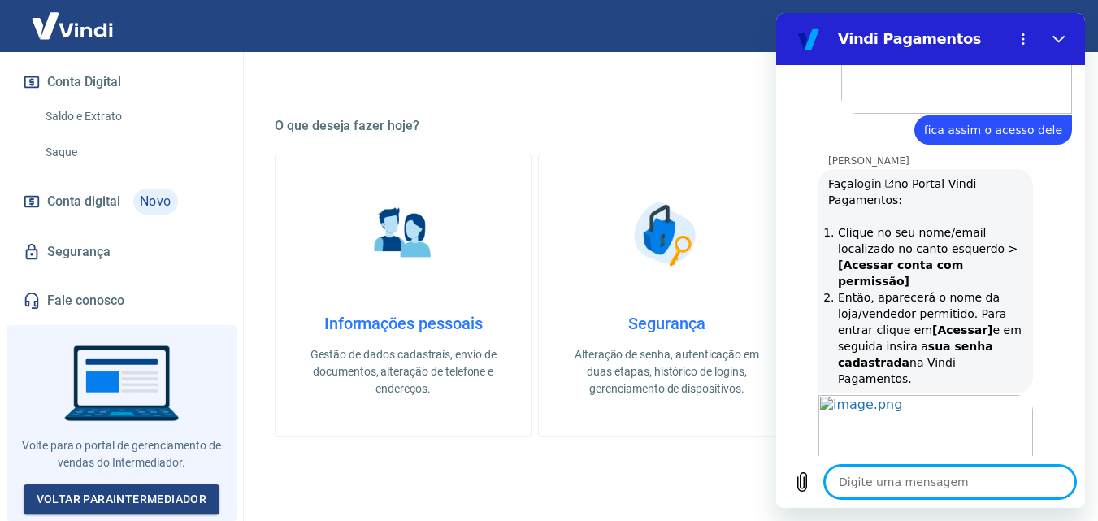
click at [882, 185] on icon "(abre em uma nova aba)" at bounding box center [888, 184] width 12 height 10
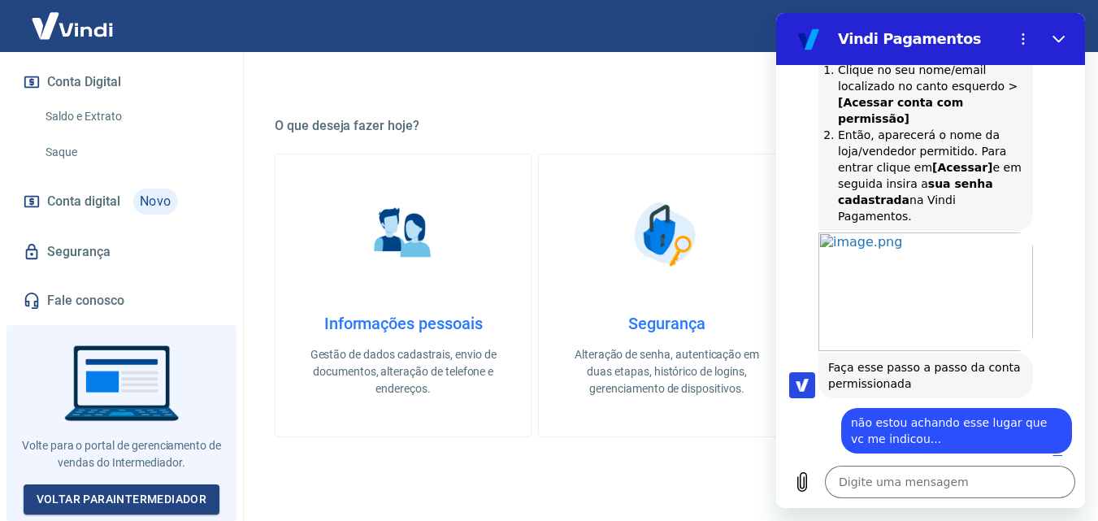
scroll to position [163, 0]
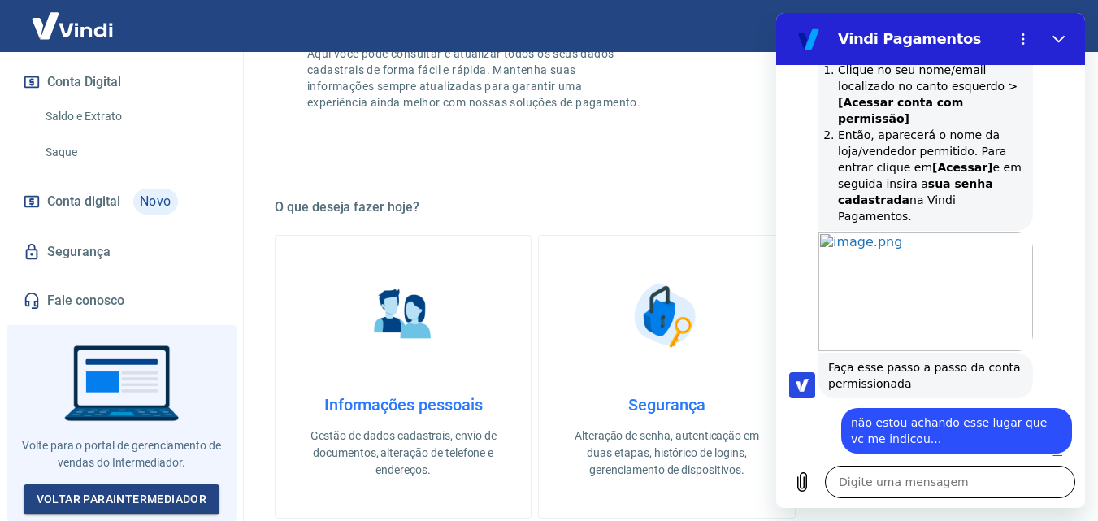
click at [947, 485] on textarea at bounding box center [950, 482] width 250 height 33
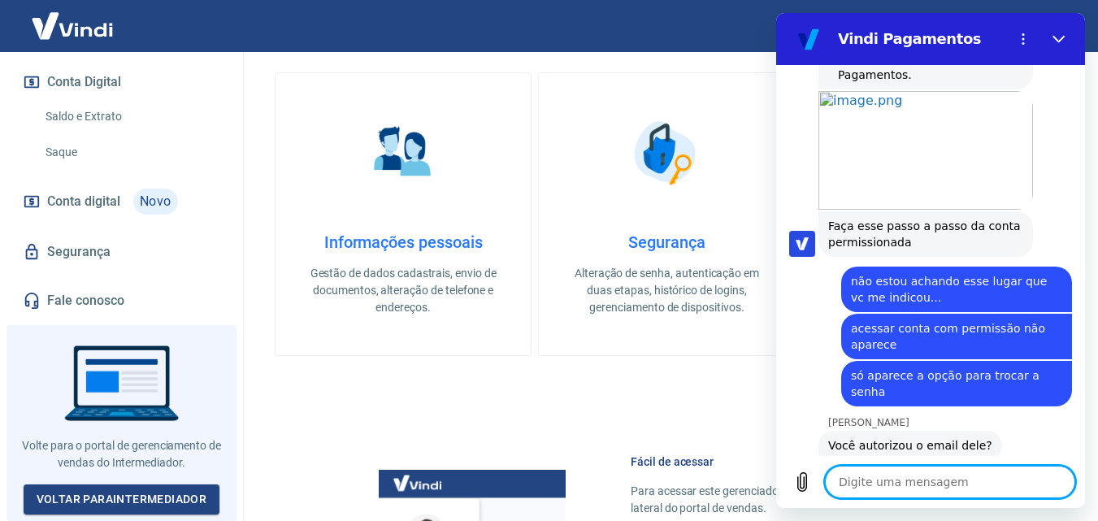
scroll to position [1686, 0]
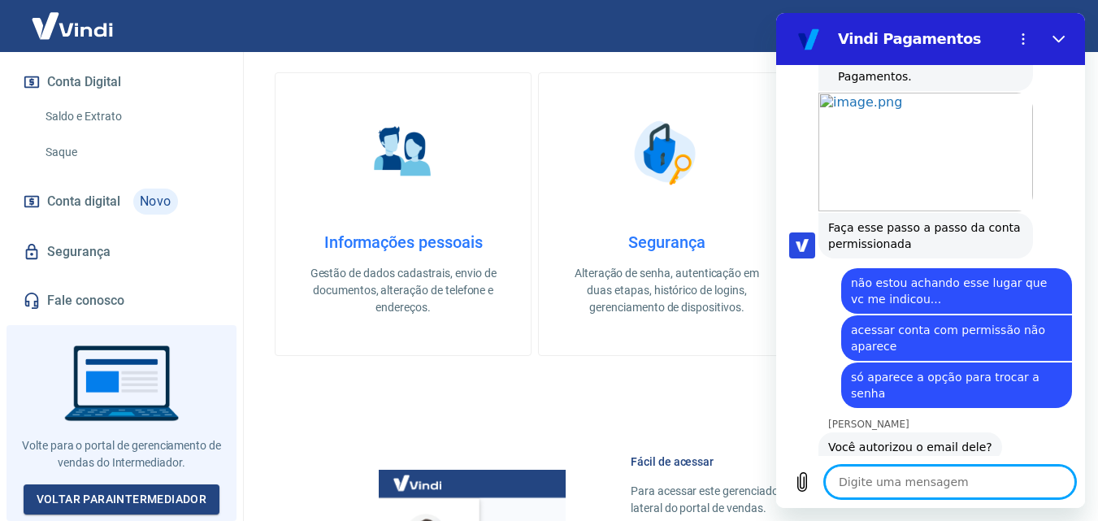
click at [911, 486] on textarea at bounding box center [950, 482] width 250 height 33
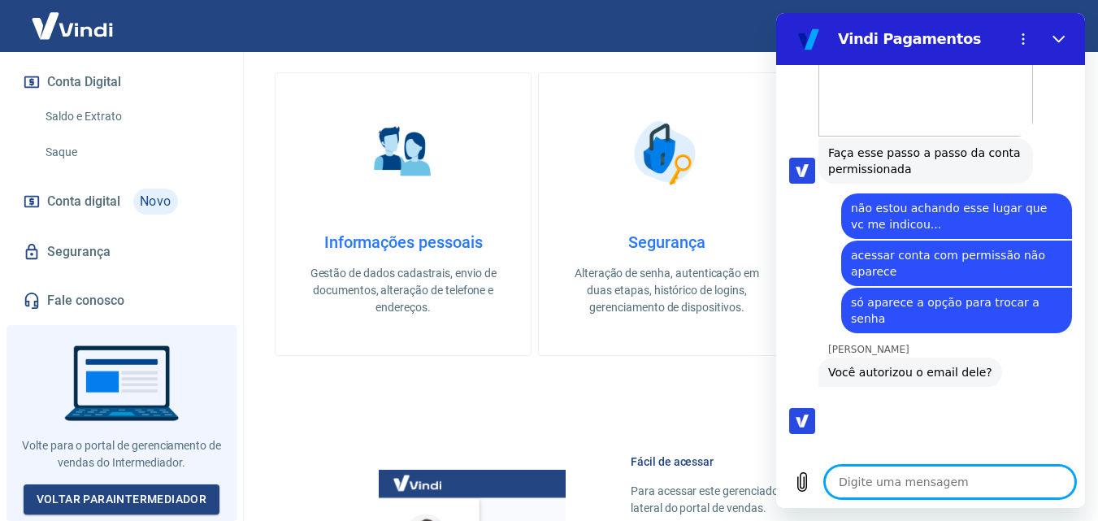
scroll to position [1764, 0]
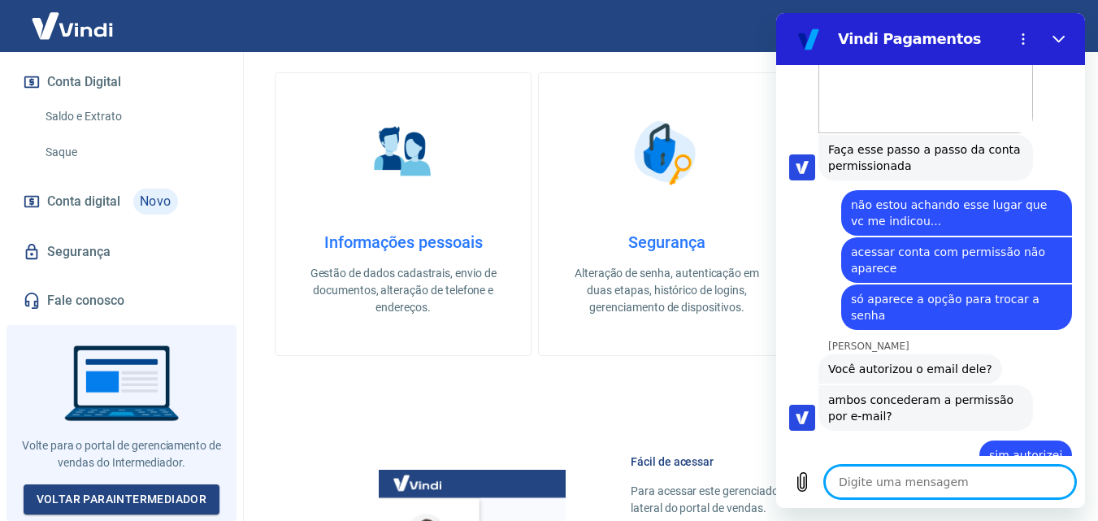
click at [922, 482] on textarea at bounding box center [950, 482] width 250 height 33
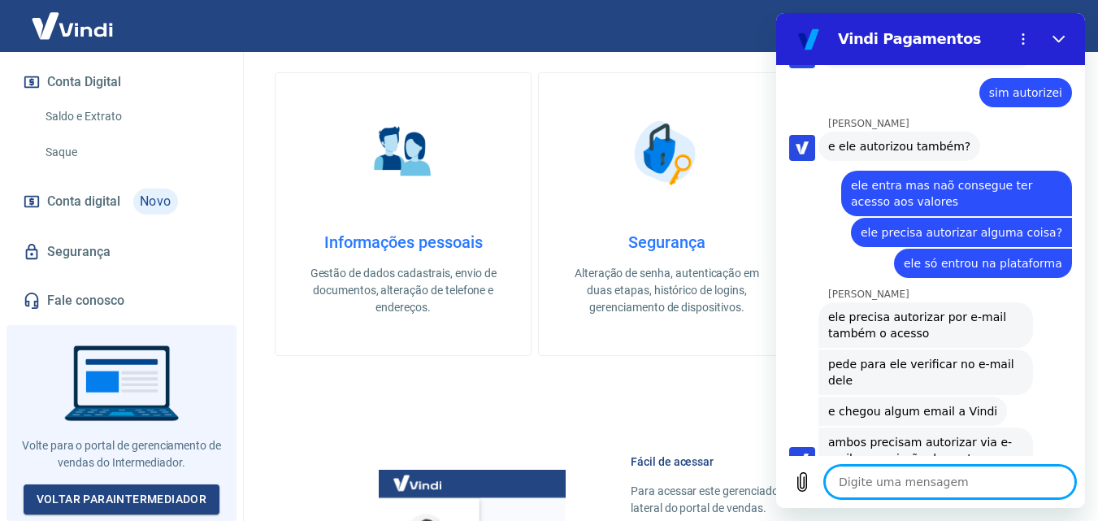
scroll to position [2130, 0]
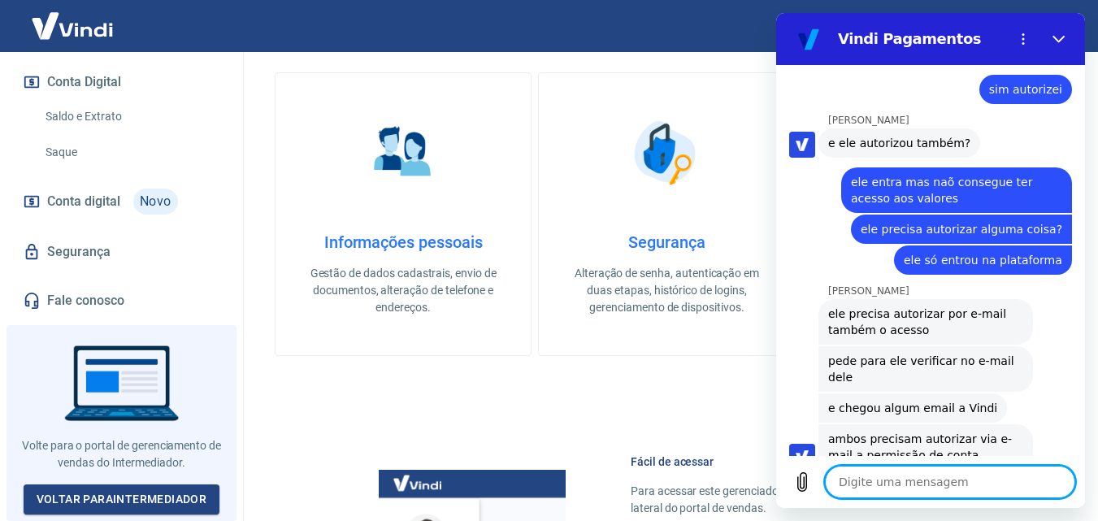
click at [948, 477] on textarea at bounding box center [950, 482] width 250 height 33
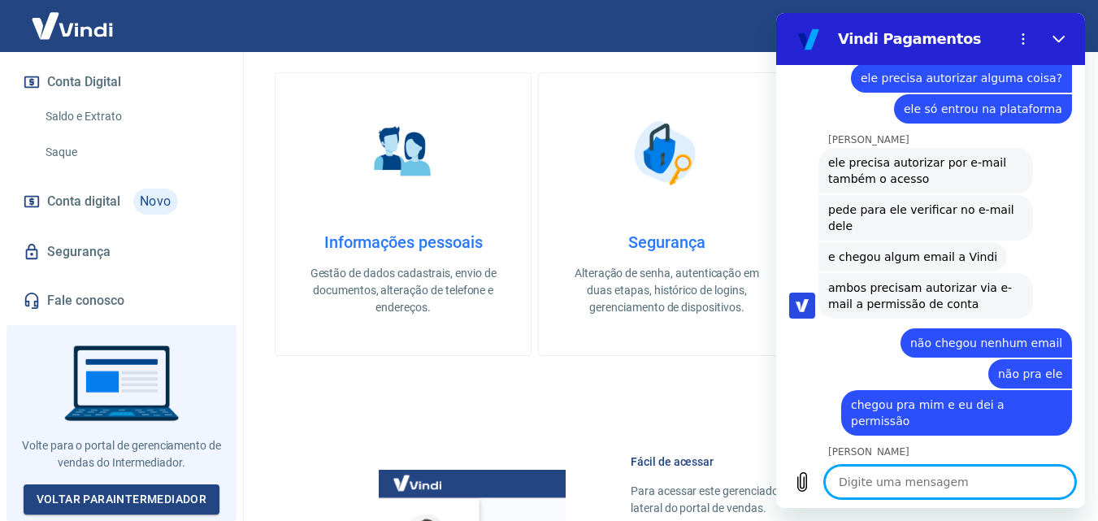
scroll to position [2284, 0]
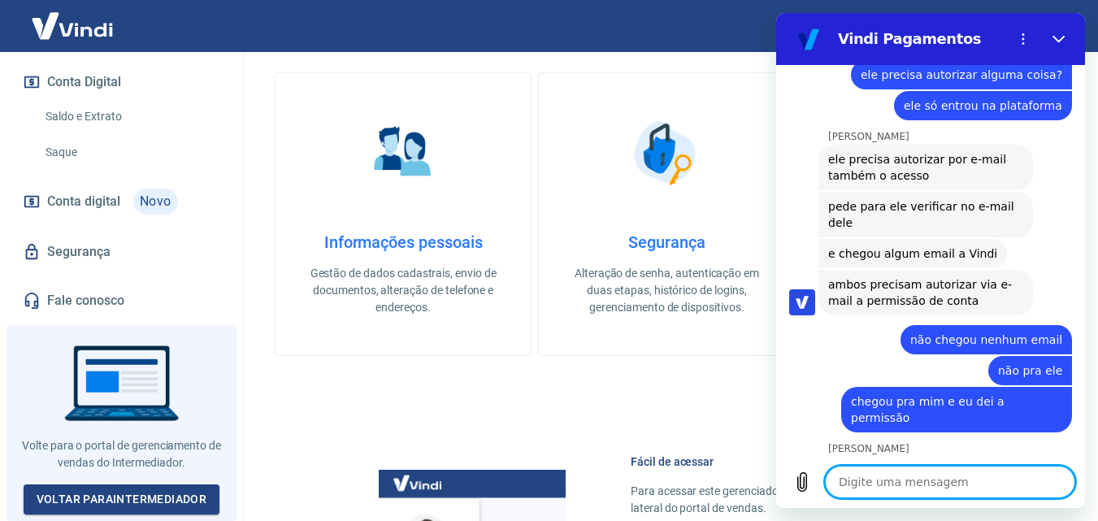
click at [941, 489] on textarea at bounding box center [950, 482] width 250 height 33
click at [1060, 486] on icon "Enviar mensagem" at bounding box center [1060, 482] width 15 height 18
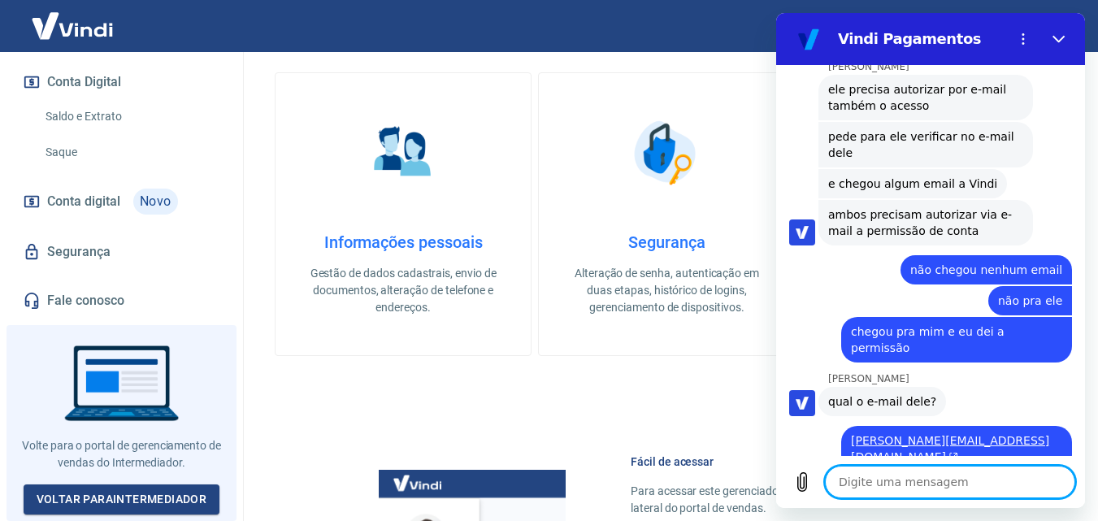
scroll to position [2455, 0]
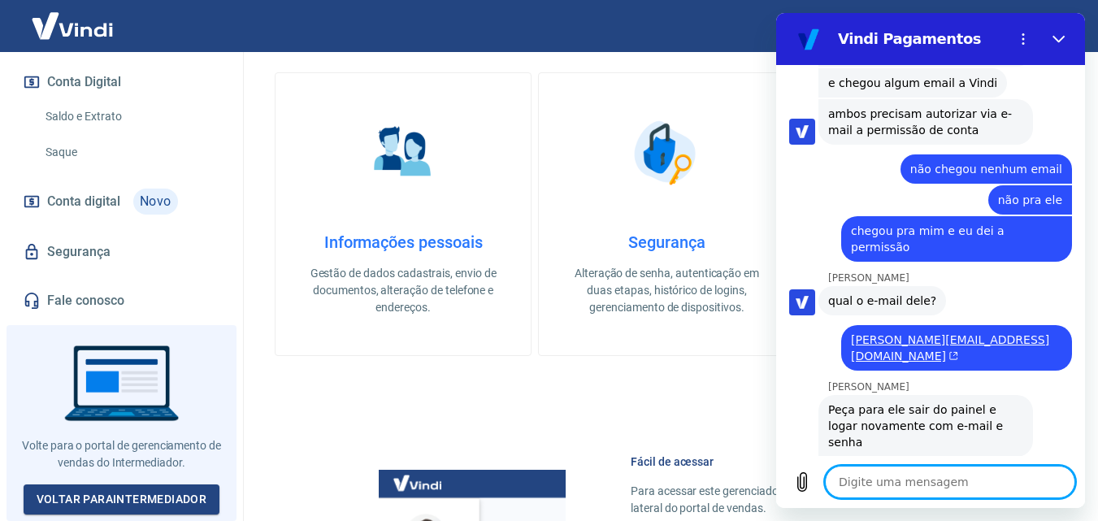
click at [921, 485] on textarea at bounding box center [950, 482] width 250 height 33
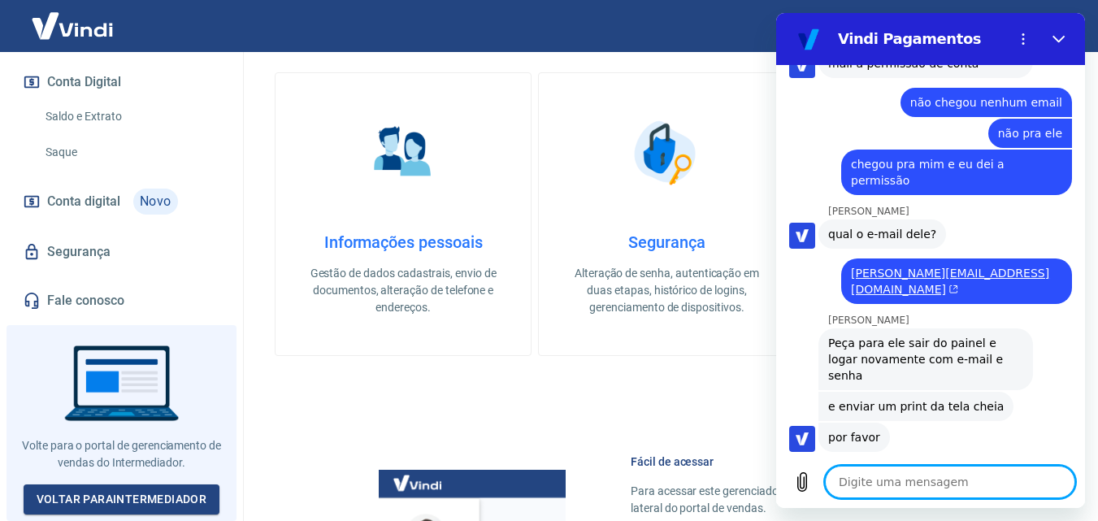
scroll to position [2525, 0]
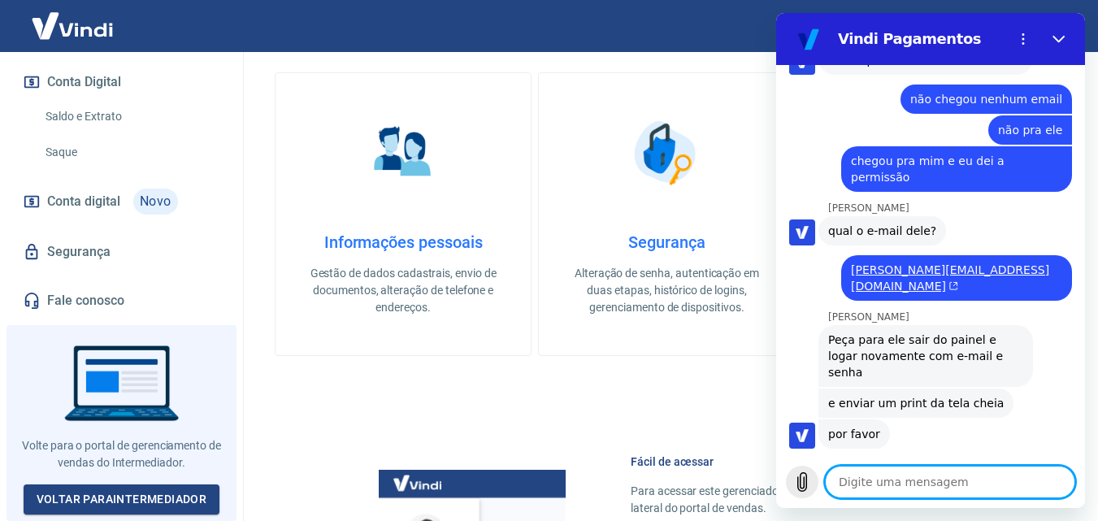
click at [792, 483] on button "Carregar arquivo" at bounding box center [802, 482] width 33 height 33
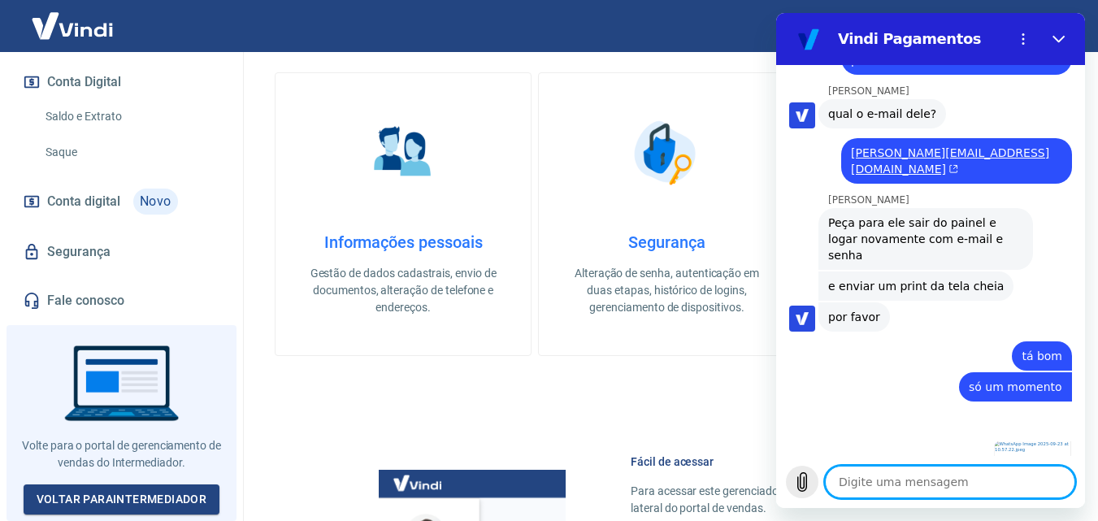
scroll to position [2645, 0]
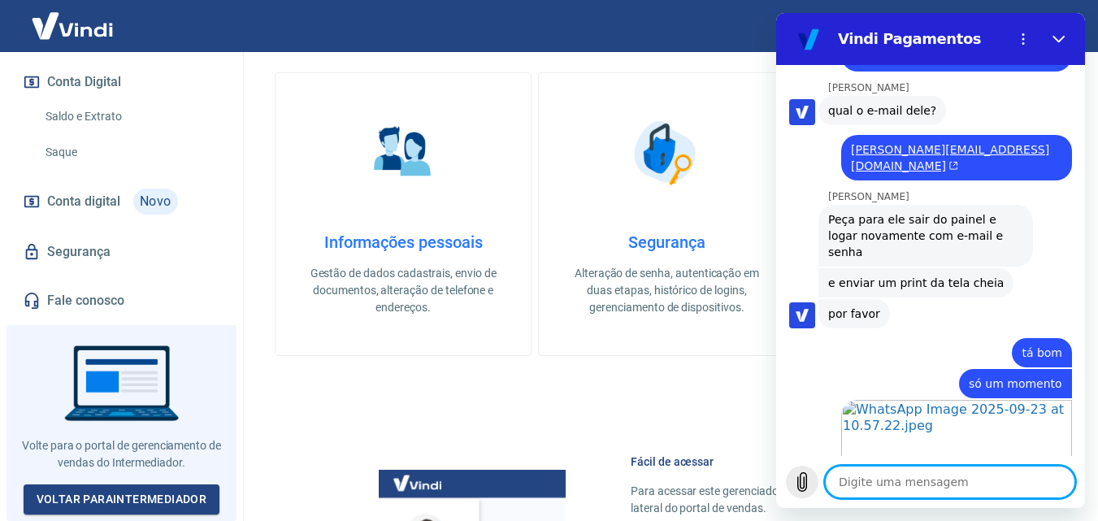
click at [804, 480] on icon "Carregar arquivo" at bounding box center [802, 482] width 9 height 19
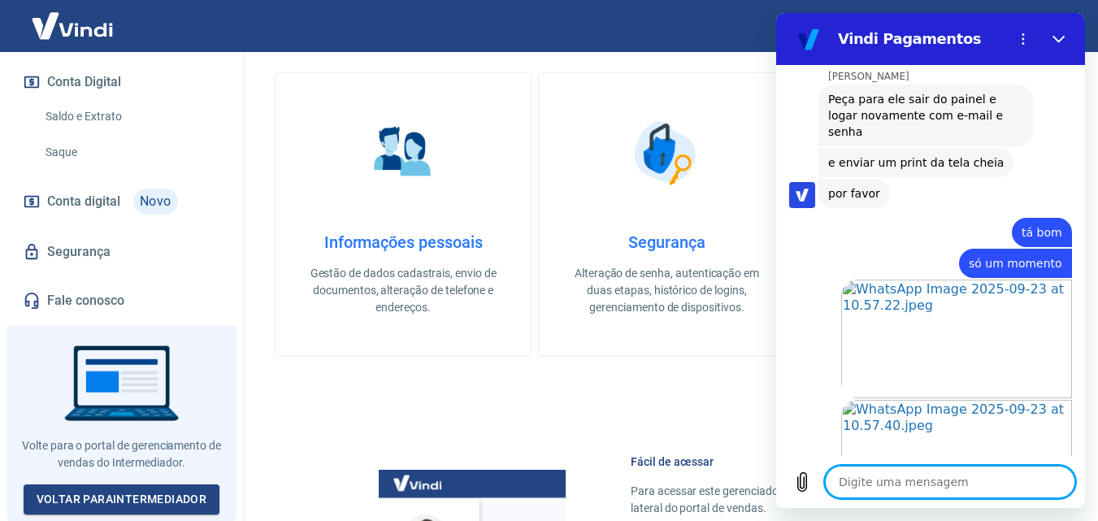
scroll to position [2835, 0]
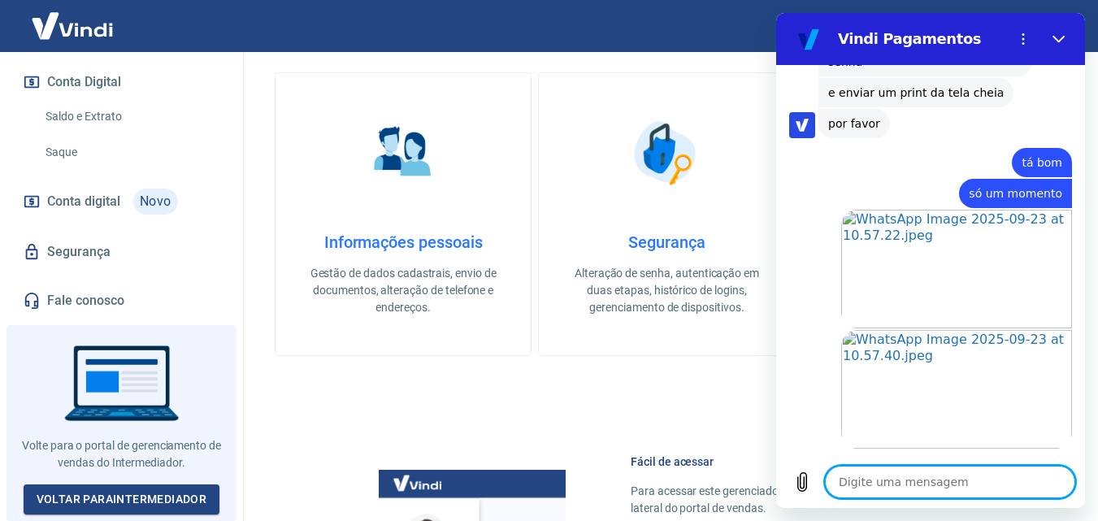
click at [984, 485] on textarea at bounding box center [950, 482] width 250 height 33
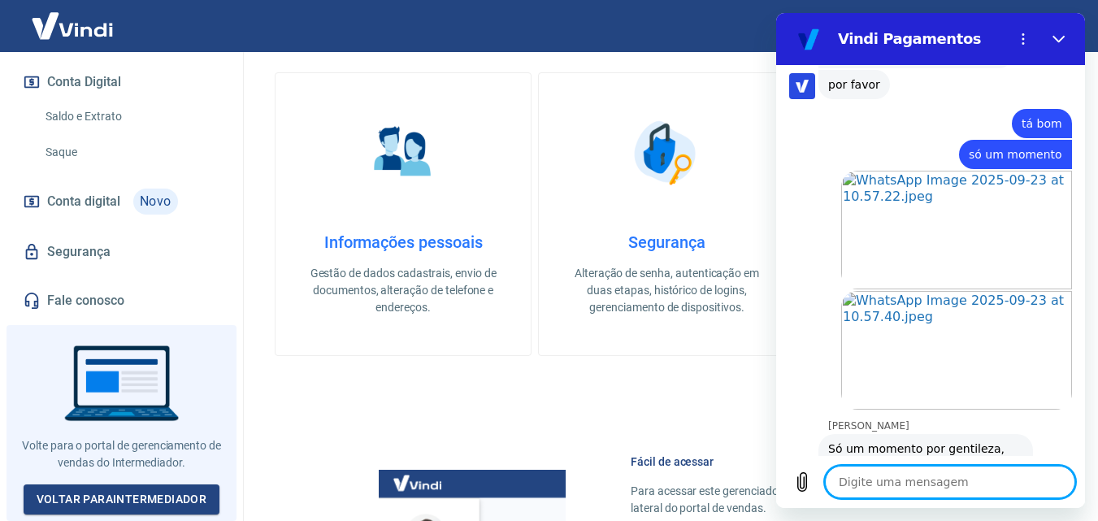
scroll to position [3087, 0]
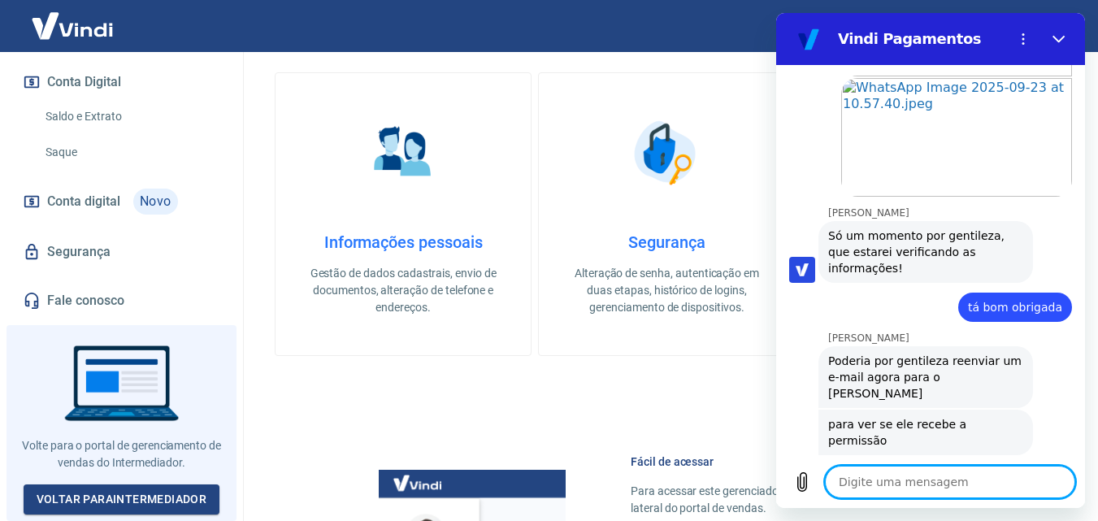
click at [932, 489] on textarea at bounding box center [950, 482] width 250 height 33
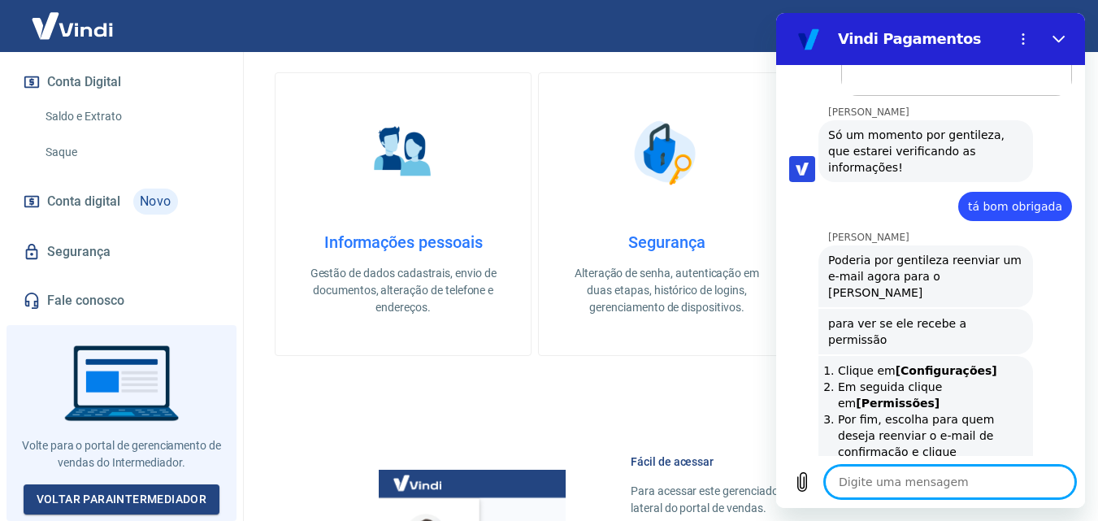
scroll to position [3211, 0]
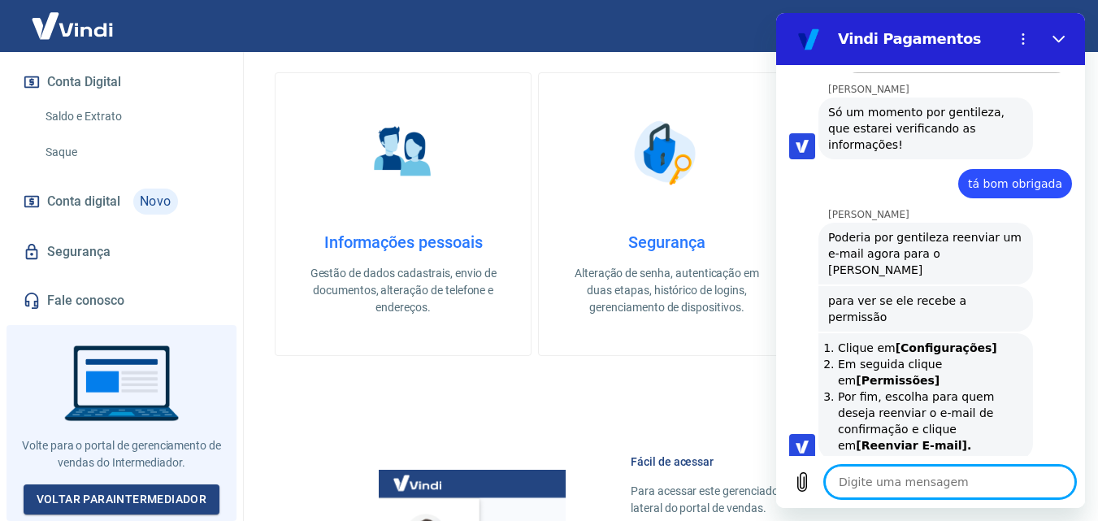
click at [933, 495] on textarea at bounding box center [950, 482] width 250 height 33
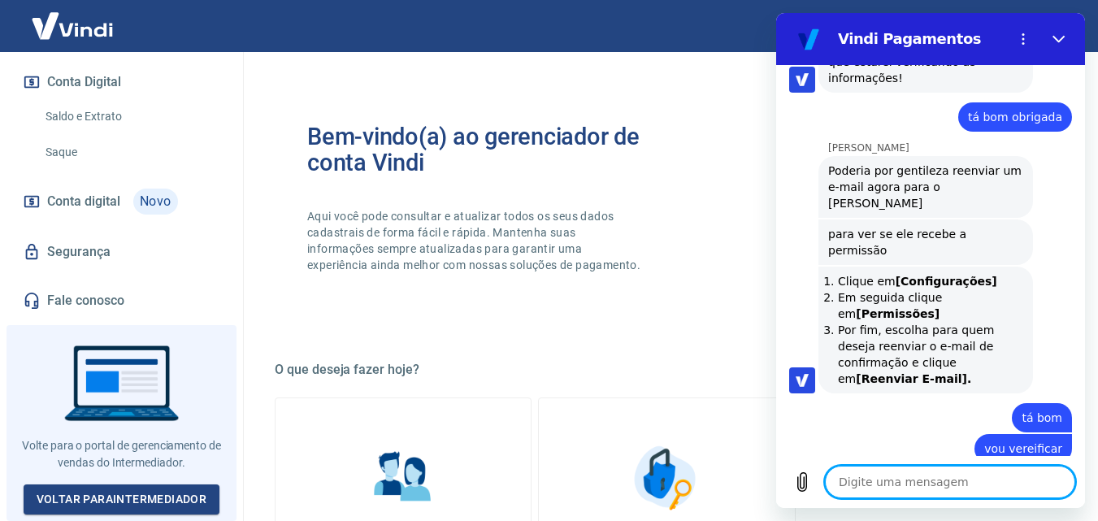
scroll to position [3281, 0]
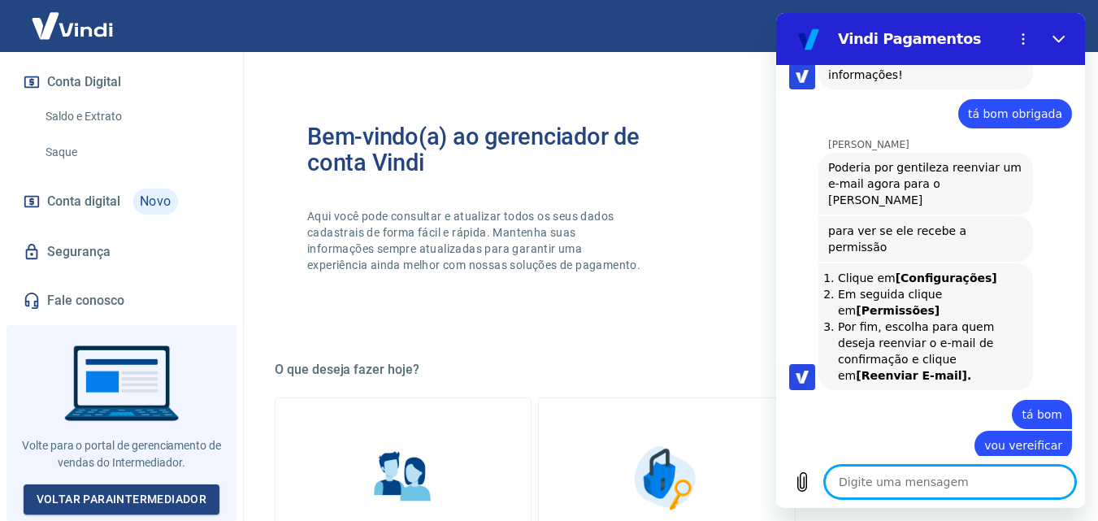
click at [892, 482] on textarea at bounding box center [950, 482] width 250 height 33
click at [957, 486] on textarea at bounding box center [950, 482] width 250 height 33
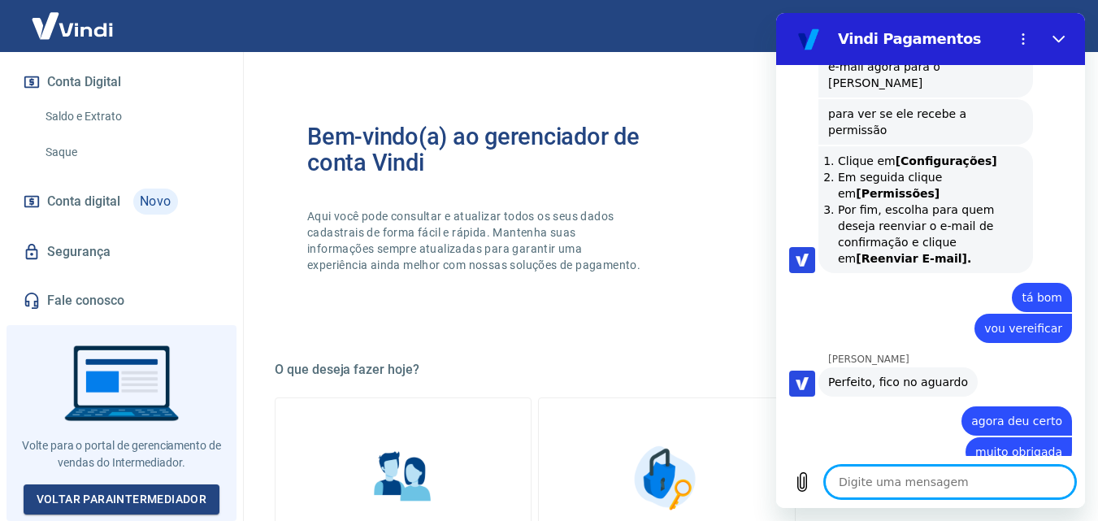
click at [907, 481] on textarea at bounding box center [950, 482] width 250 height 33
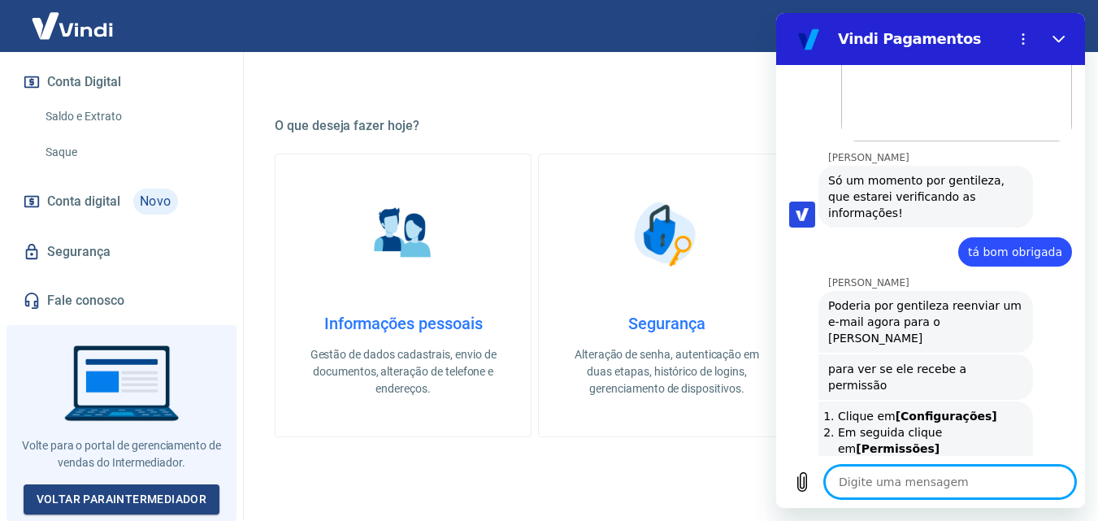
scroll to position [3468, 0]
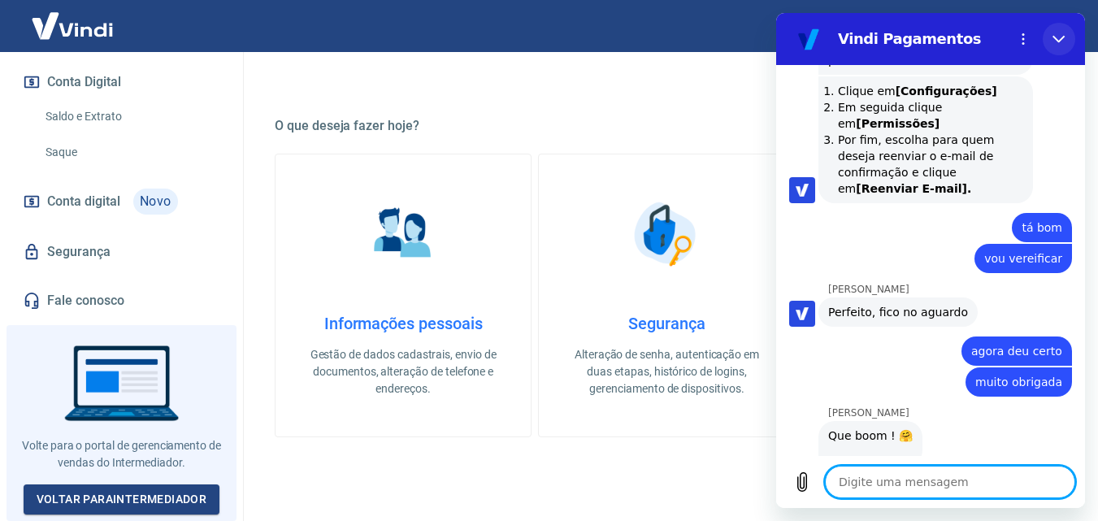
click at [1059, 37] on icon "Fechar" at bounding box center [1059, 39] width 13 height 13
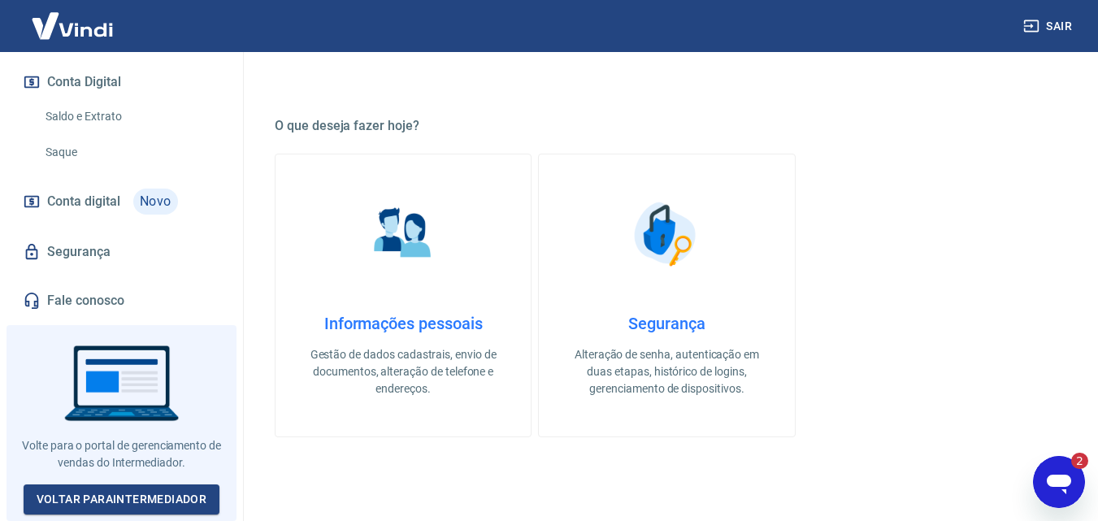
scroll to position [488, 0]
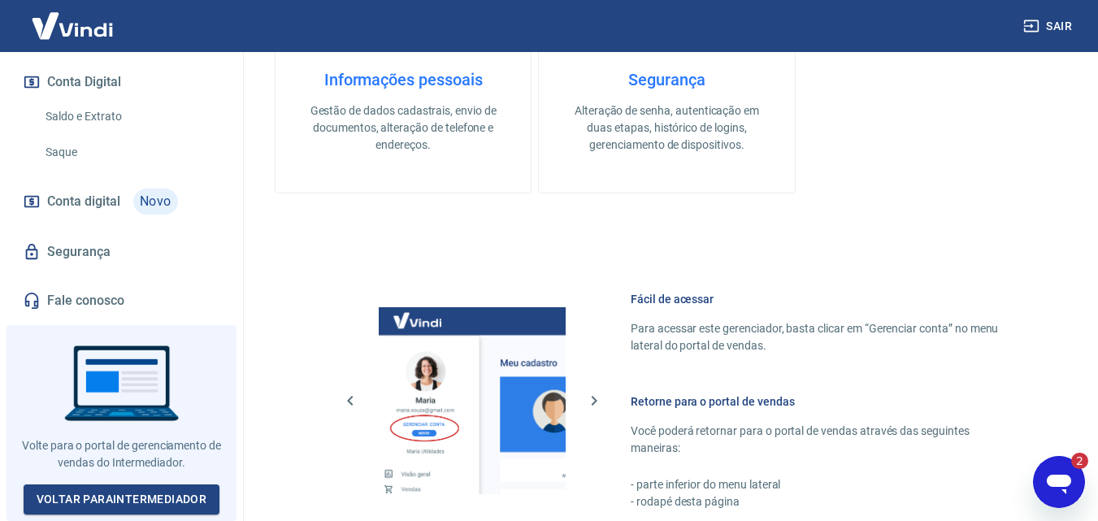
click at [1067, 467] on div "2" at bounding box center [1072, 461] width 33 height 16
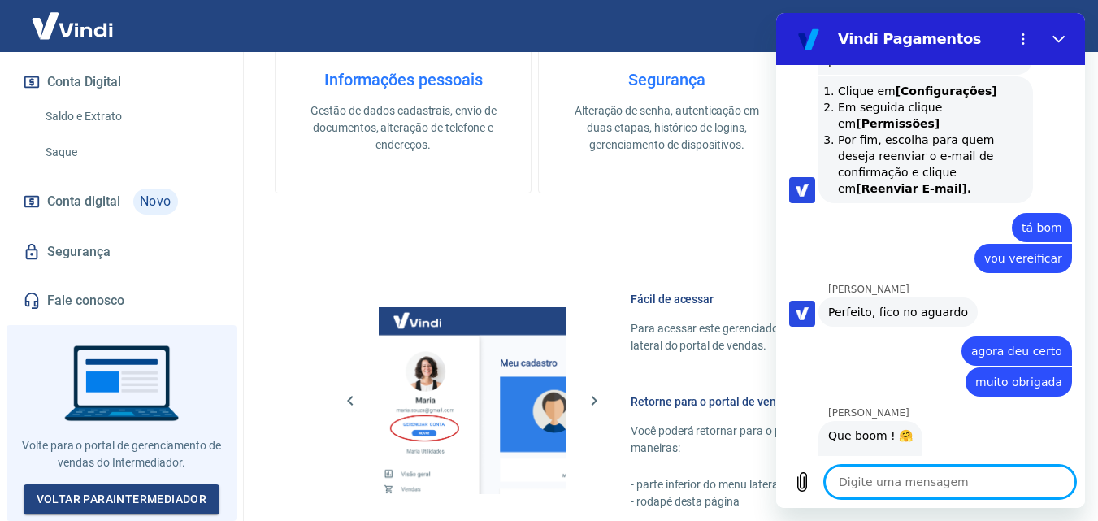
scroll to position [3752, 0]
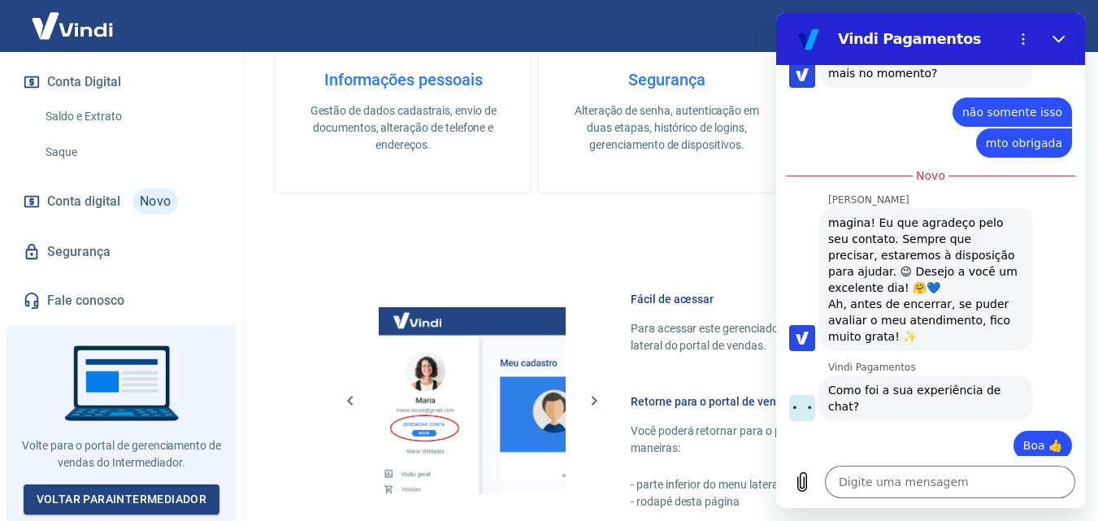
scroll to position [3892, 0]
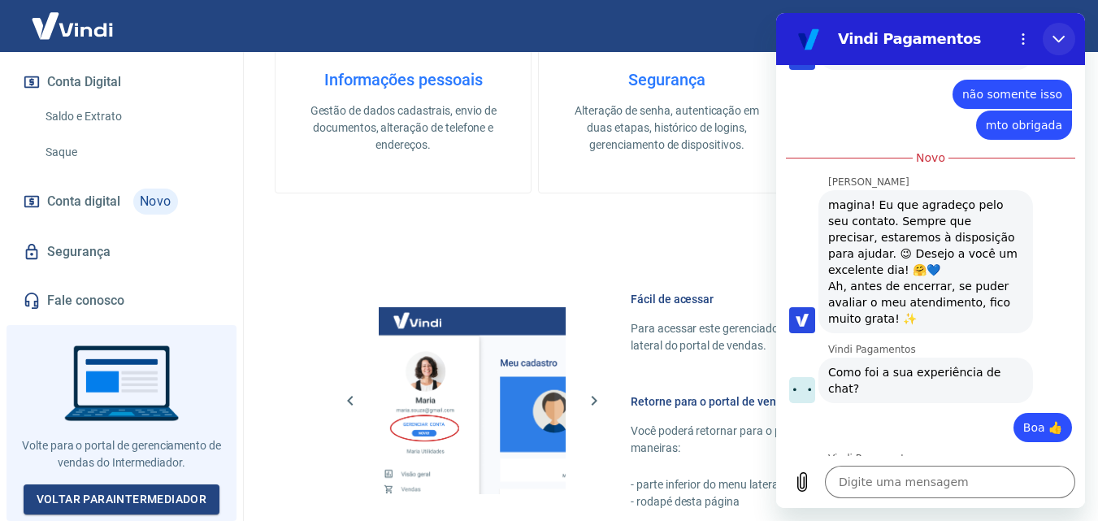
click at [1062, 35] on icon "Fechar" at bounding box center [1059, 39] width 13 height 13
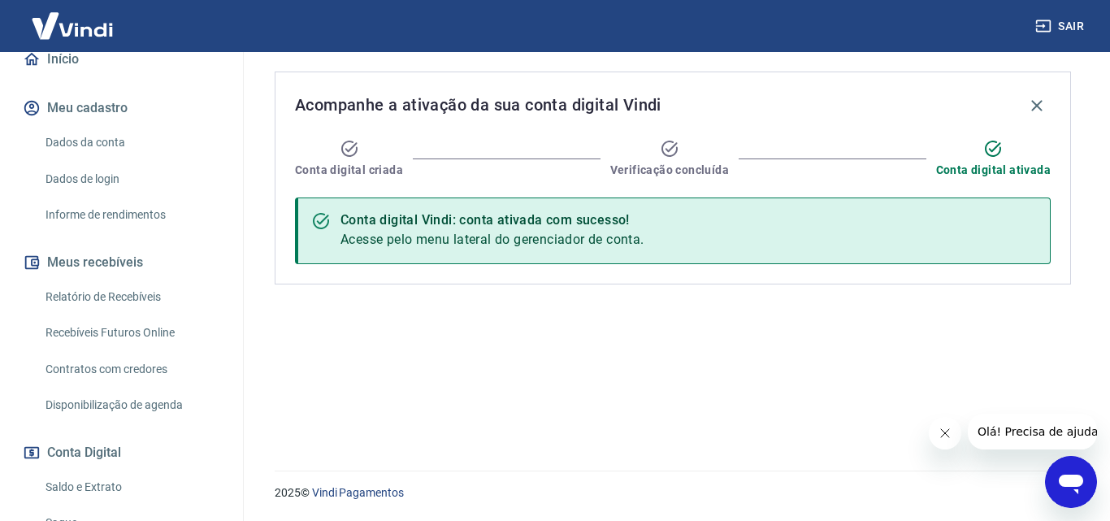
scroll to position [348, 0]
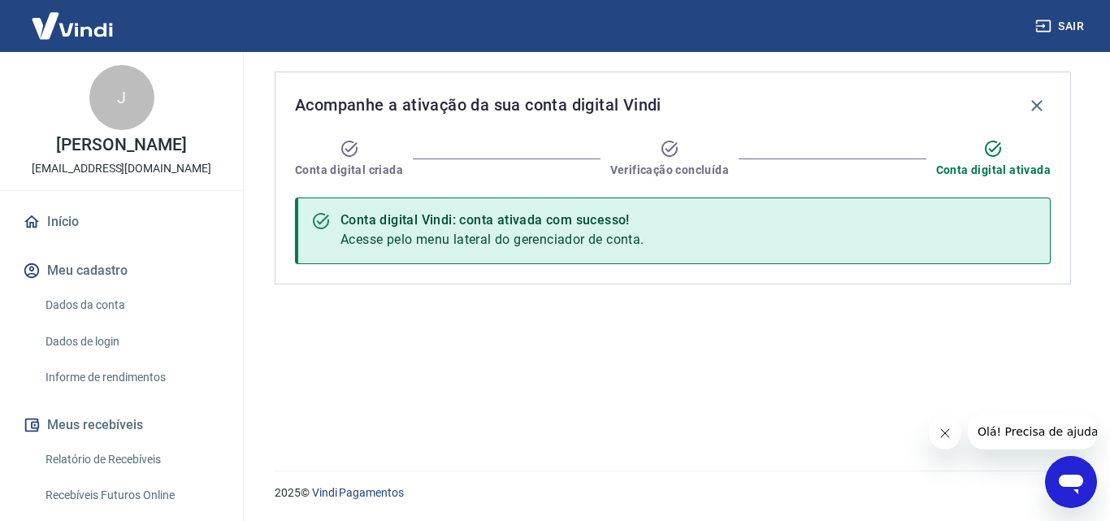
click at [102, 32] on img at bounding box center [73, 26] width 106 height 50
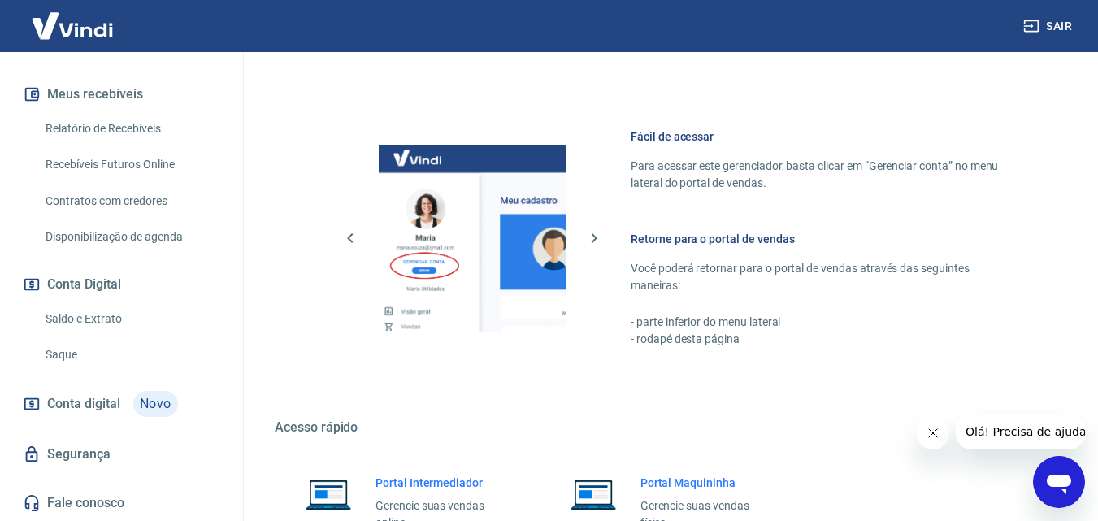
scroll to position [732, 0]
